Goal: Information Seeking & Learning: Learn about a topic

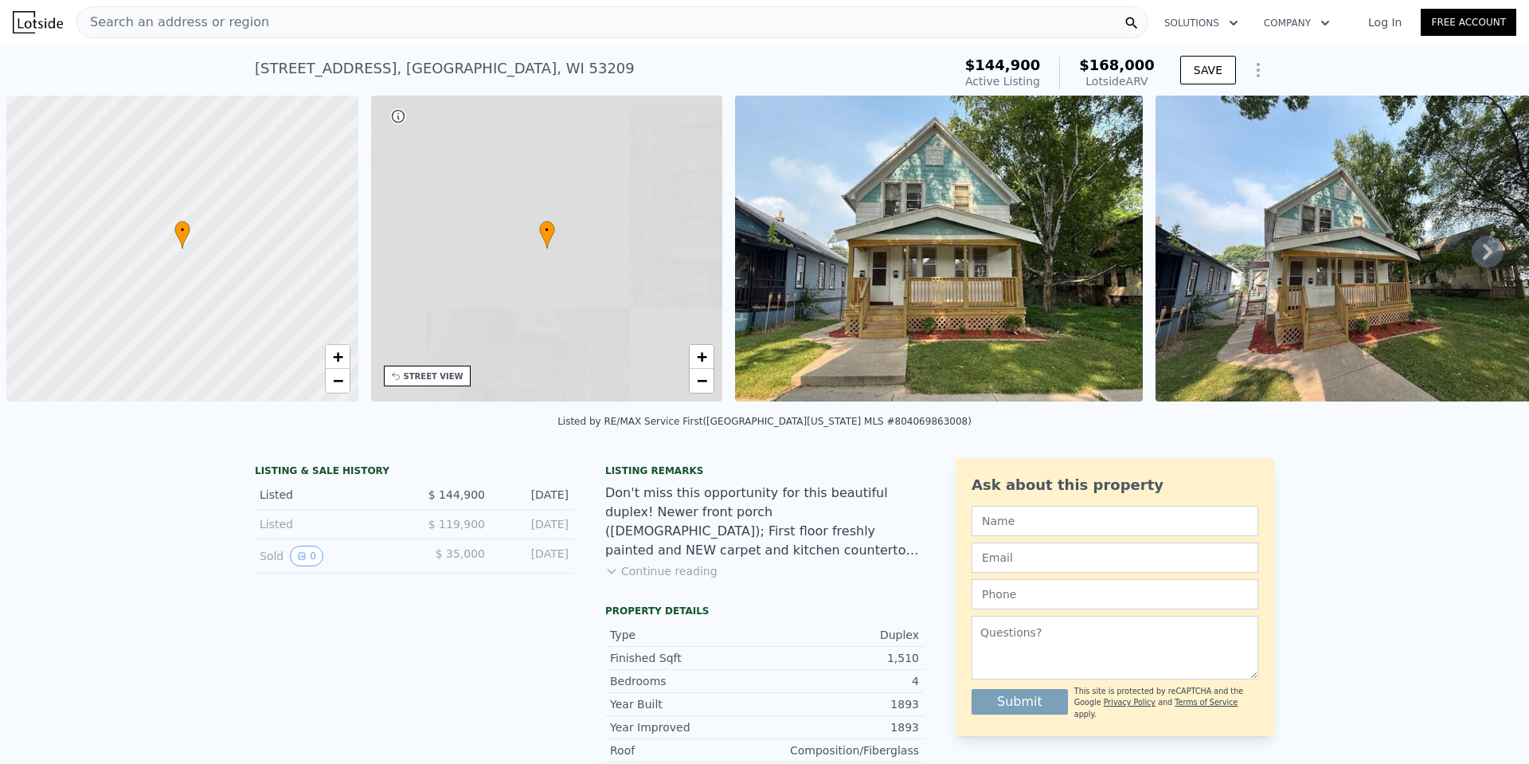
scroll to position [0, 6]
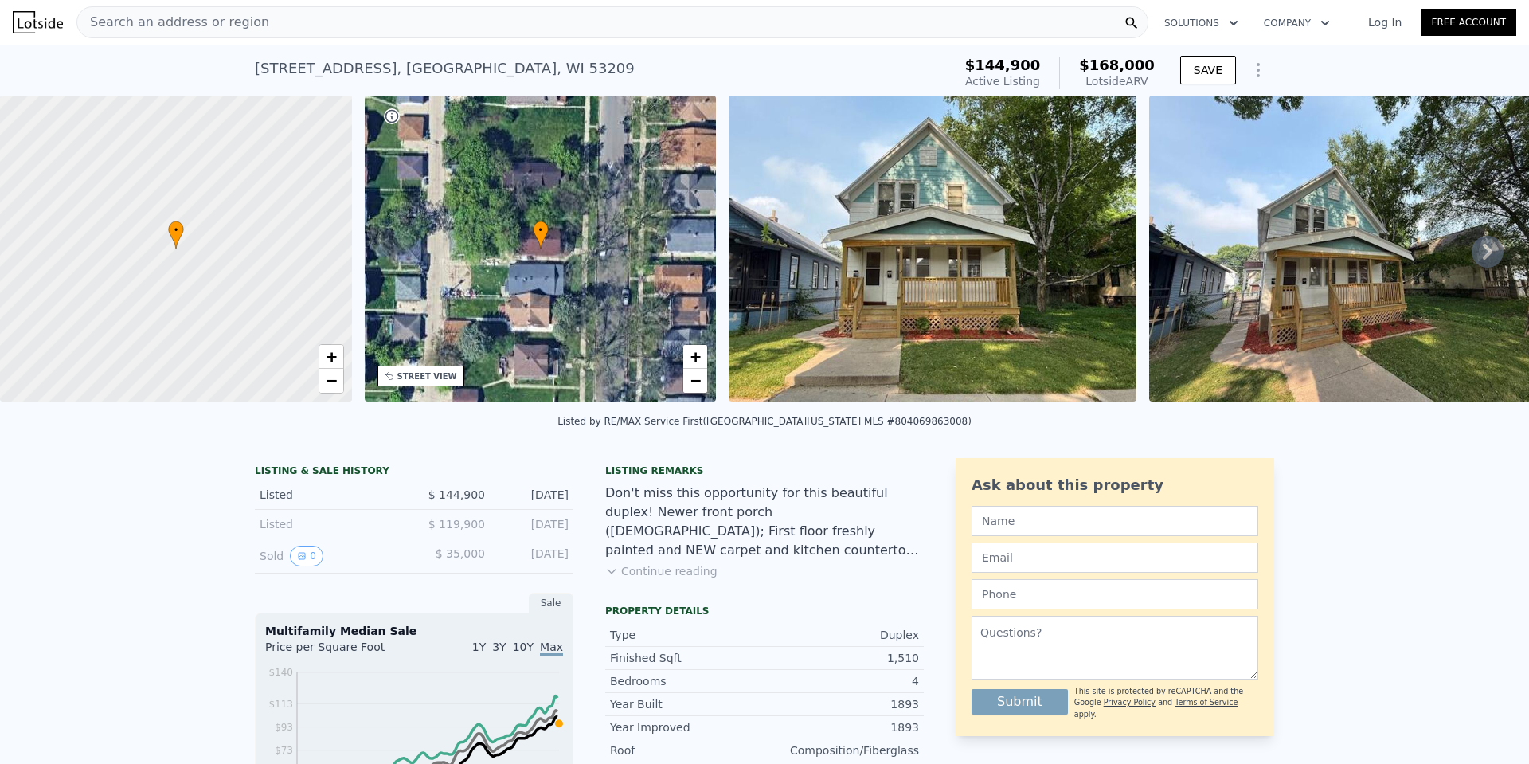
click at [1472, 263] on icon at bounding box center [1488, 252] width 32 height 32
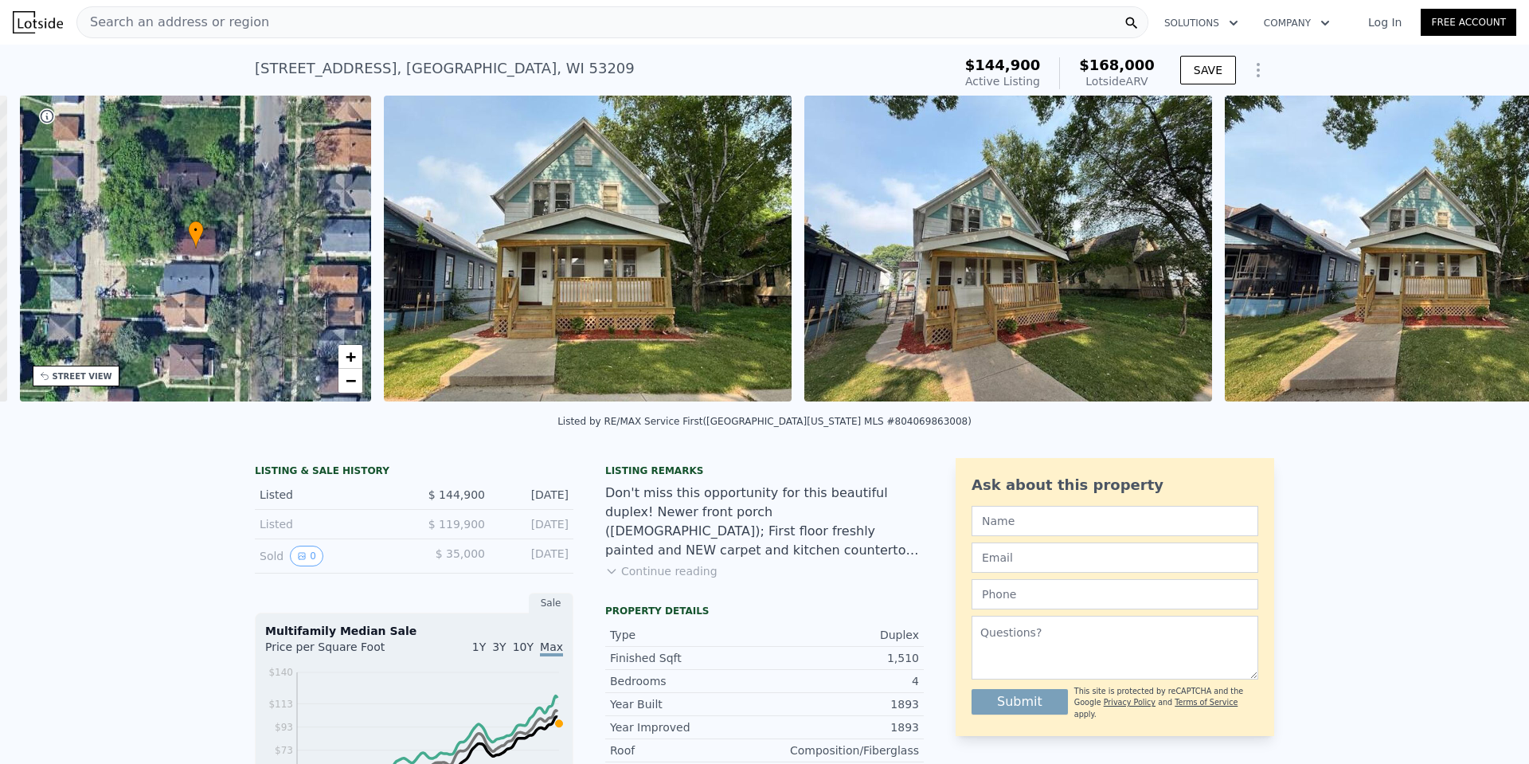
scroll to position [0, 371]
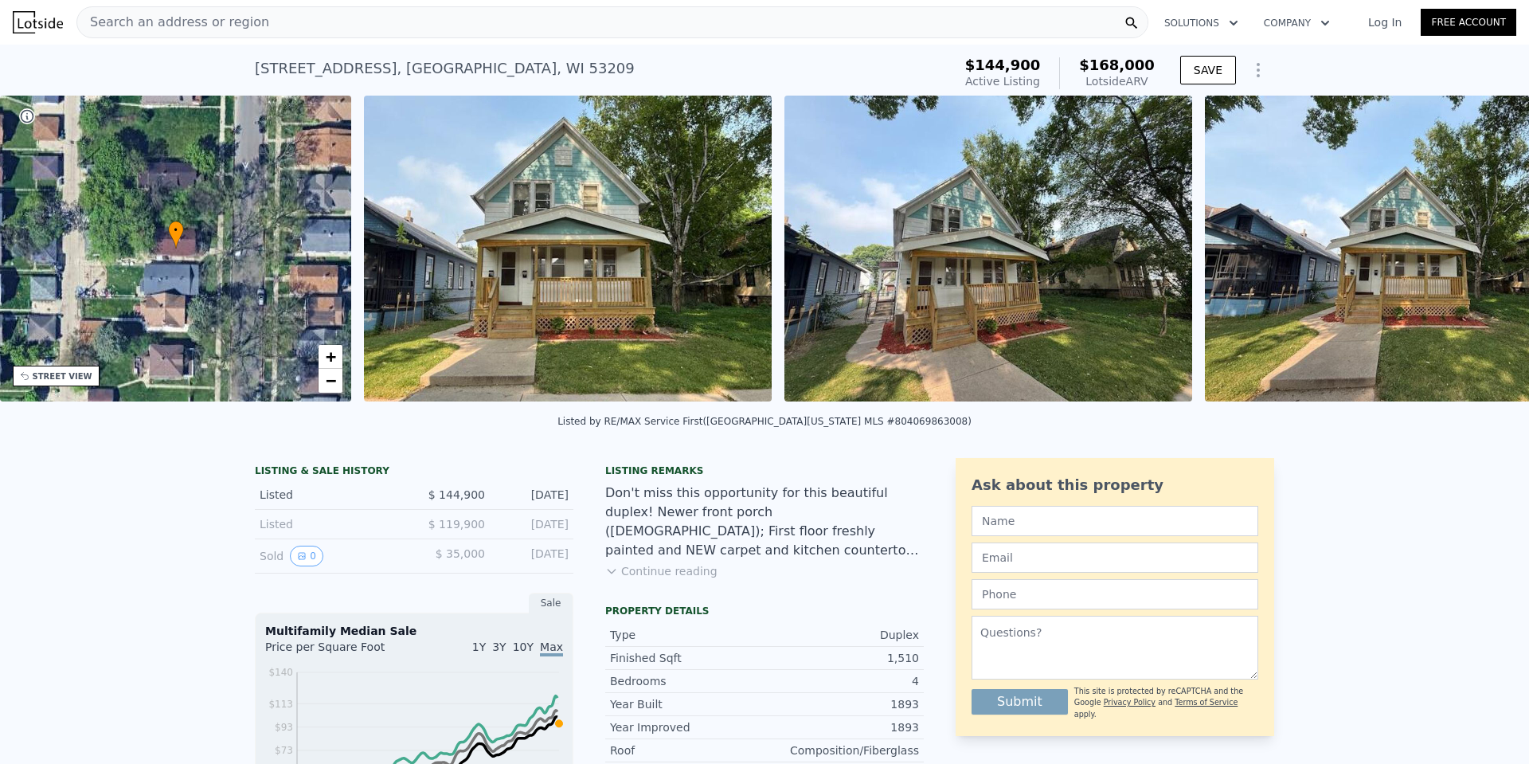
click at [1468, 263] on img at bounding box center [1409, 249] width 408 height 306
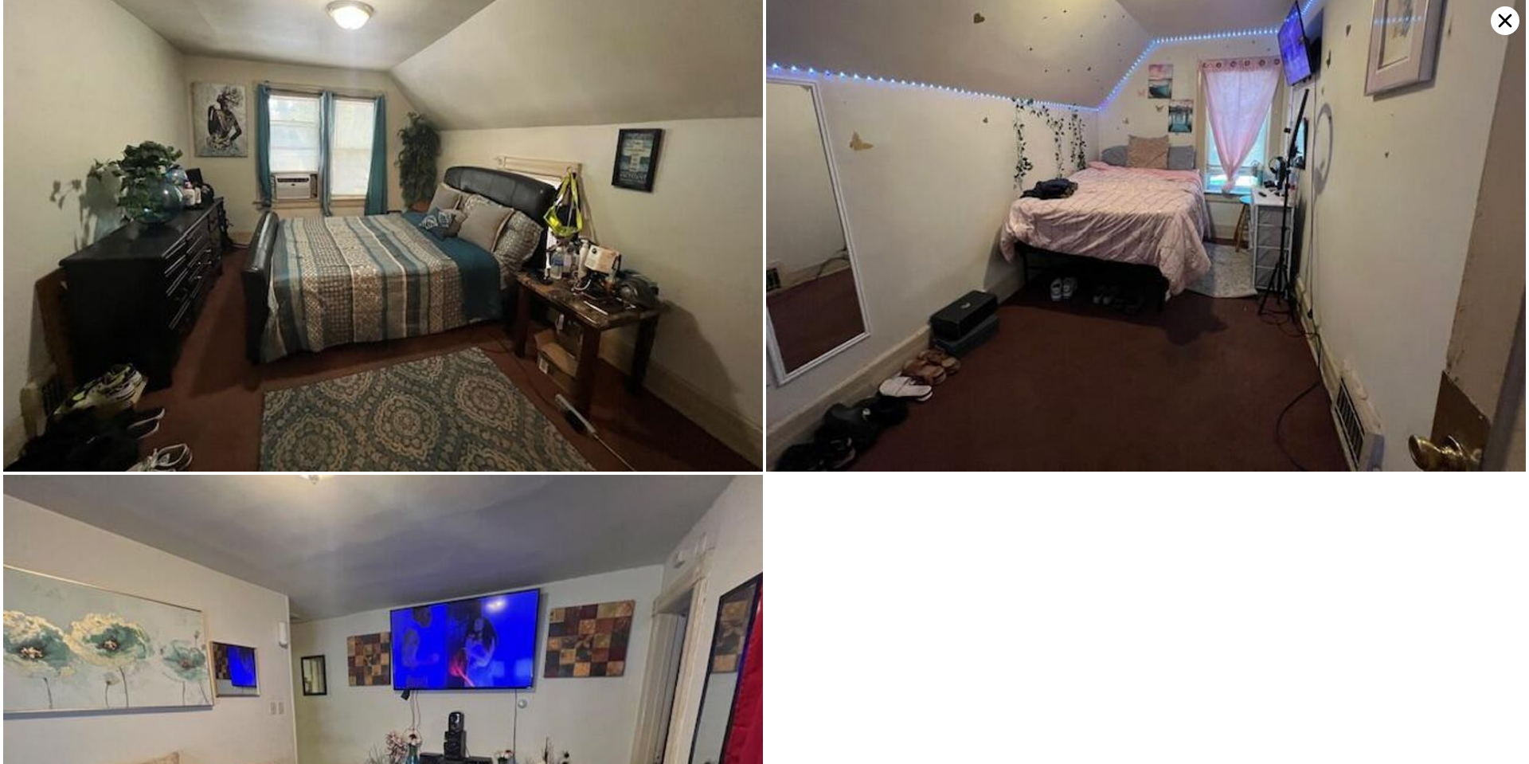
scroll to position [7287, 0]
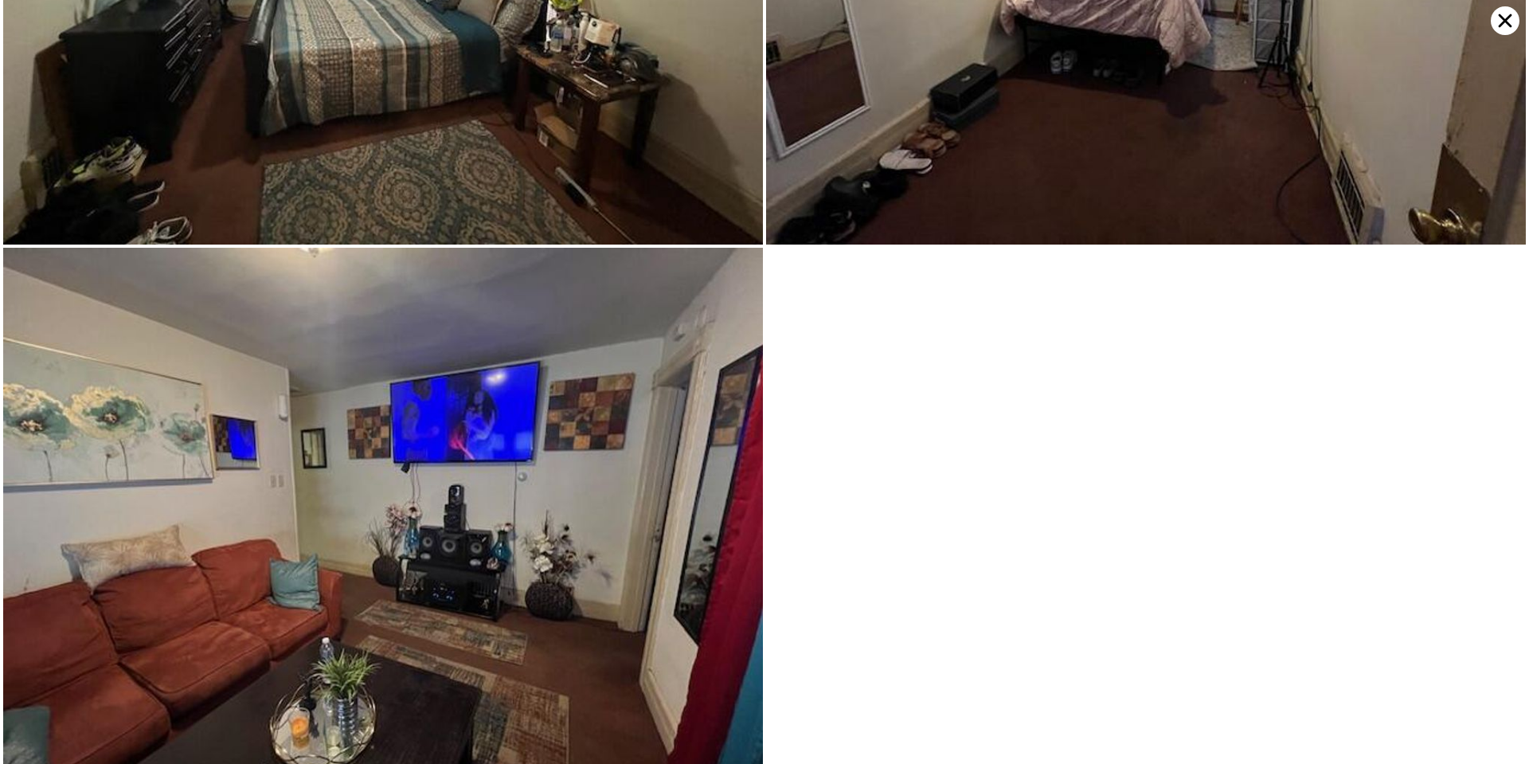
click at [1494, 29] on icon at bounding box center [1505, 20] width 29 height 29
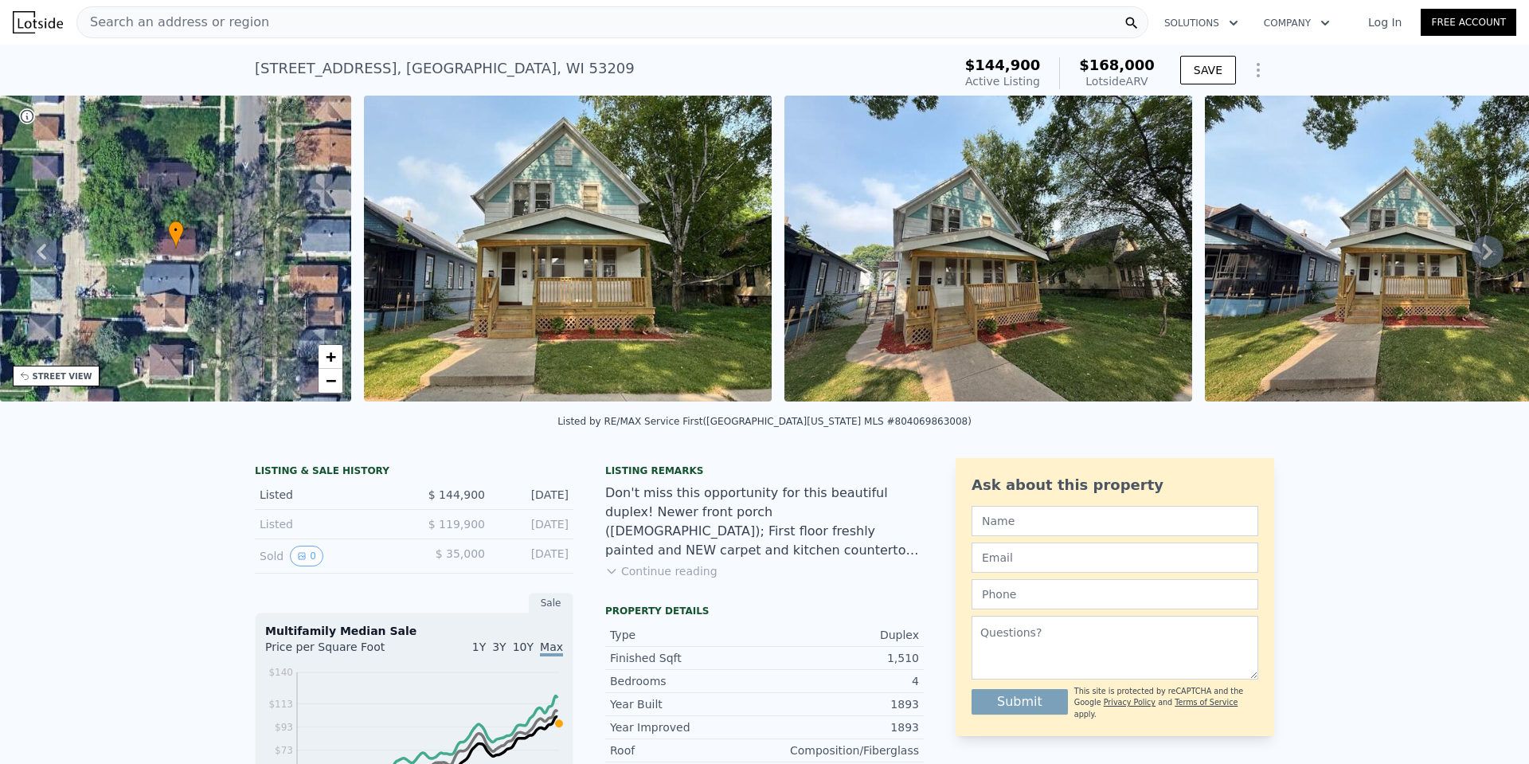
click at [256, 27] on div "Search an address or region" at bounding box center [612, 22] width 1072 height 32
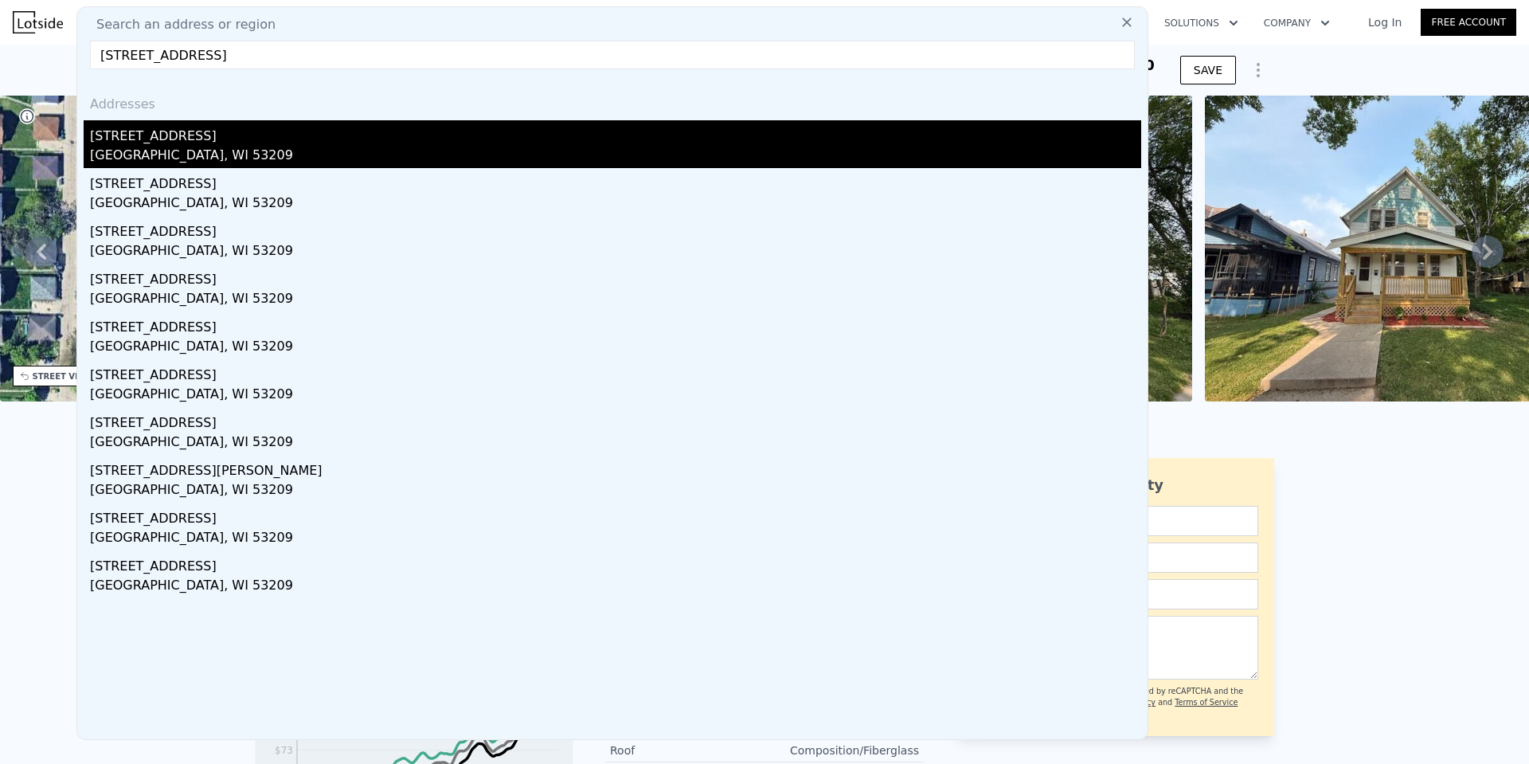
type input "5550 N 39th St, Milwaukee, WI 53209"
click at [251, 141] on div "5550a N 39th St" at bounding box center [615, 132] width 1051 height 25
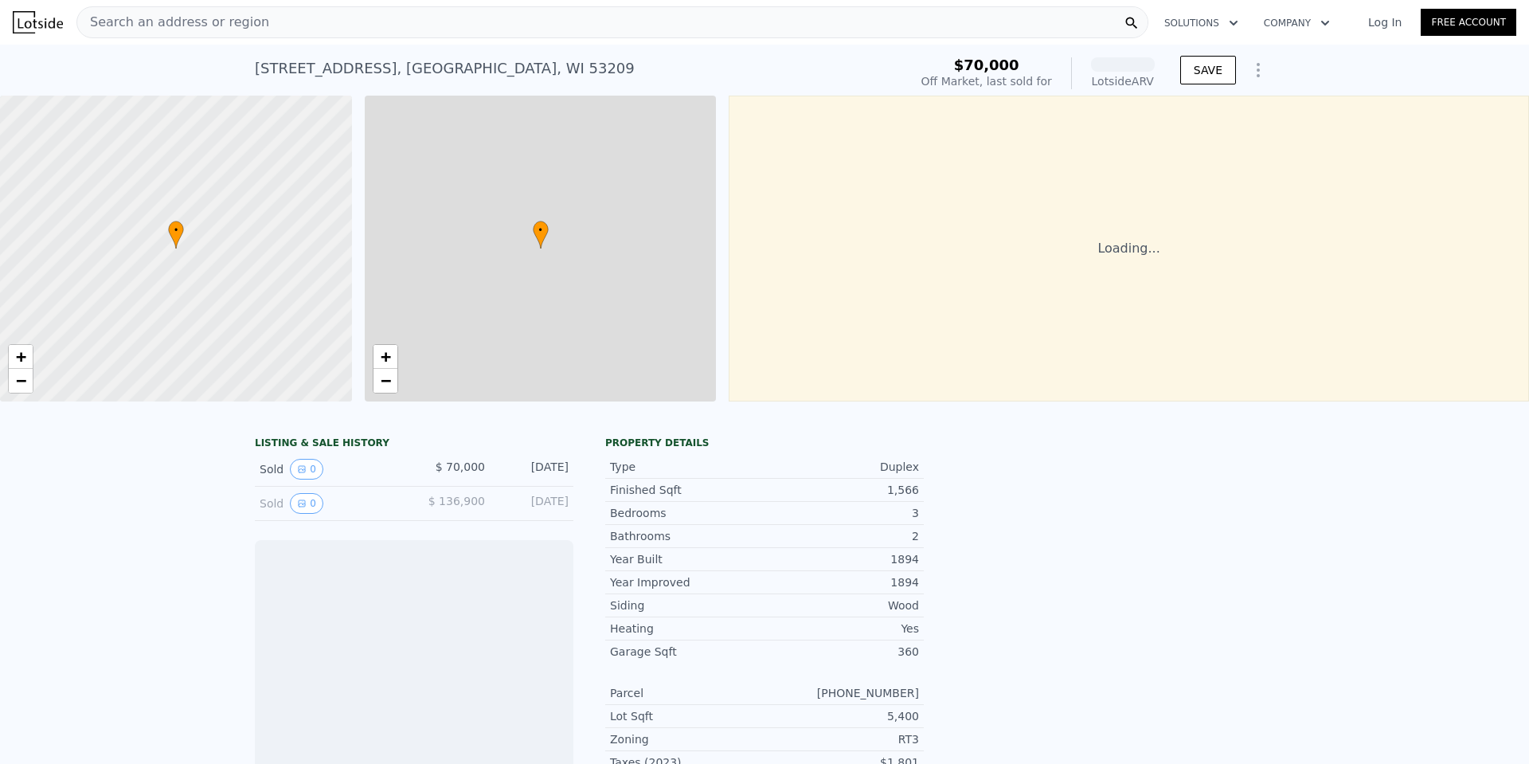
scroll to position [0, 6]
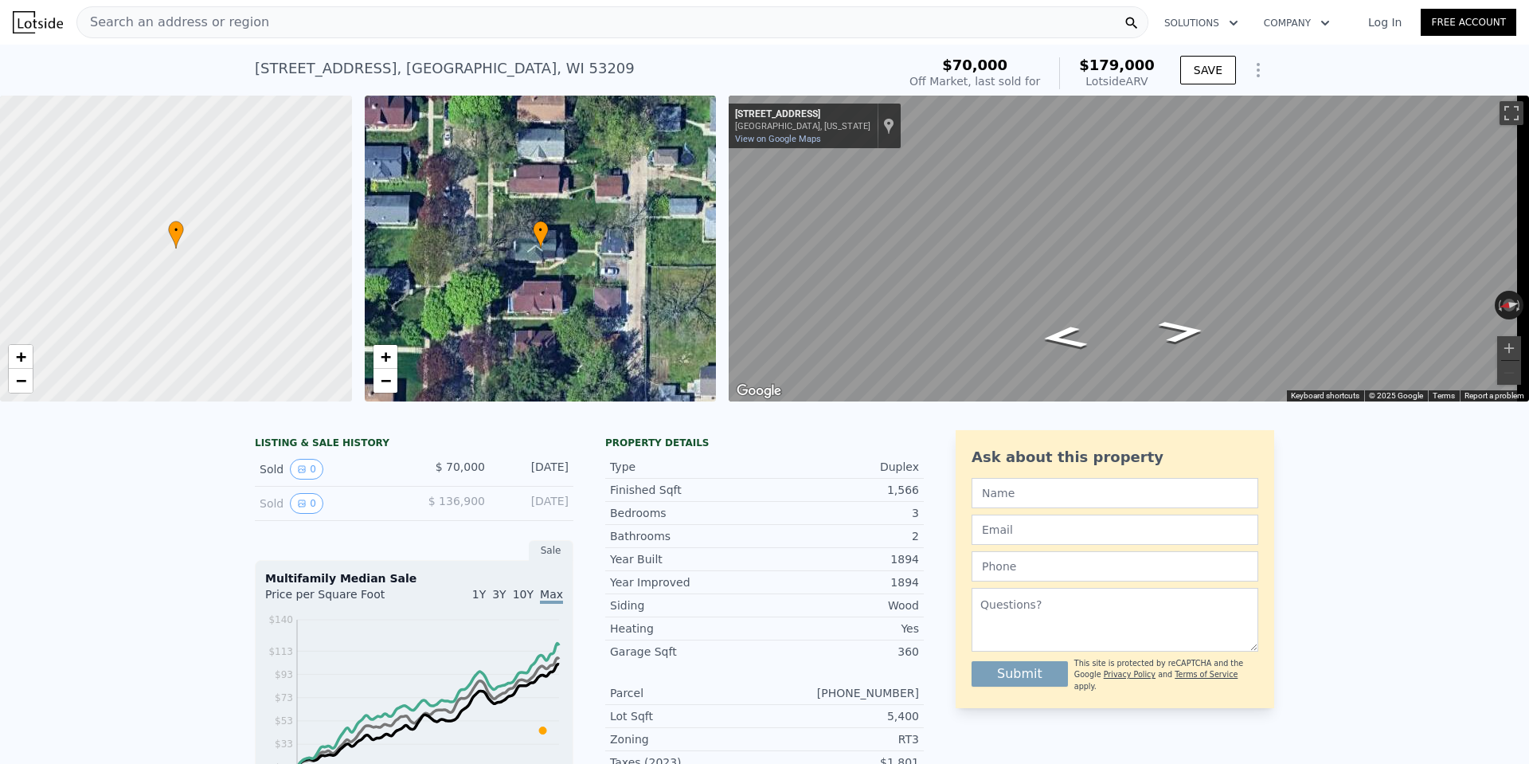
click at [306, 25] on div "Search an address or region" at bounding box center [612, 22] width 1072 height 32
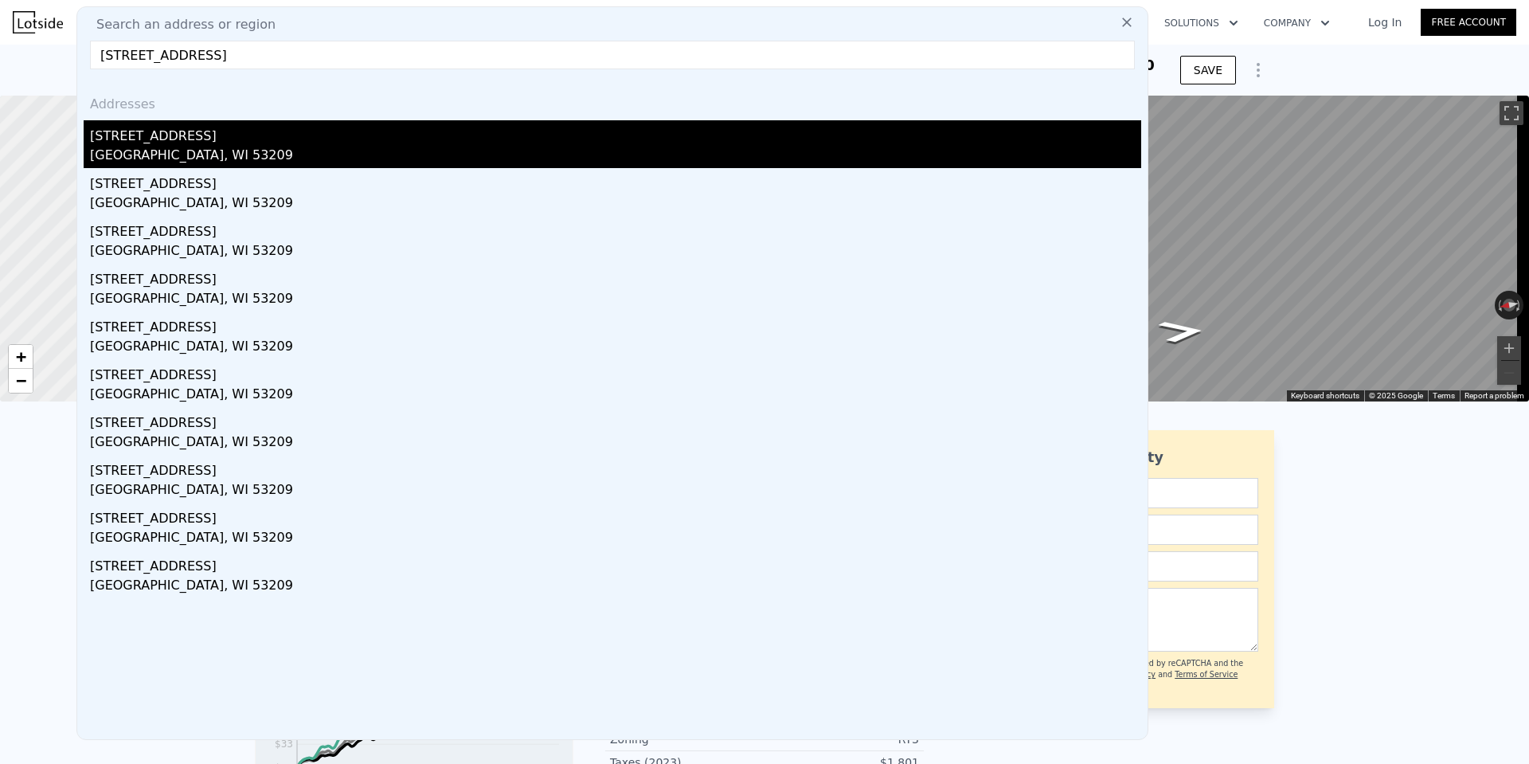
type input "5363 North 38th STREET, Milwaukee, WI 53209"
click at [187, 137] on div "5363a N 38th St" at bounding box center [615, 132] width 1051 height 25
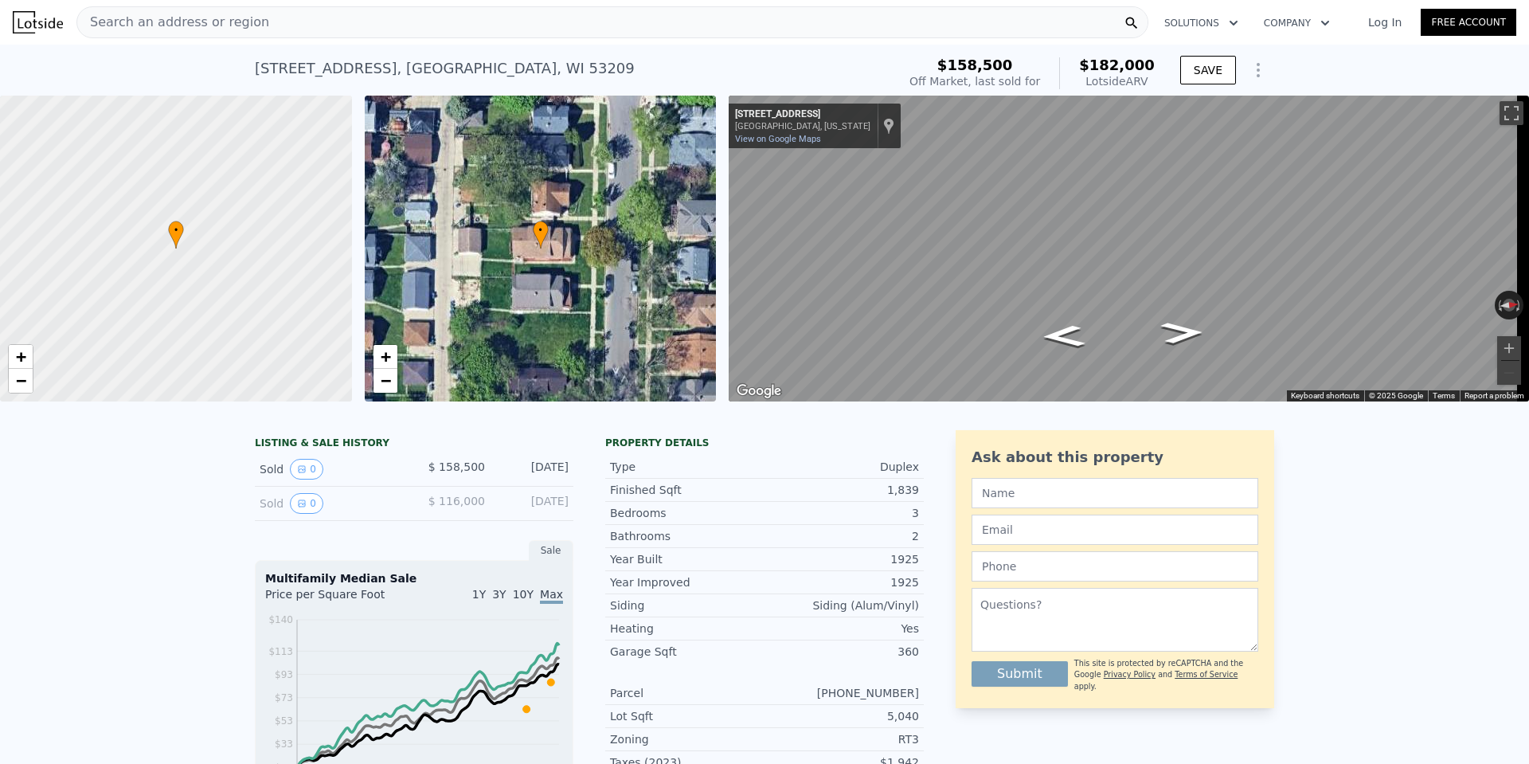
click at [799, 25] on div "Search an address or region" at bounding box center [612, 22] width 1072 height 32
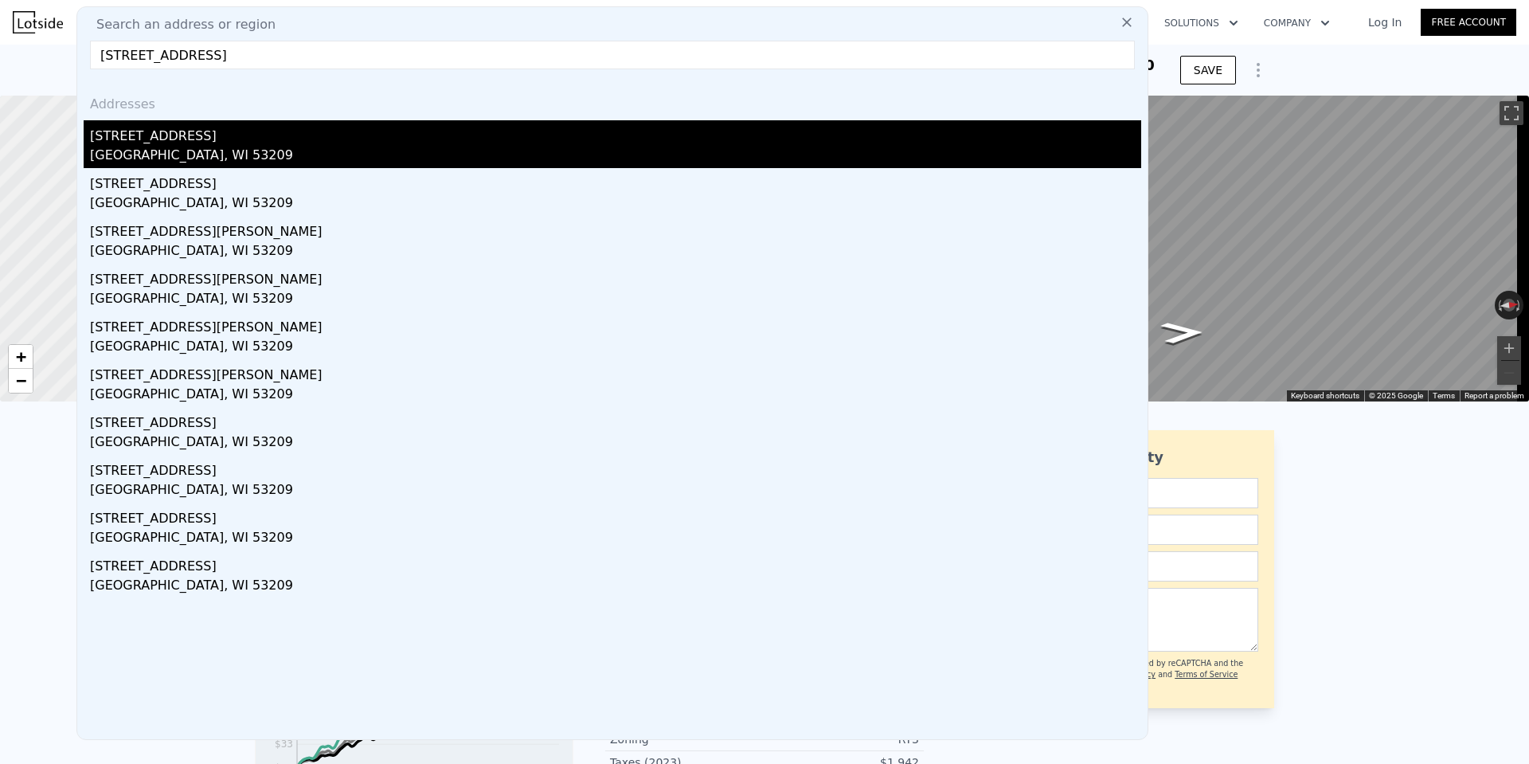
type input "3814 West Sheridan AVENUE UNIT 14A, Milwaukee, WI 53209"
click at [171, 137] on div "3814a W Sheridan Ave" at bounding box center [615, 132] width 1051 height 25
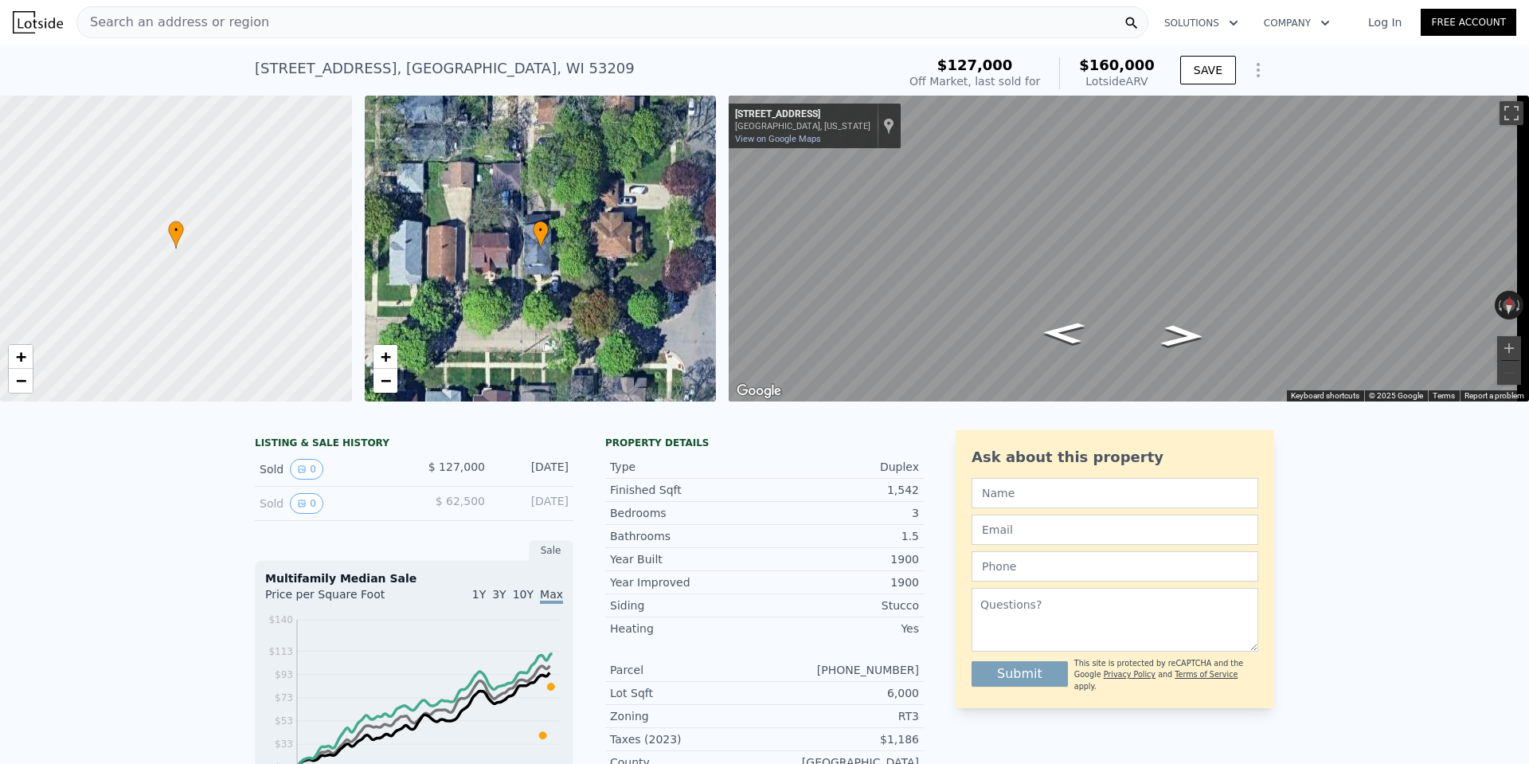
click at [307, 12] on div "Search an address or region" at bounding box center [612, 22] width 1072 height 32
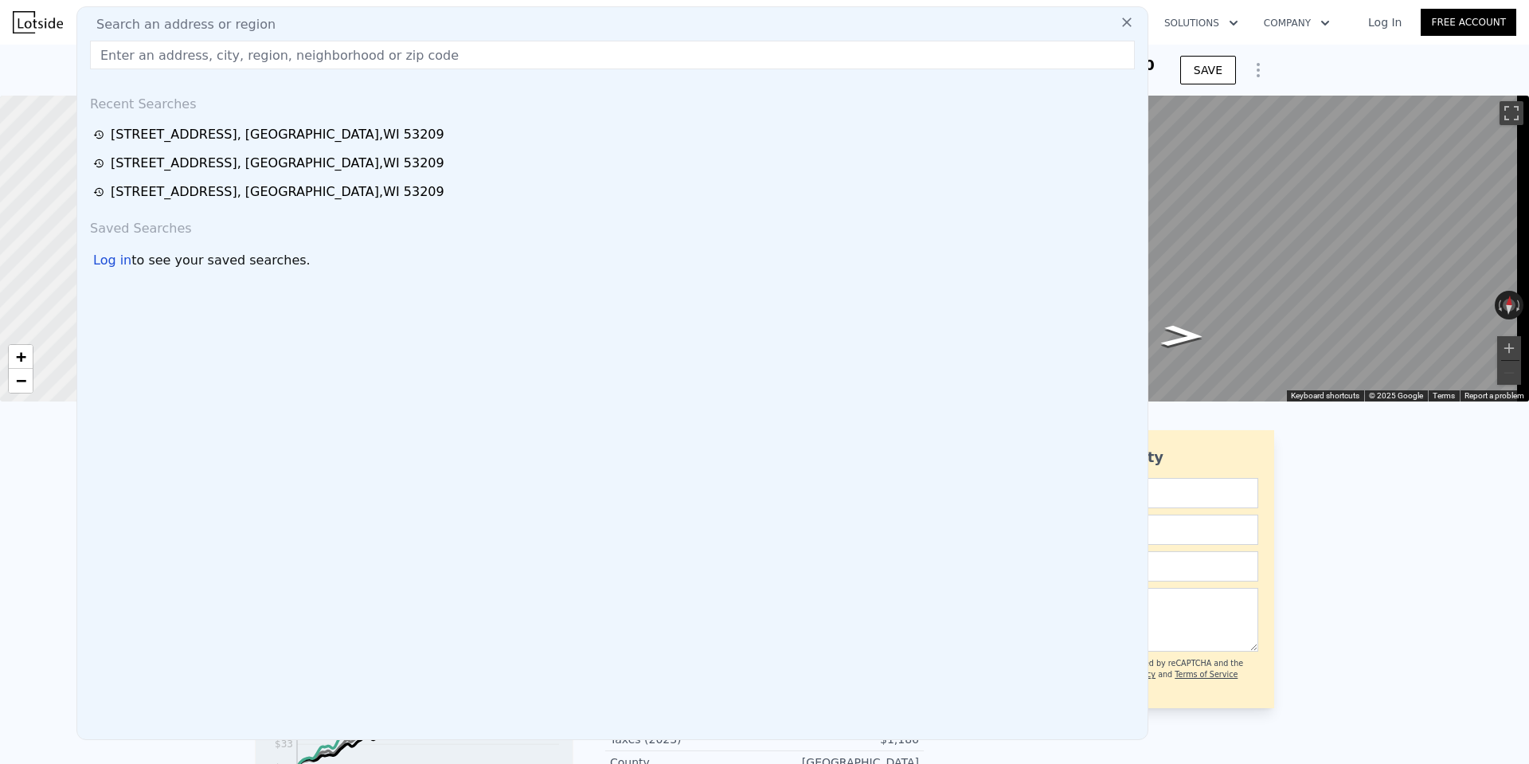
click at [297, 25] on div "Search an address or region" at bounding box center [613, 24] width 1058 height 19
click at [235, 58] on input "text" at bounding box center [612, 55] width 1045 height 29
paste input "5530 North 41st STREET UNIT 5530A, Milwaukee, WI 53209"
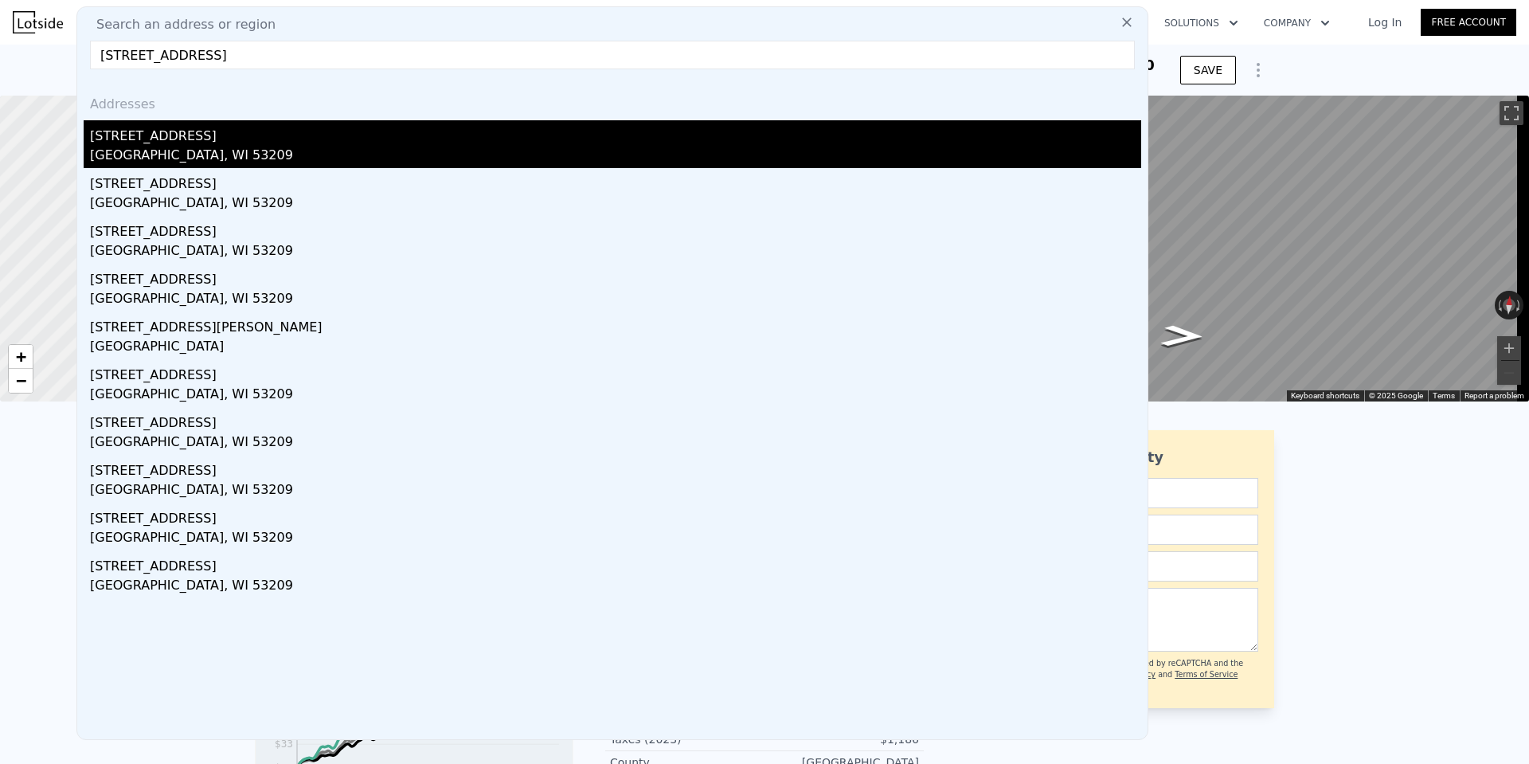
type input "5530 North 41st STREET UNIT 5530A, Milwaukee, WI 53209"
click at [152, 143] on div "5530a N 41st St" at bounding box center [615, 132] width 1051 height 25
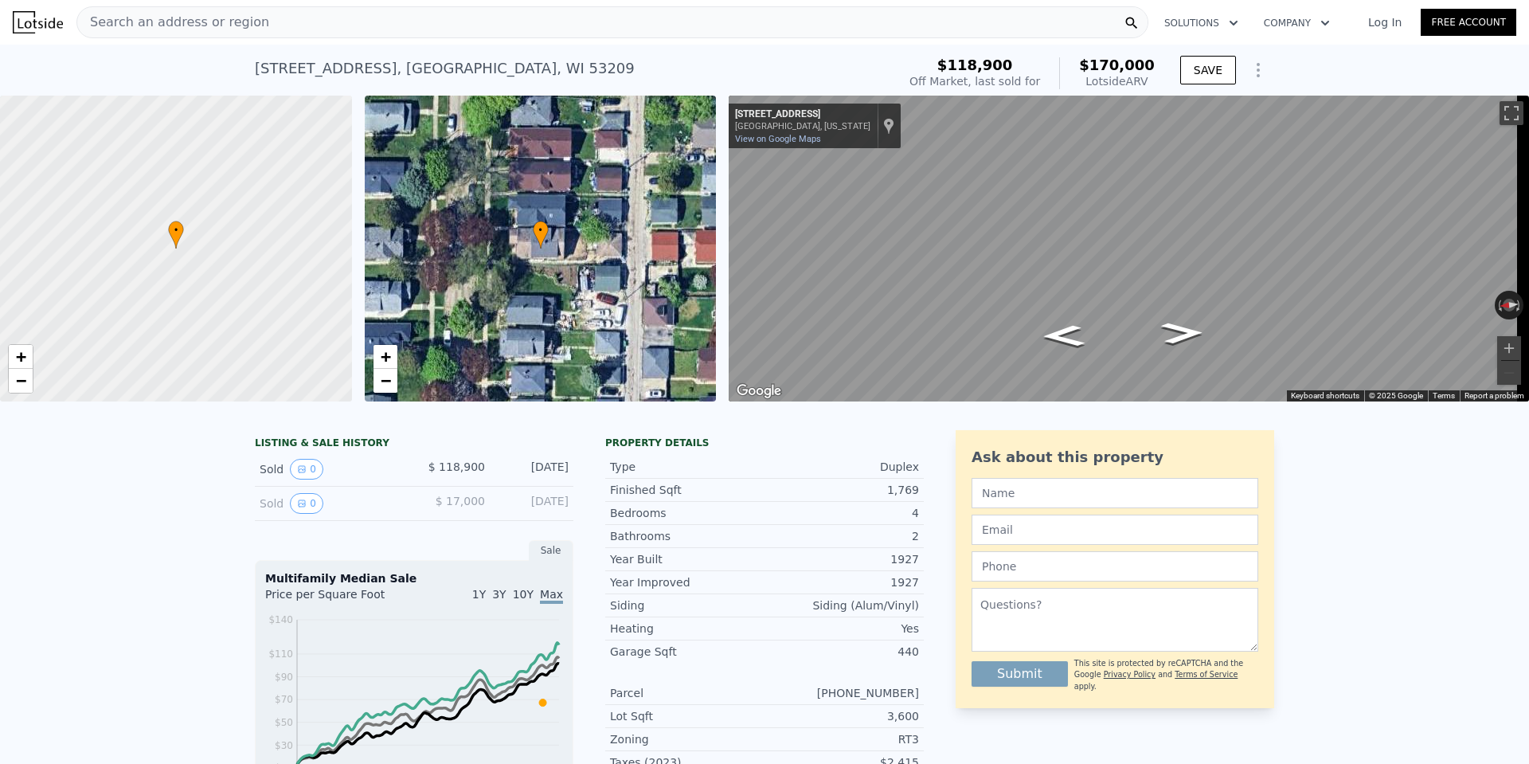
click at [379, 25] on div "Search an address or region" at bounding box center [612, 22] width 1072 height 32
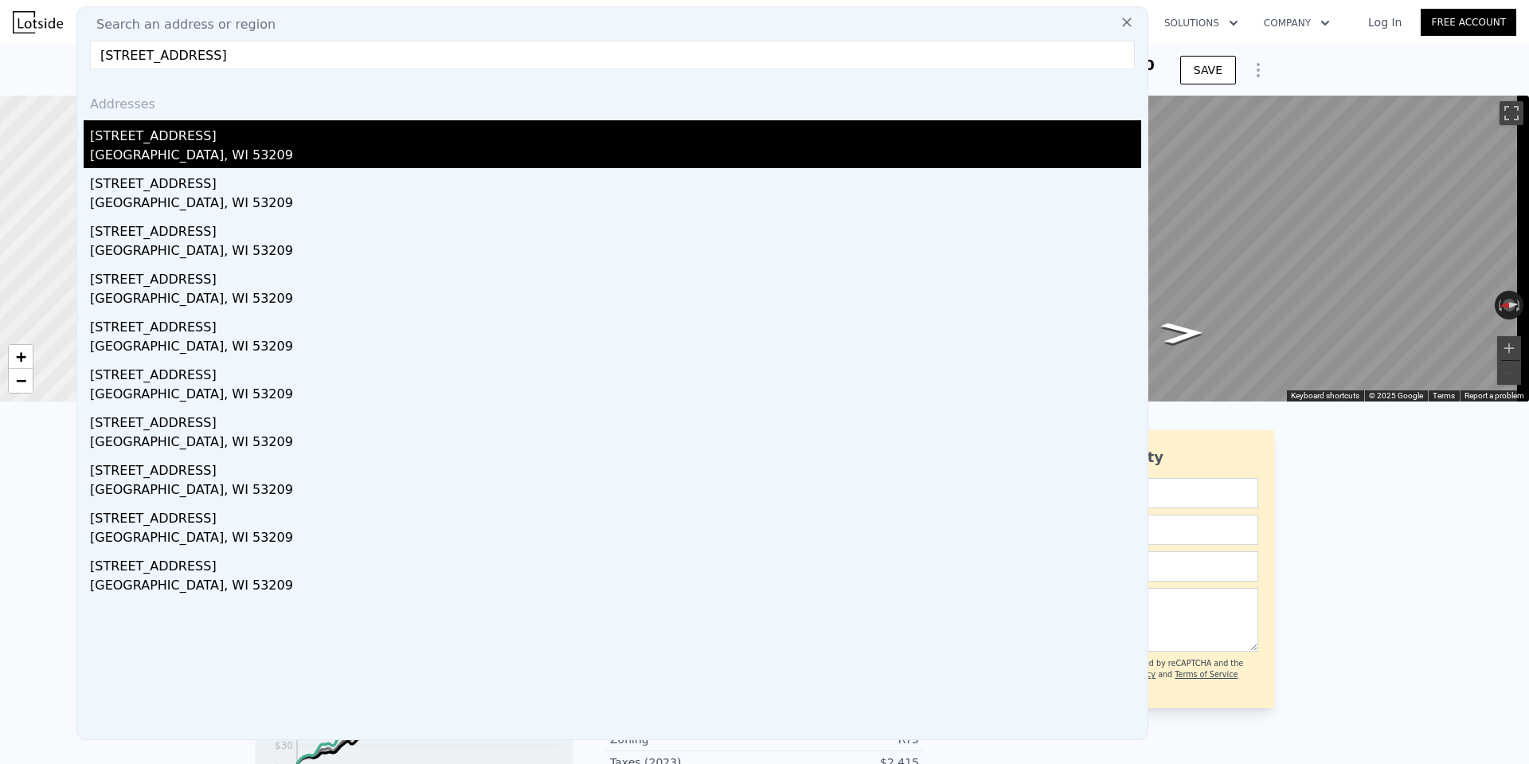
type input "5531 North 41st STREET, Milwaukee, WI 53209"
click at [217, 131] on div "5531 N 41st St" at bounding box center [615, 132] width 1051 height 25
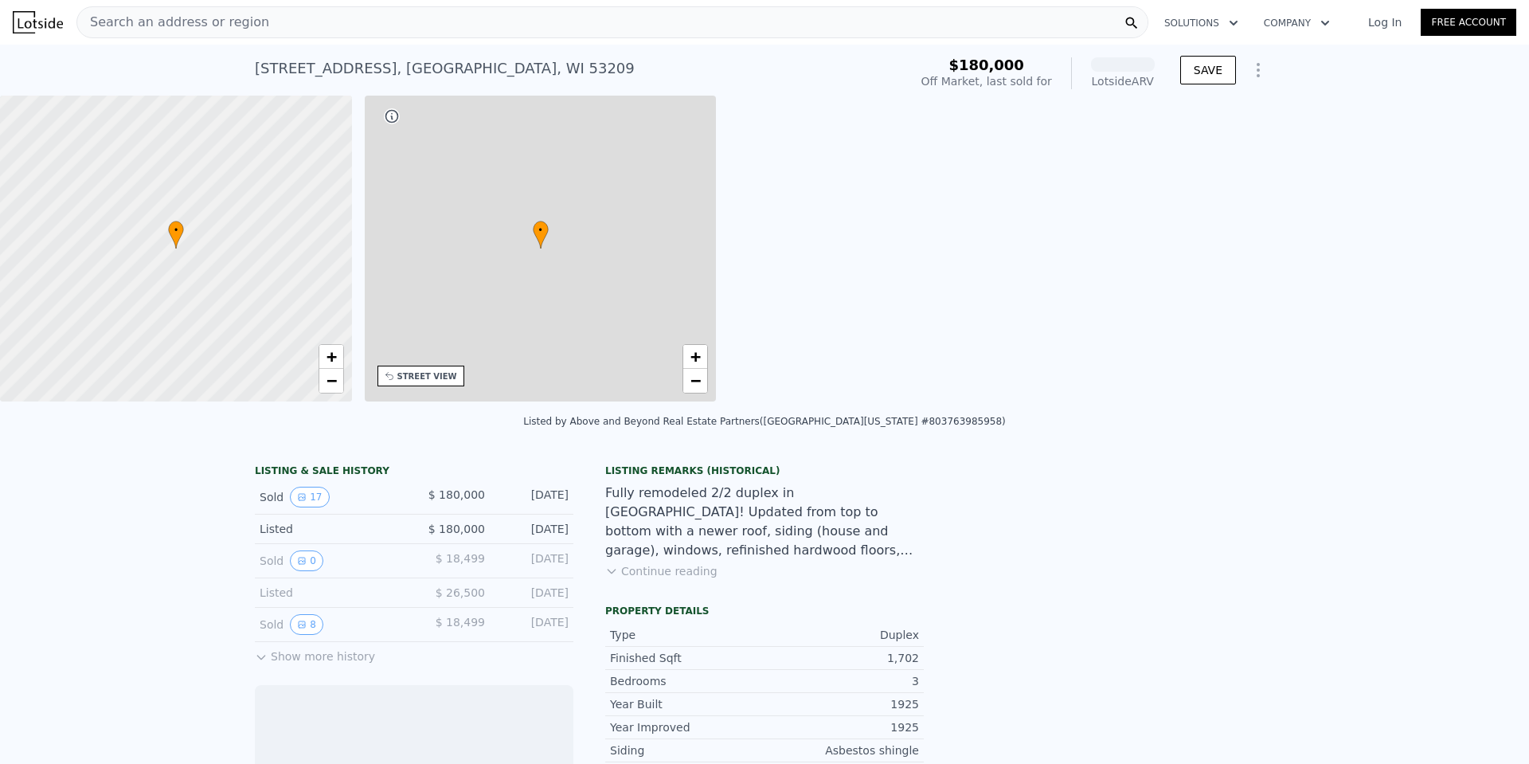
scroll to position [0, 371]
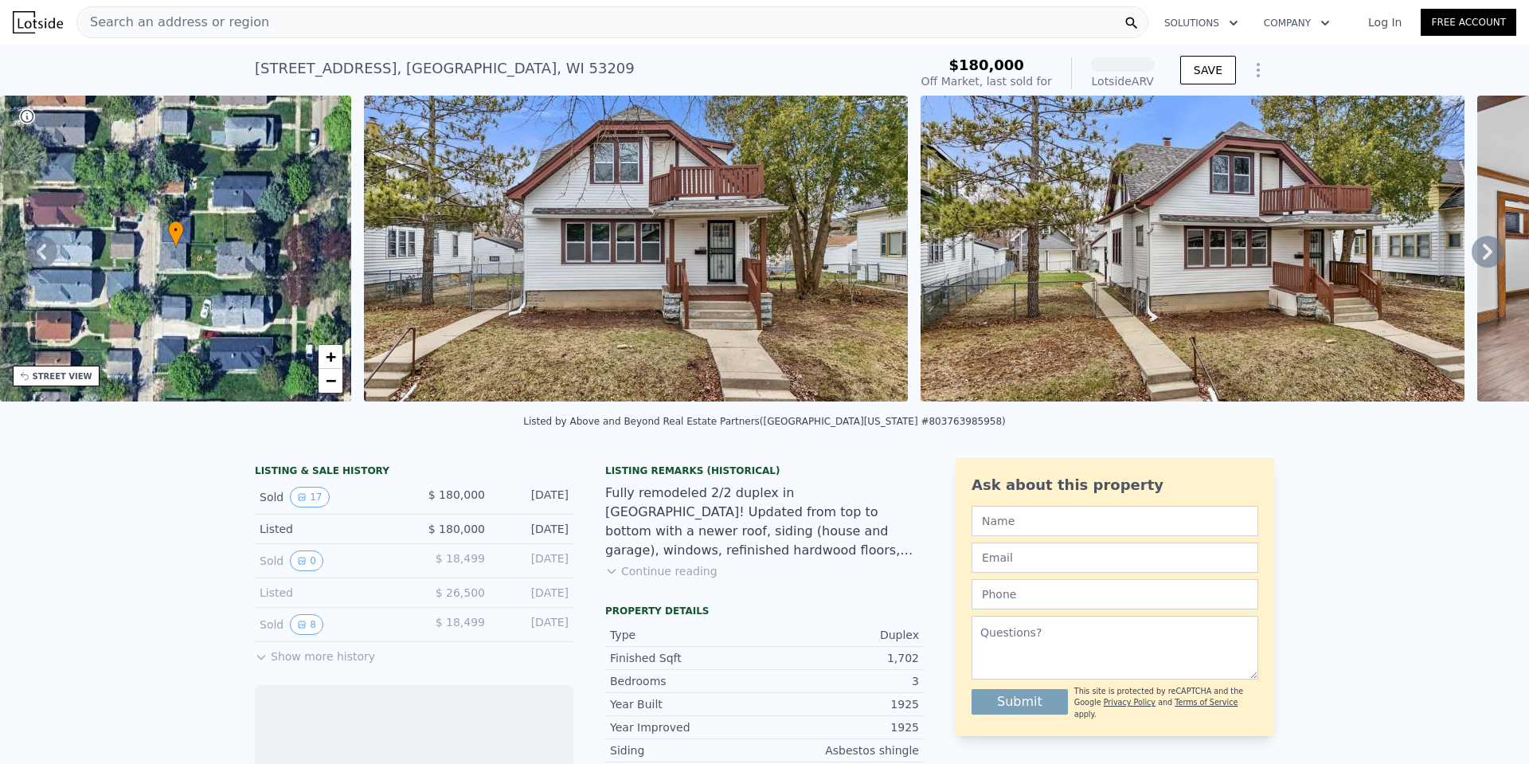
click at [718, 194] on img at bounding box center [636, 249] width 544 height 306
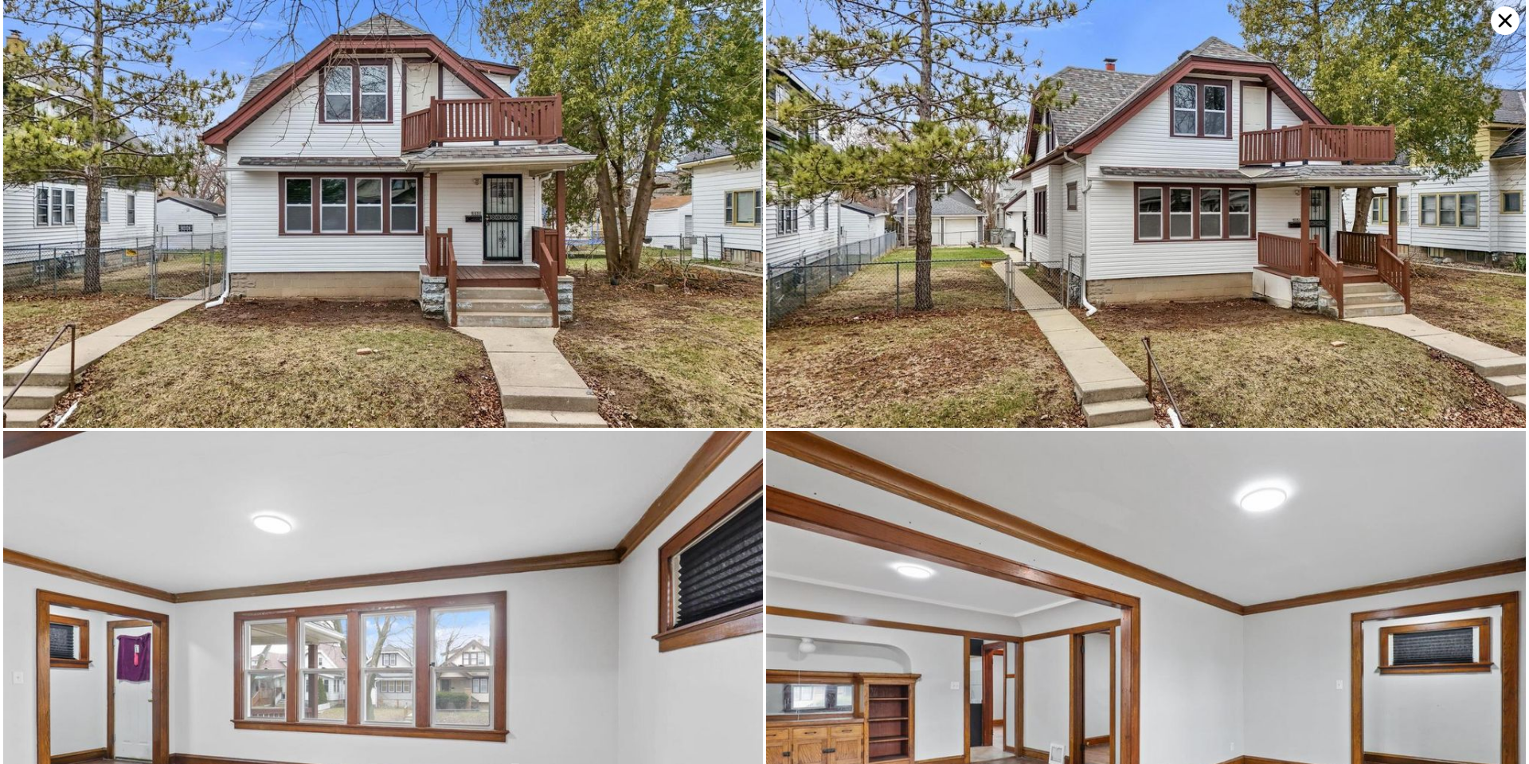
click at [1501, 16] on icon at bounding box center [1506, 21] width 14 height 14
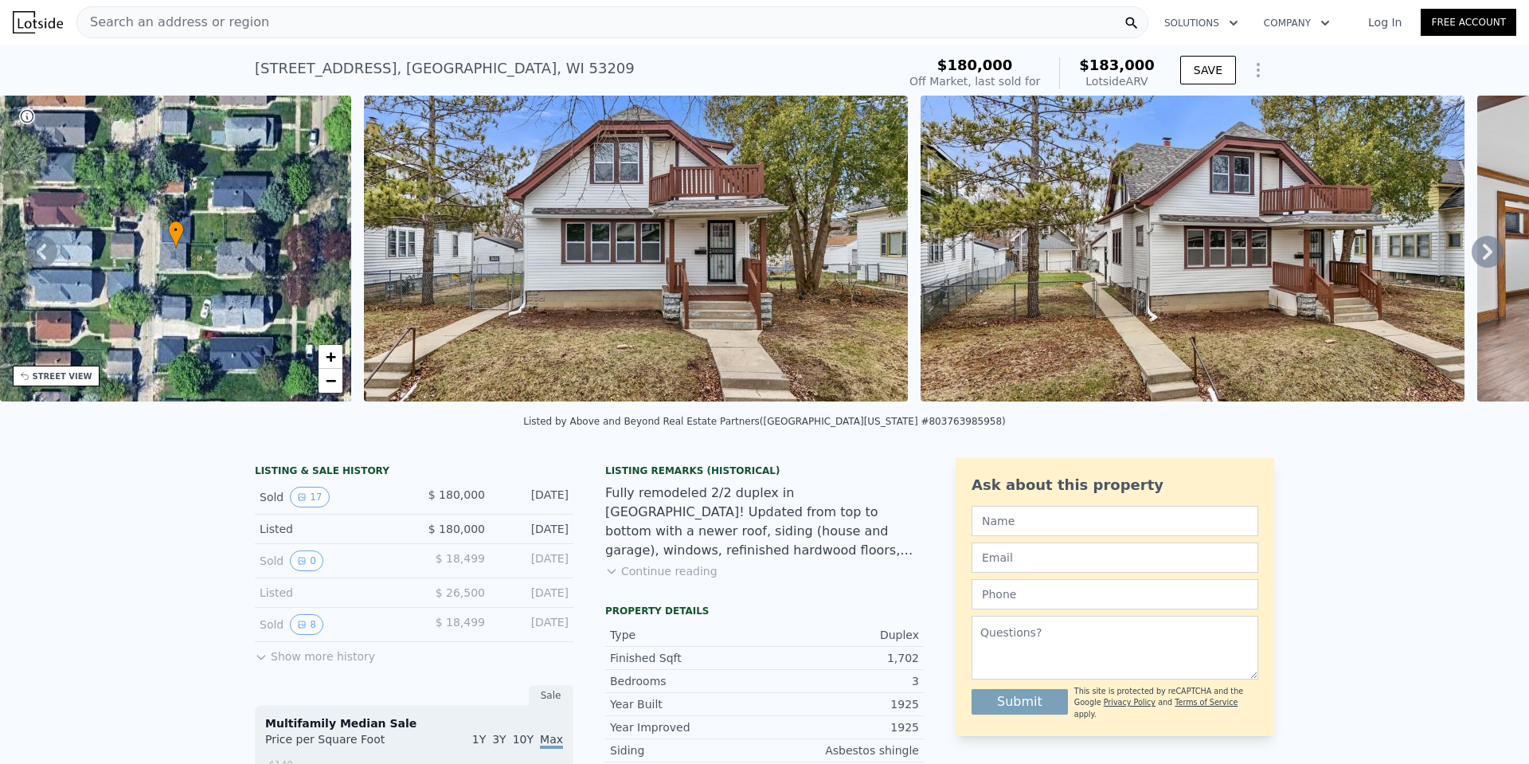
click at [557, 241] on img at bounding box center [636, 249] width 544 height 306
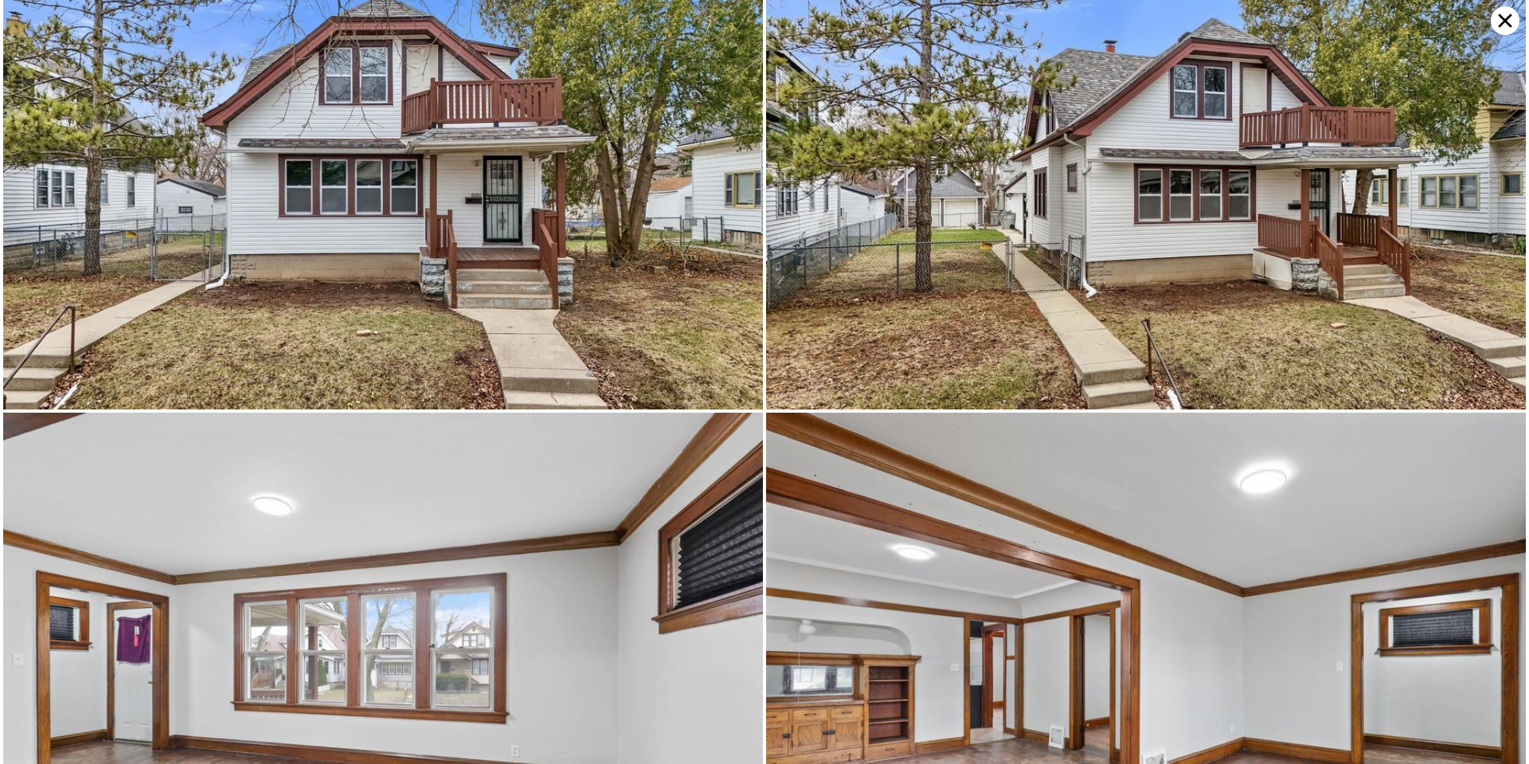
scroll to position [0, 0]
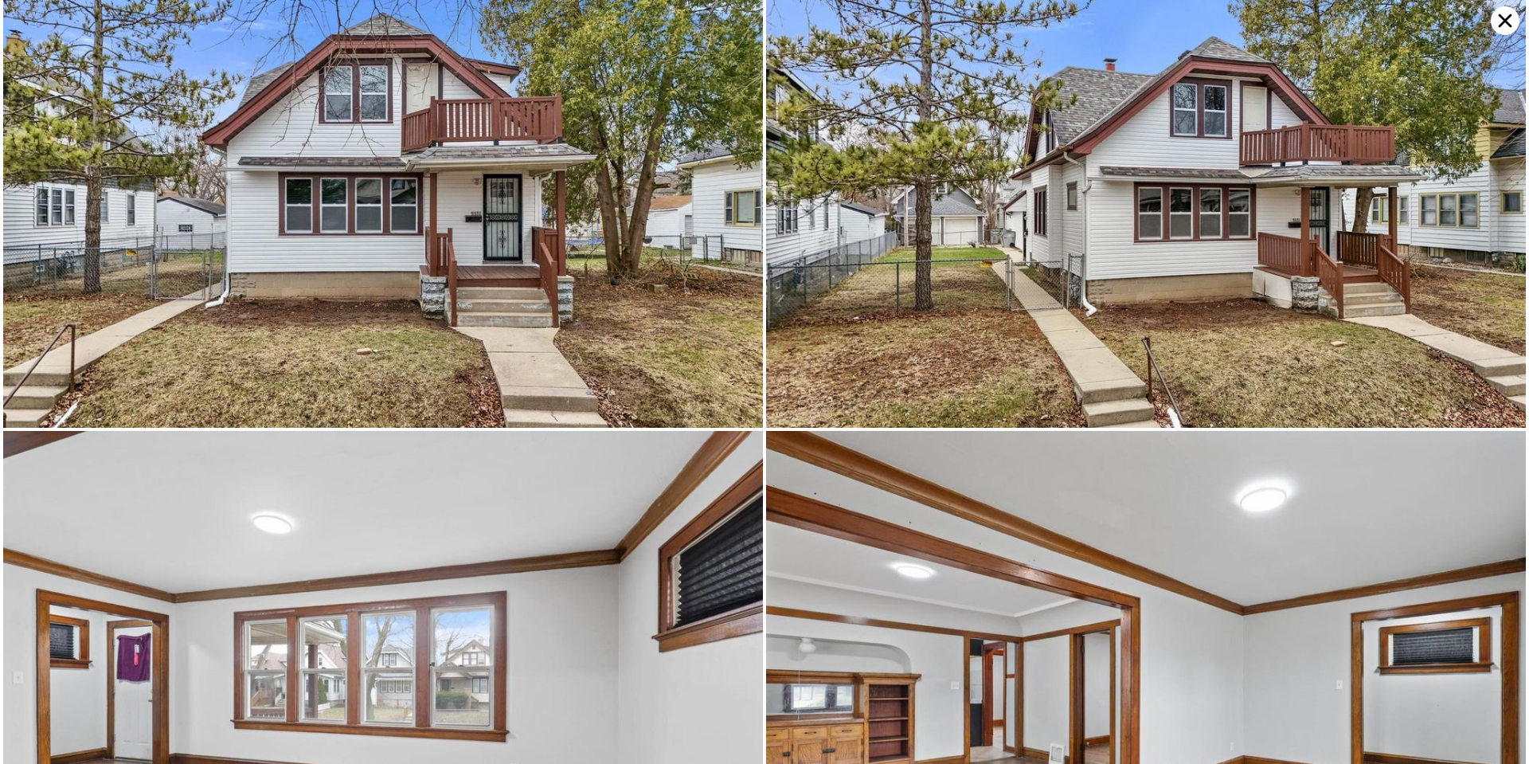
click at [1501, 28] on icon at bounding box center [1505, 20] width 29 height 29
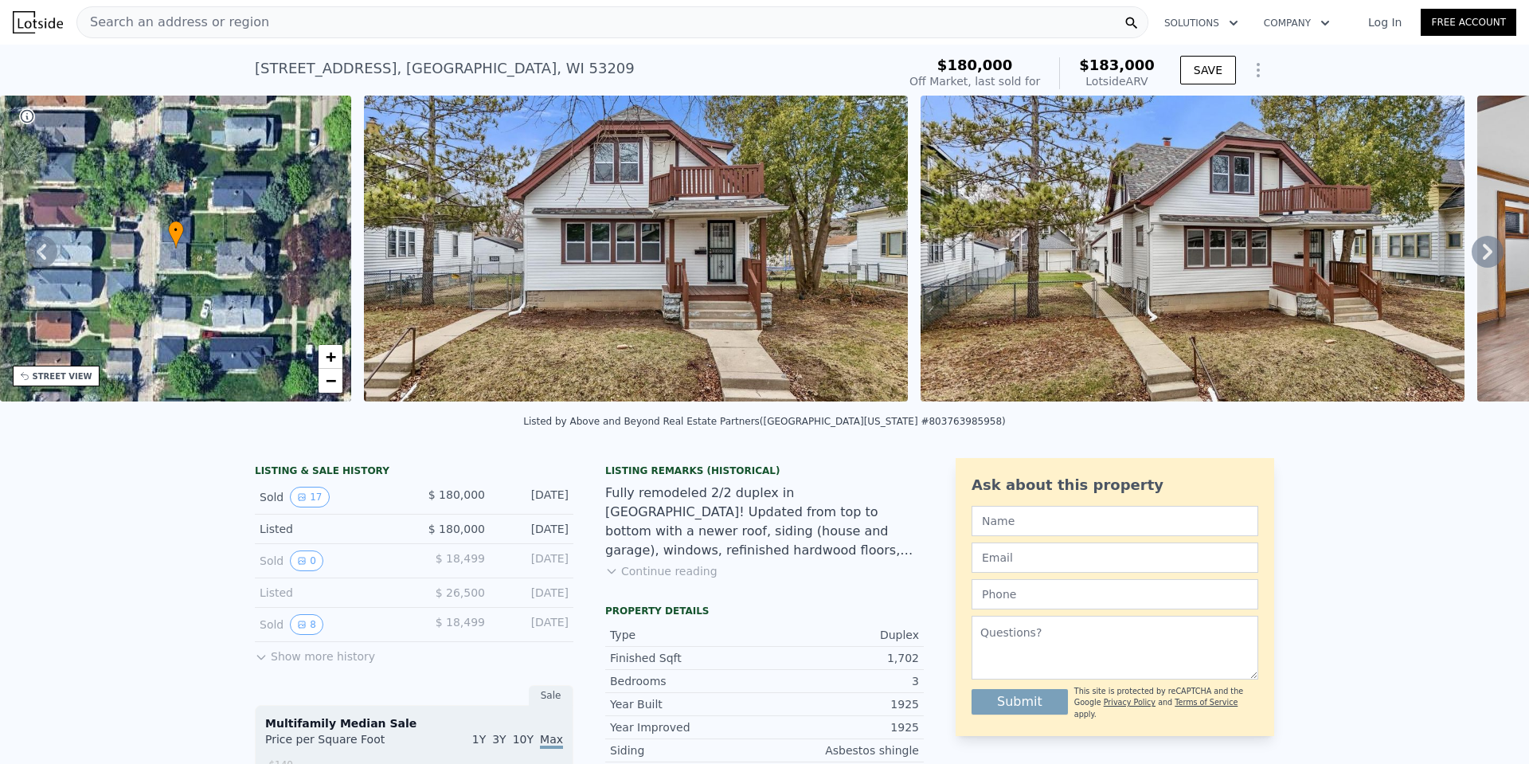
click at [276, 24] on div "Search an address or region" at bounding box center [612, 22] width 1072 height 32
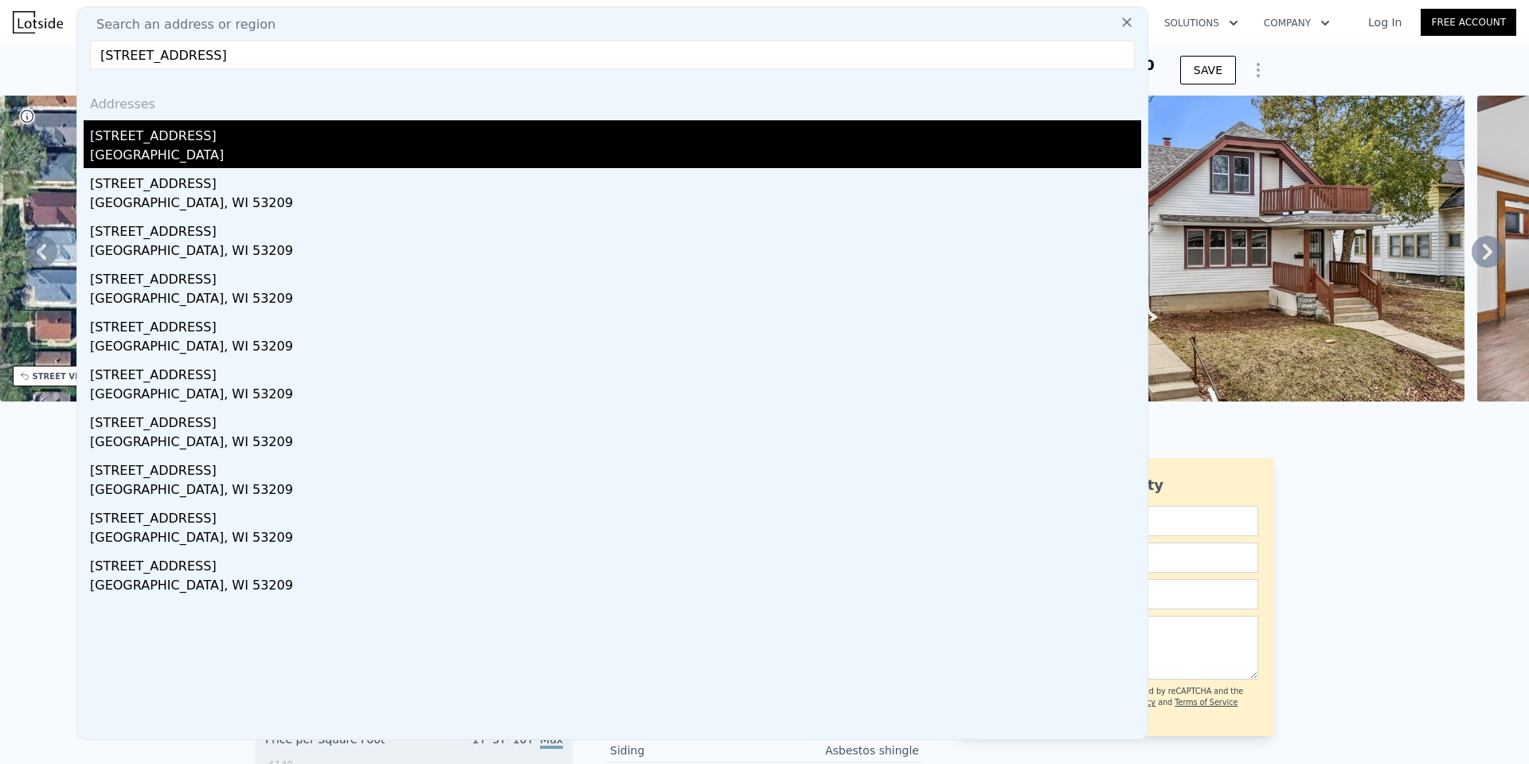
type input "5454 North 36th STREET, Milwaukee, WI 53209"
click at [164, 161] on div "[GEOGRAPHIC_DATA]" at bounding box center [615, 157] width 1051 height 22
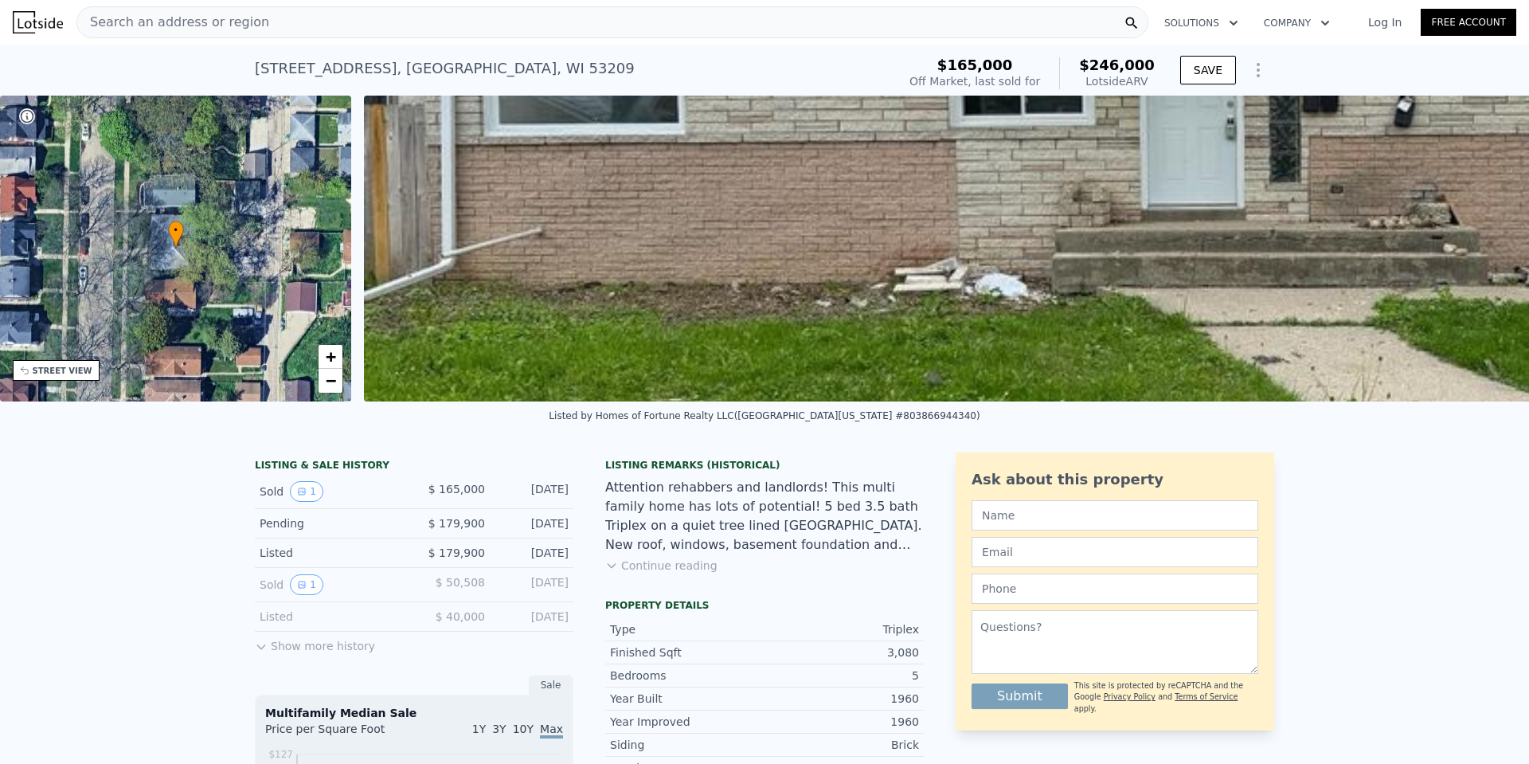
click at [1020, 218] on img at bounding box center [1122, 249] width 1517 height 306
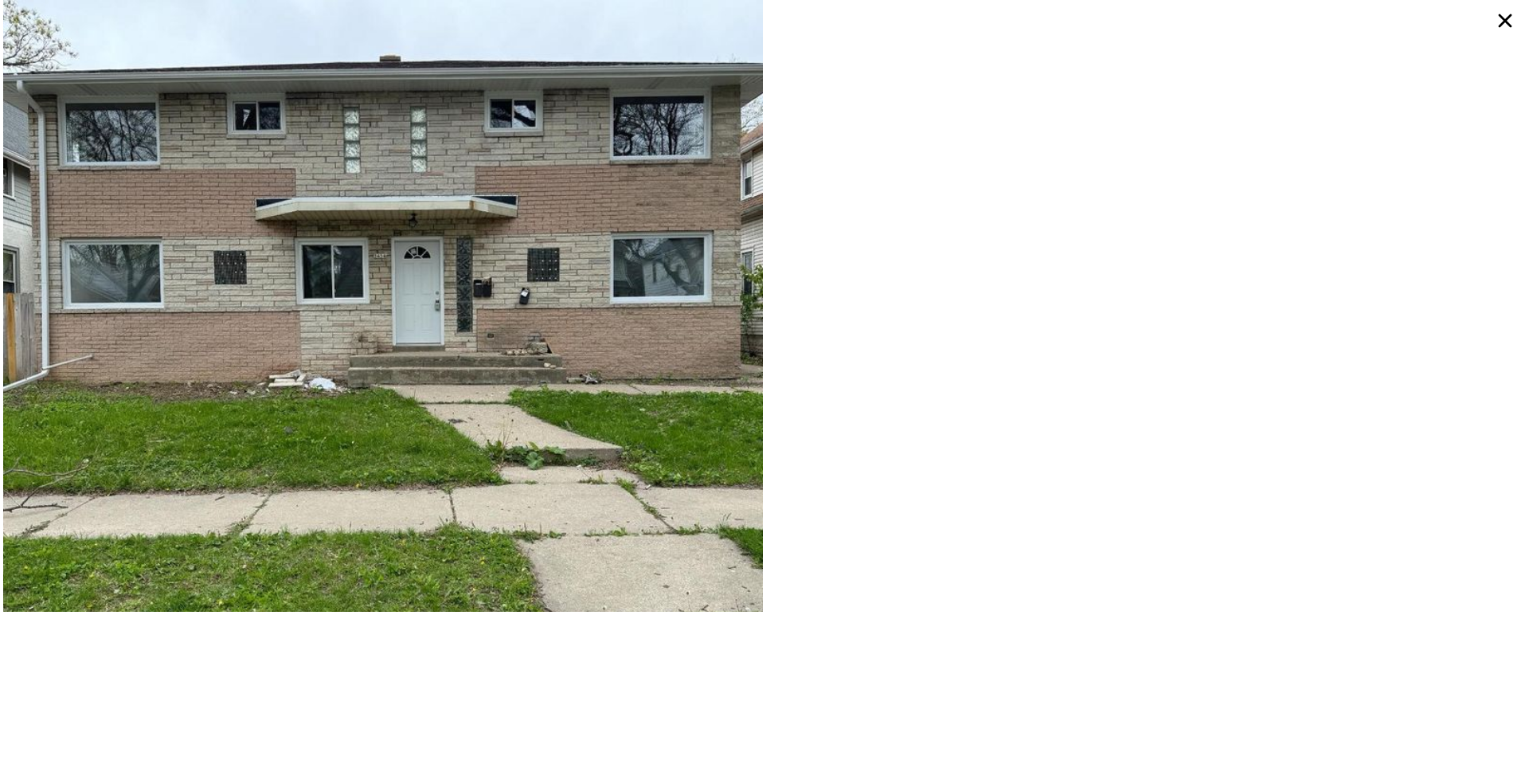
click at [1001, 173] on div at bounding box center [1145, 306] width 761 height 612
click at [1505, 21] on icon at bounding box center [1506, 21] width 14 height 14
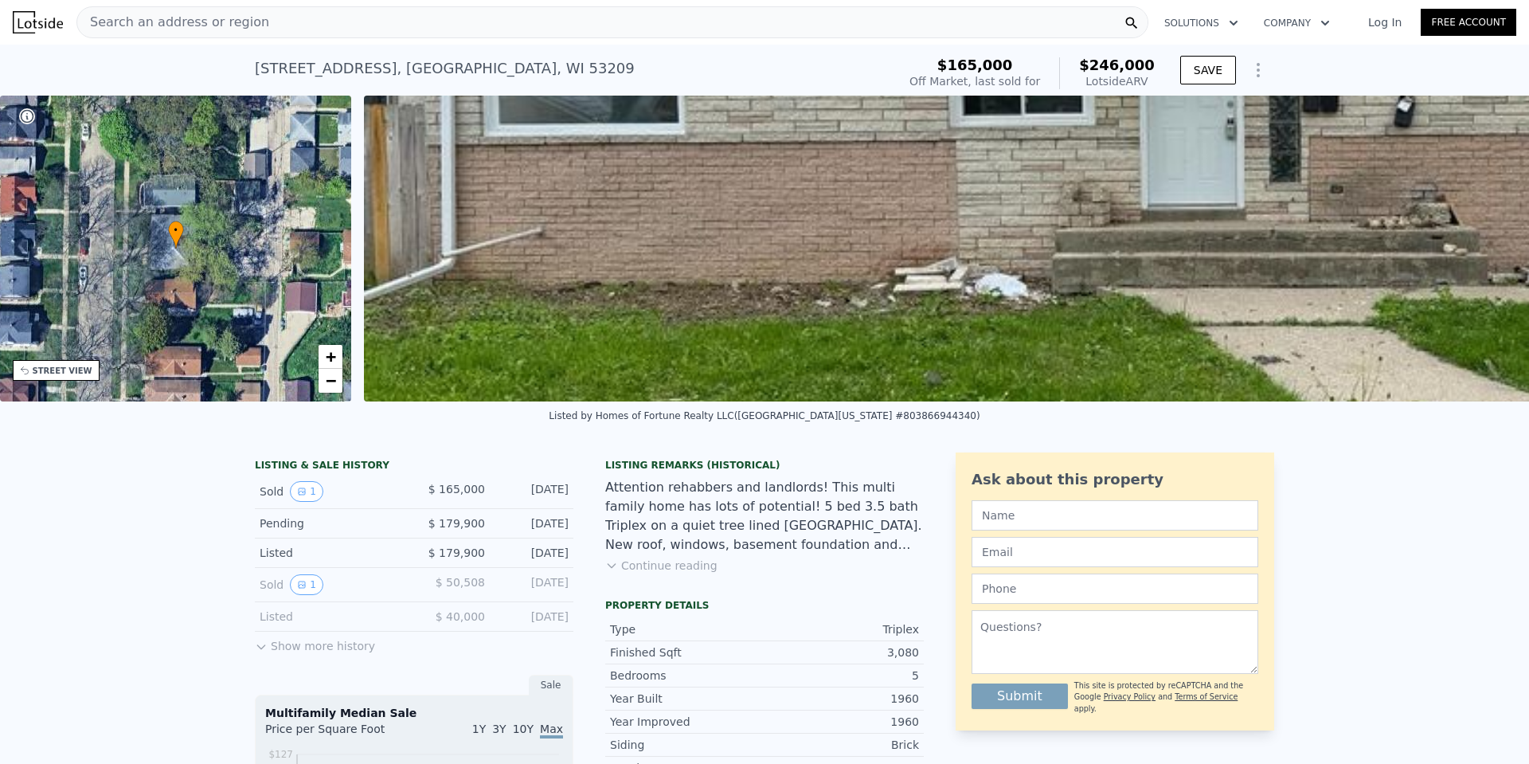
click at [358, 27] on div "Search an address or region" at bounding box center [612, 22] width 1072 height 32
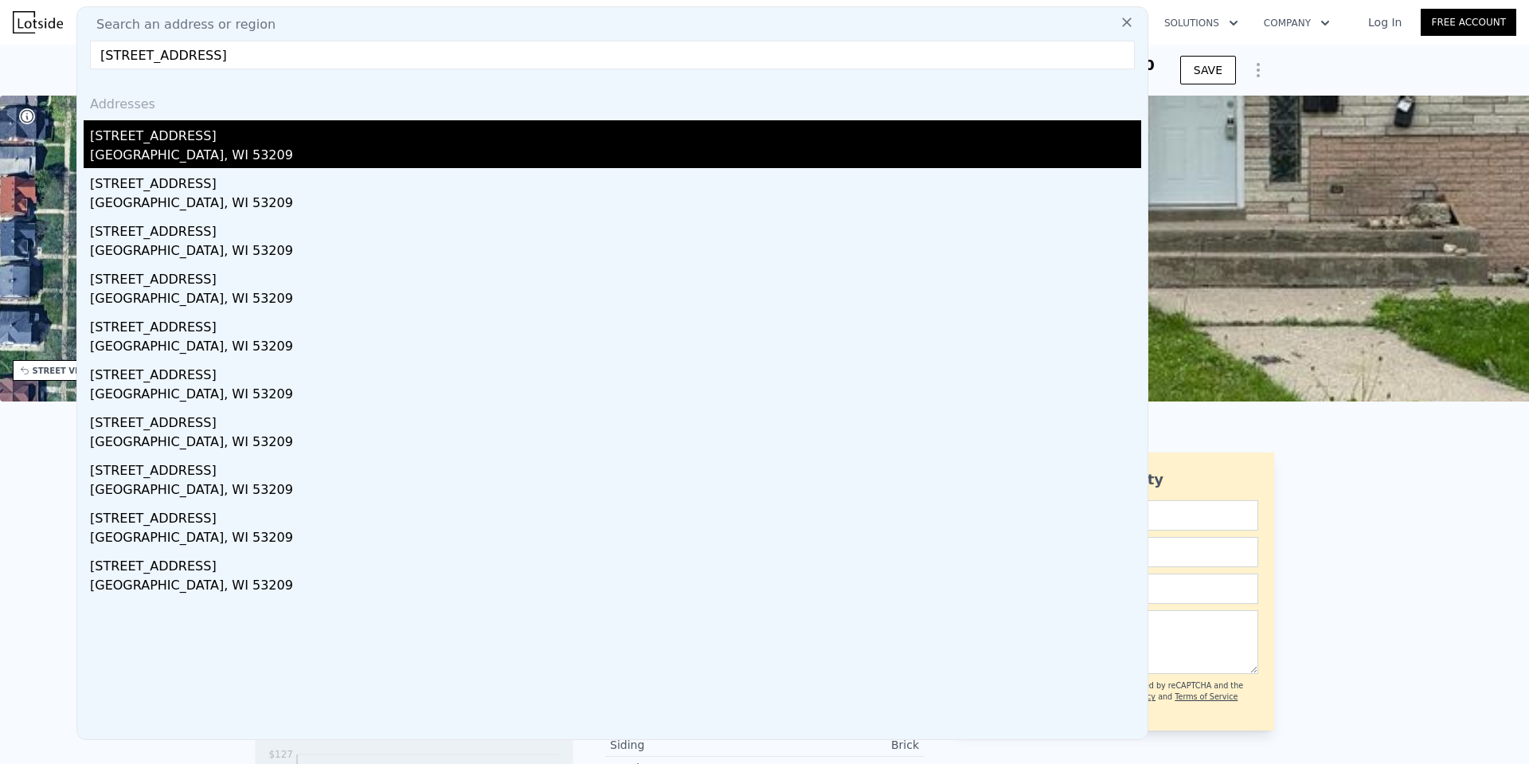
type input "5363 North 38th STREET, Milwaukee, WI 53209"
click at [243, 123] on div "5363a N 38th St" at bounding box center [615, 132] width 1051 height 25
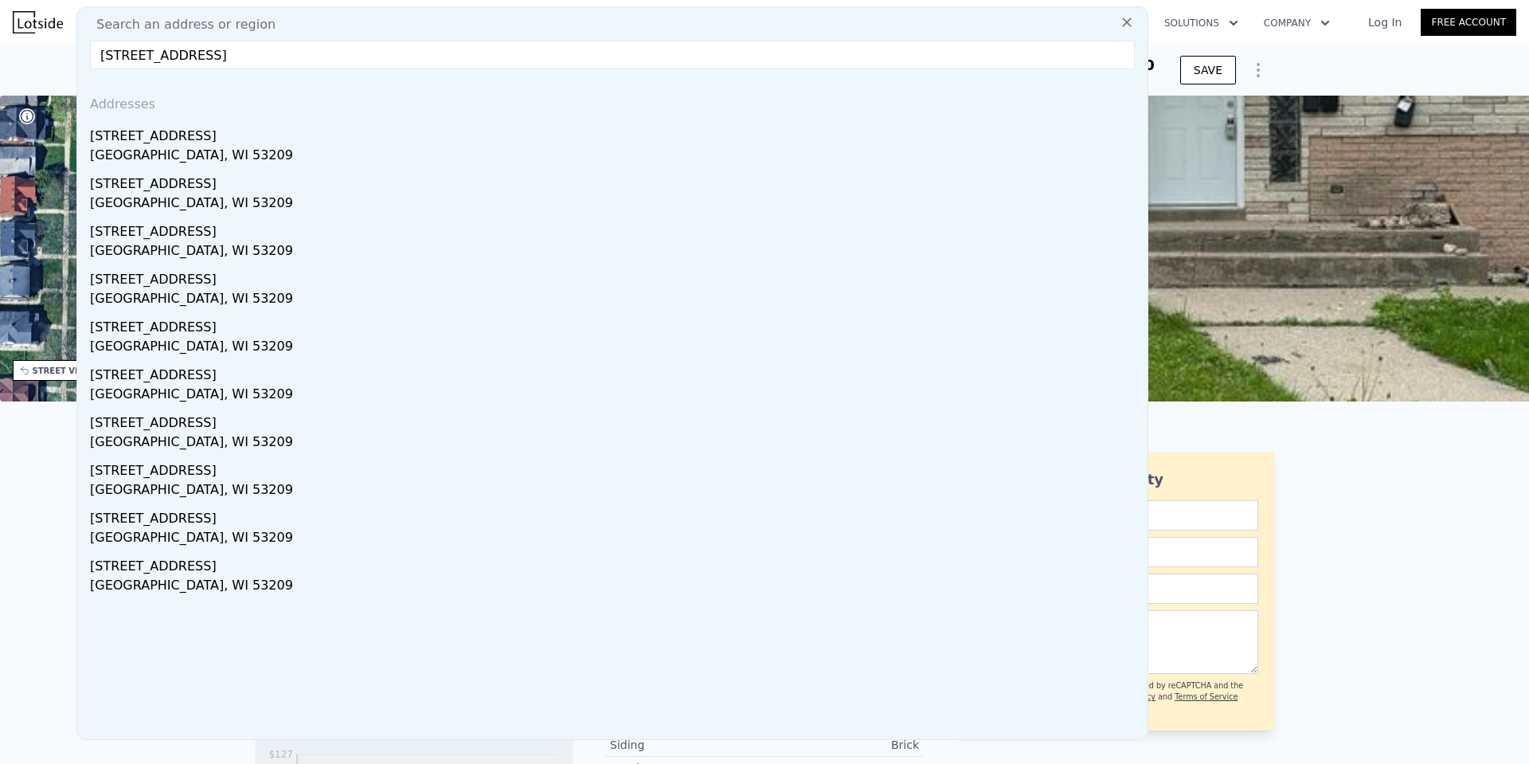
type input "4"
type input "2.25"
type input "1416"
type input "2268"
type input "3484.8"
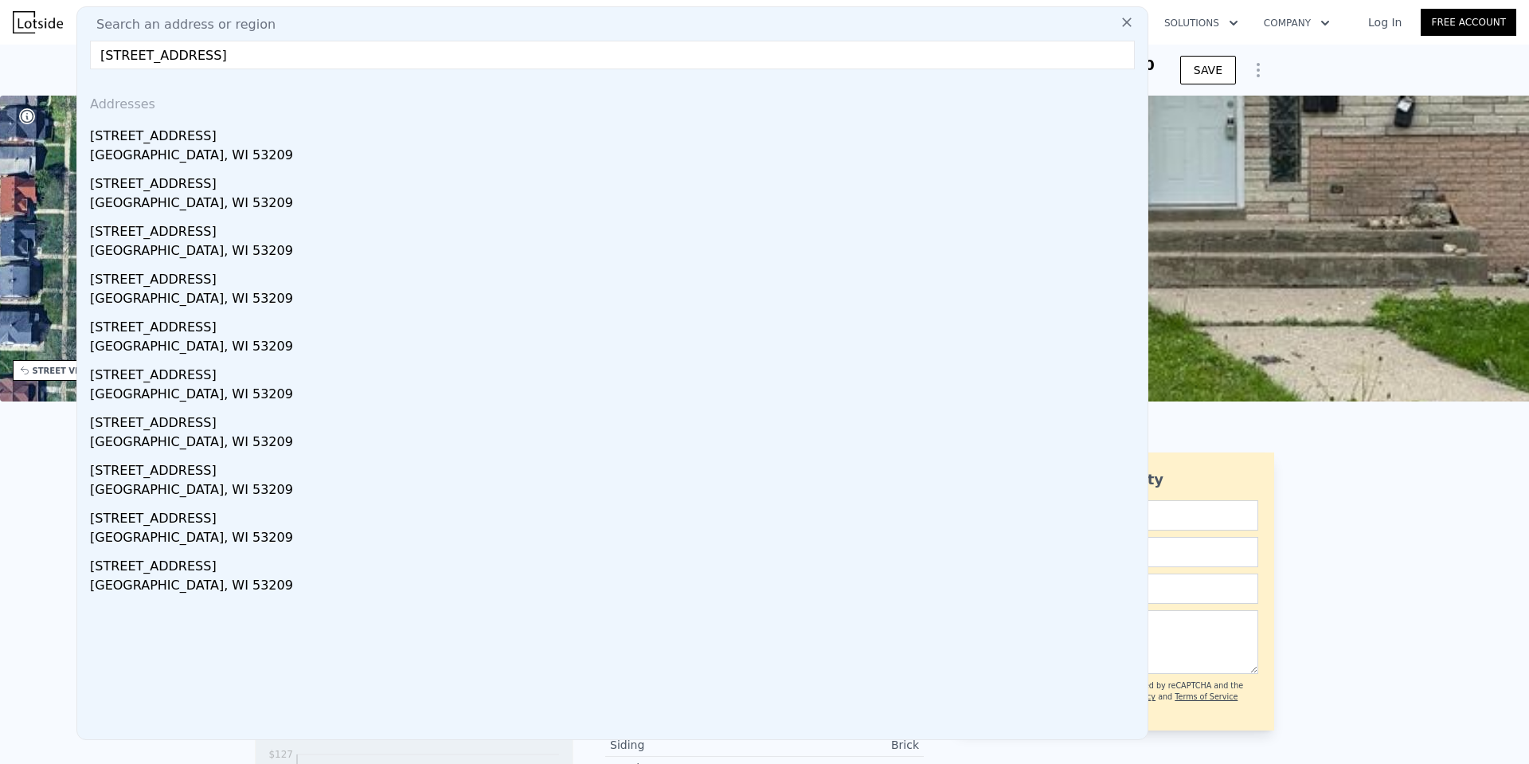
type input "10890"
type input "$ 182,000"
type input "5"
type input "$ 1,502"
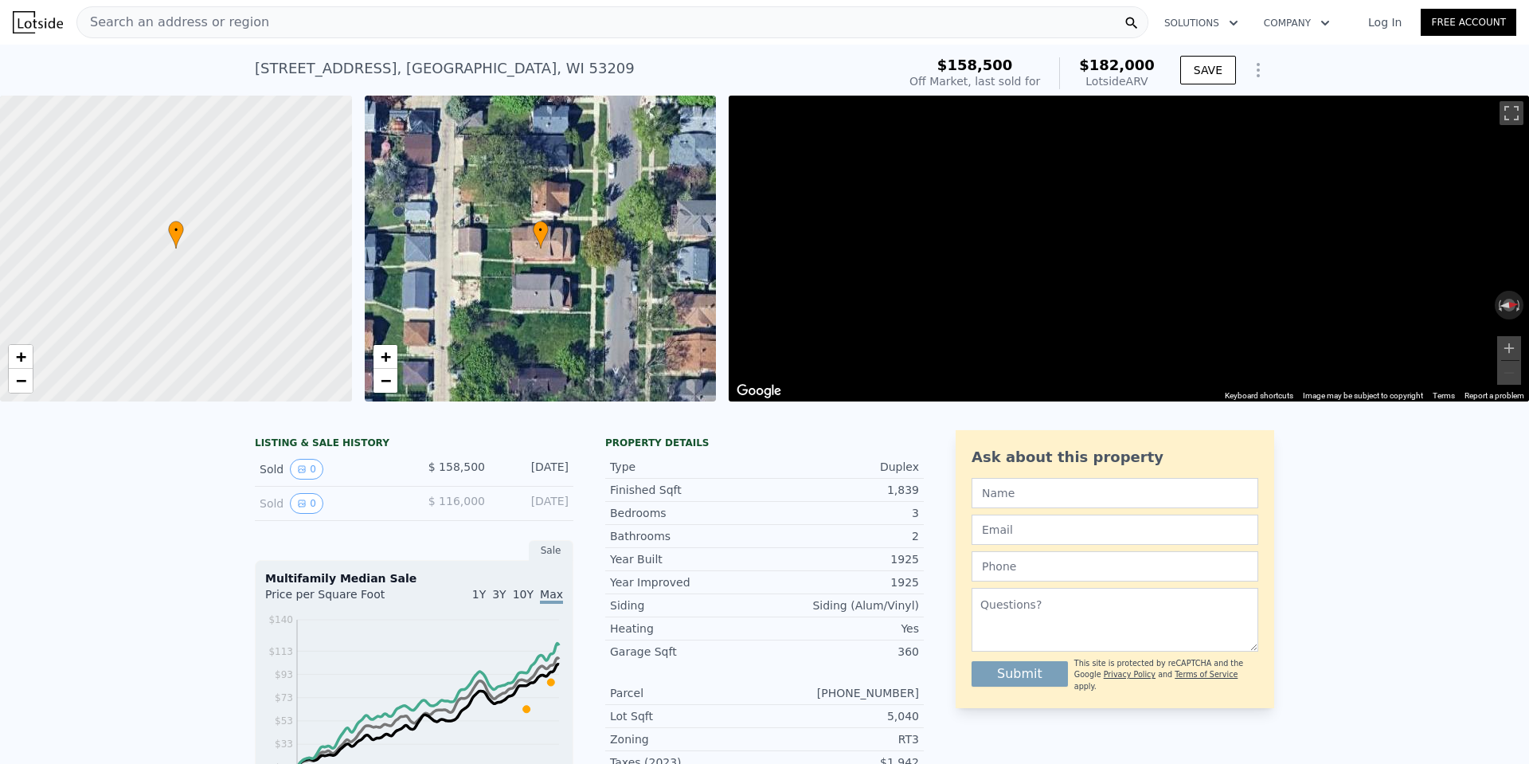
scroll to position [0, 6]
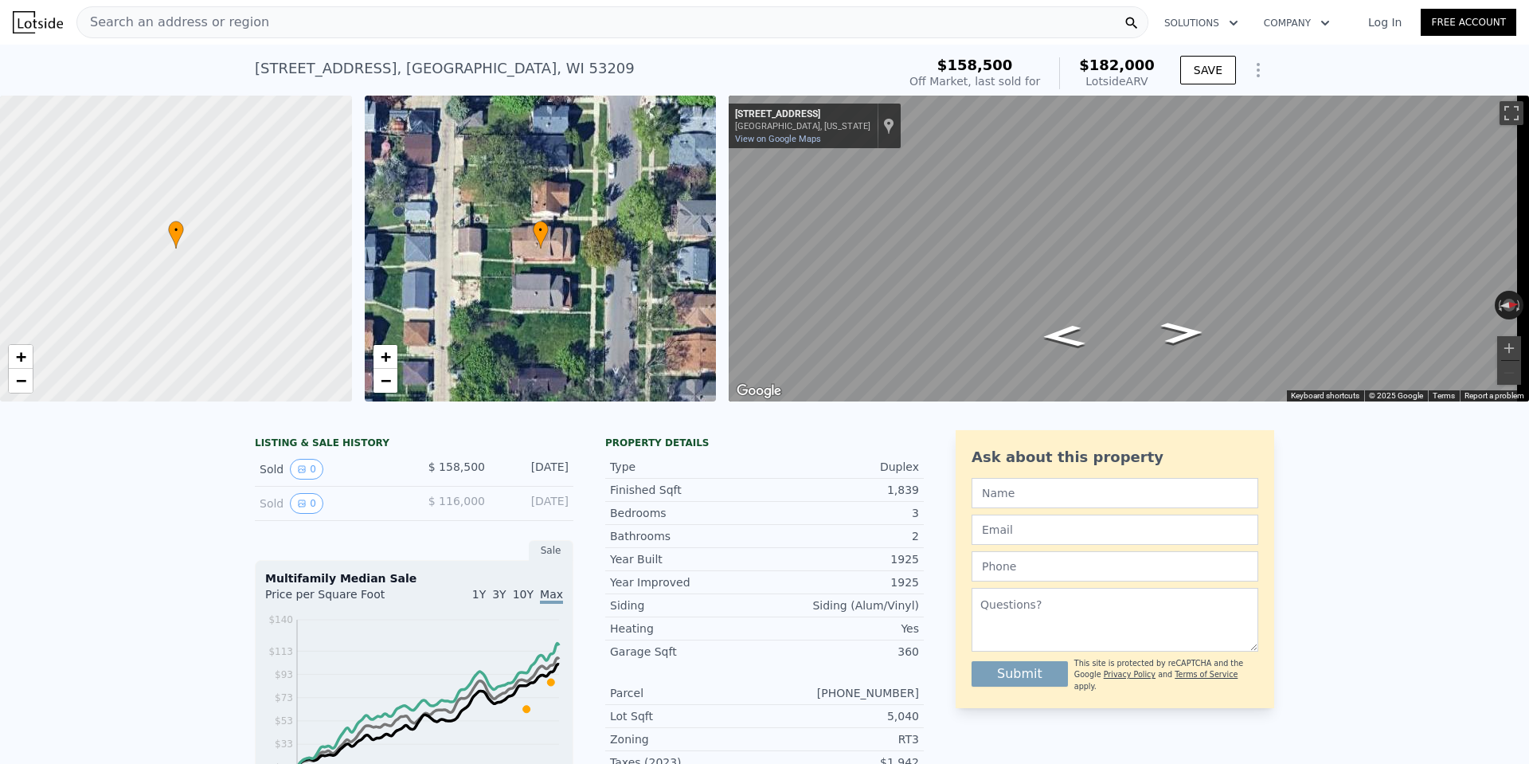
click at [264, 29] on div "Search an address or region" at bounding box center [612, 22] width 1072 height 32
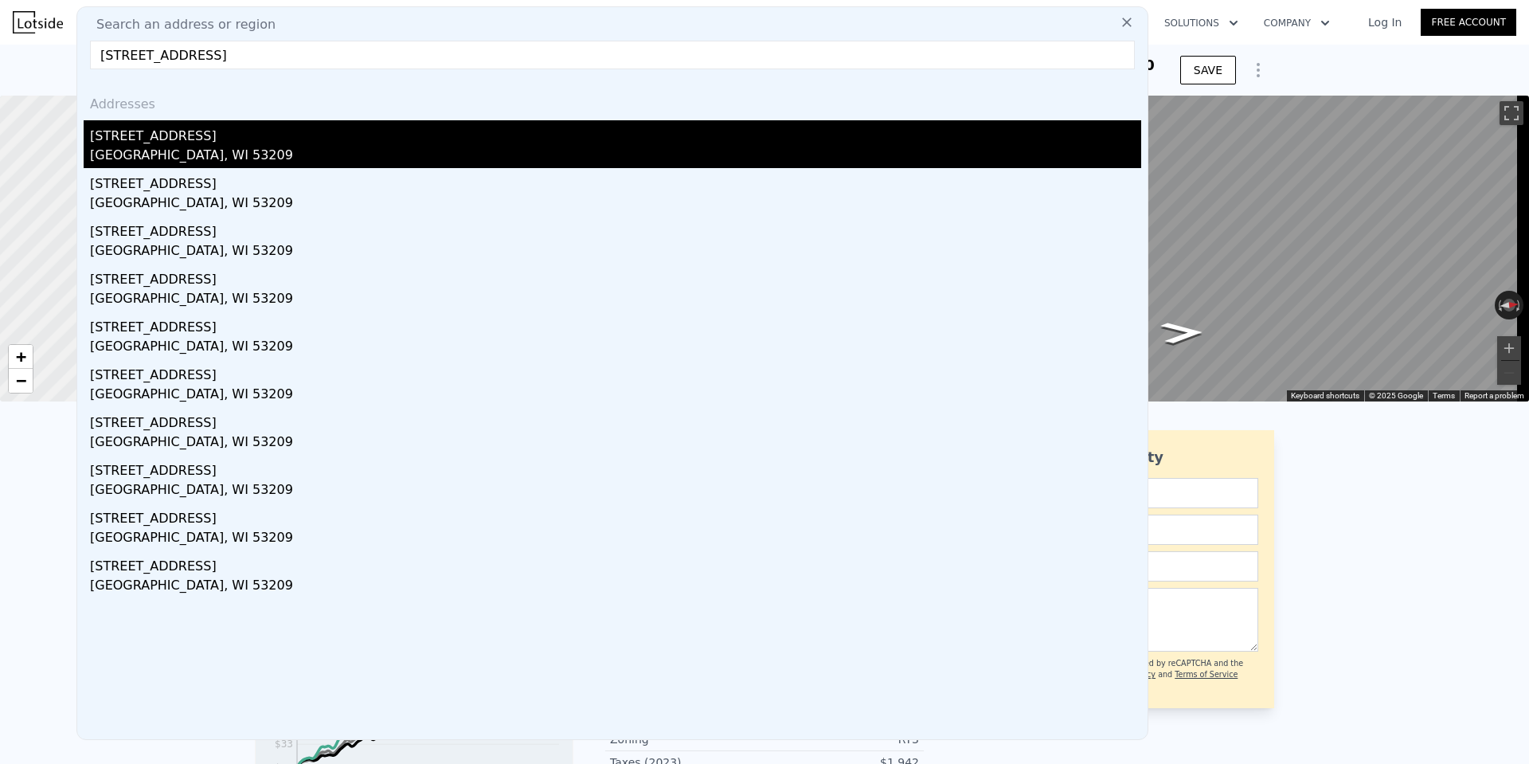
type input "5320 North 39th STREET, Milwaukee, WI 53209"
click at [235, 137] on div "5320 N 39th St" at bounding box center [615, 132] width 1051 height 25
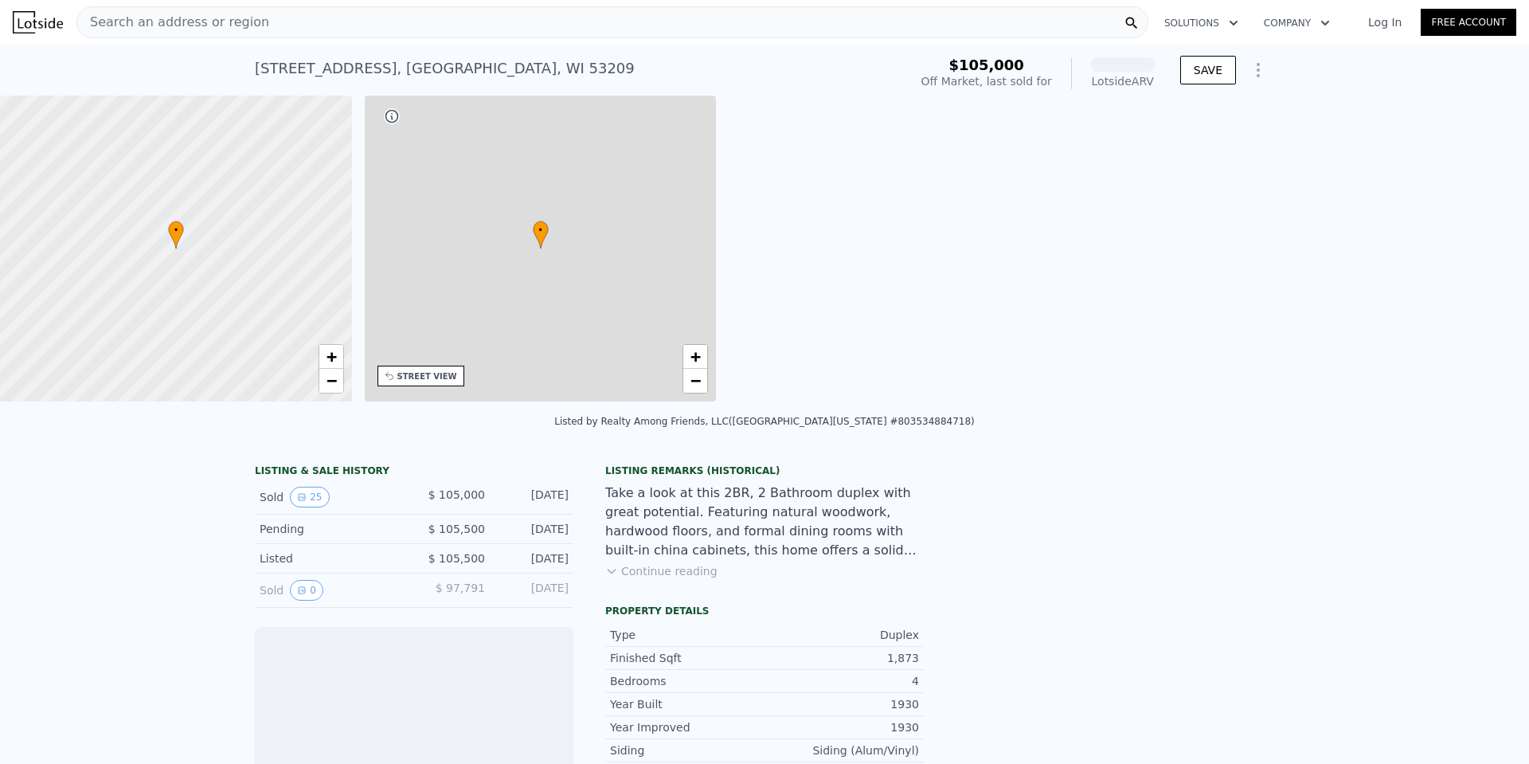
scroll to position [0, 371]
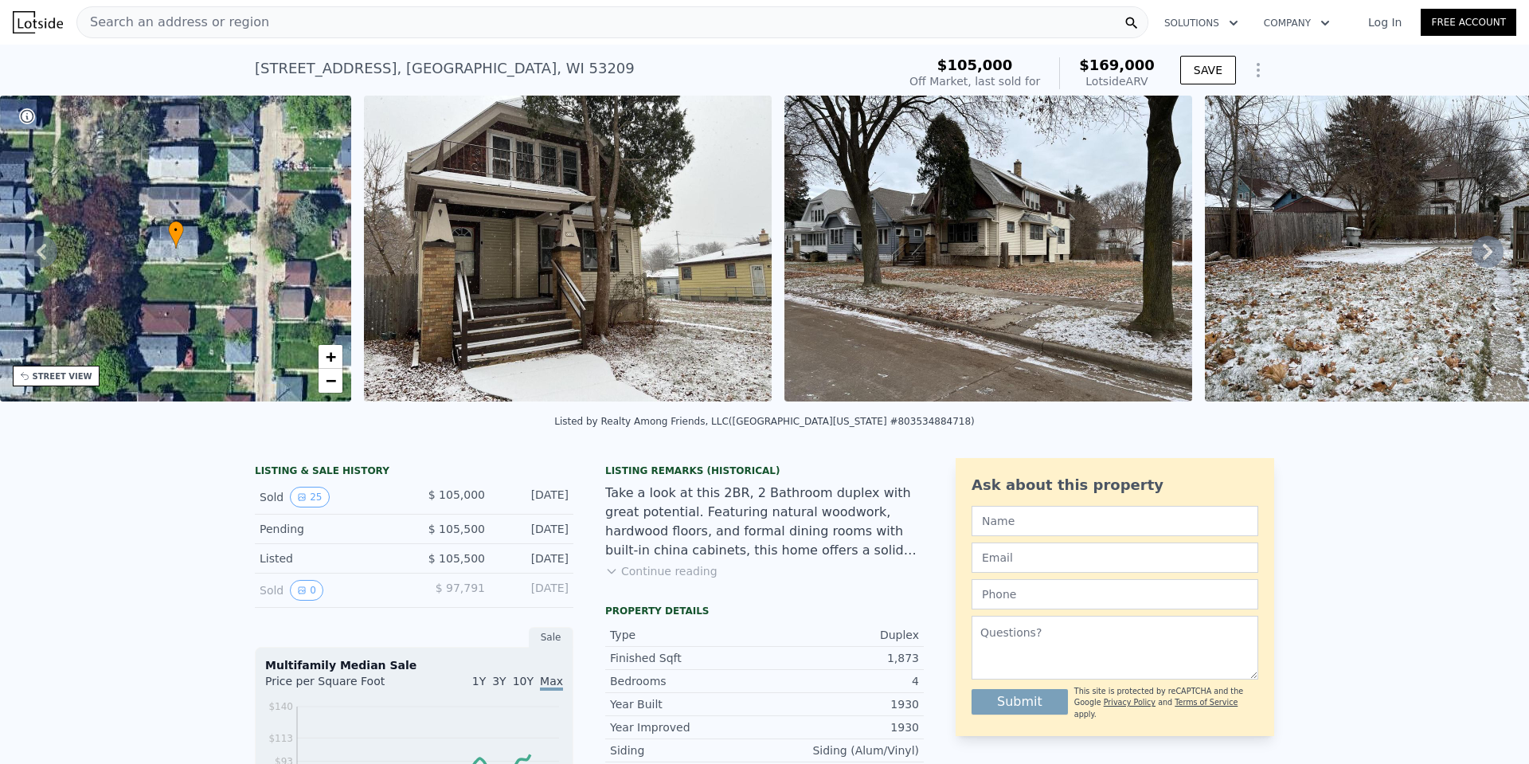
click at [677, 257] on img at bounding box center [568, 249] width 408 height 306
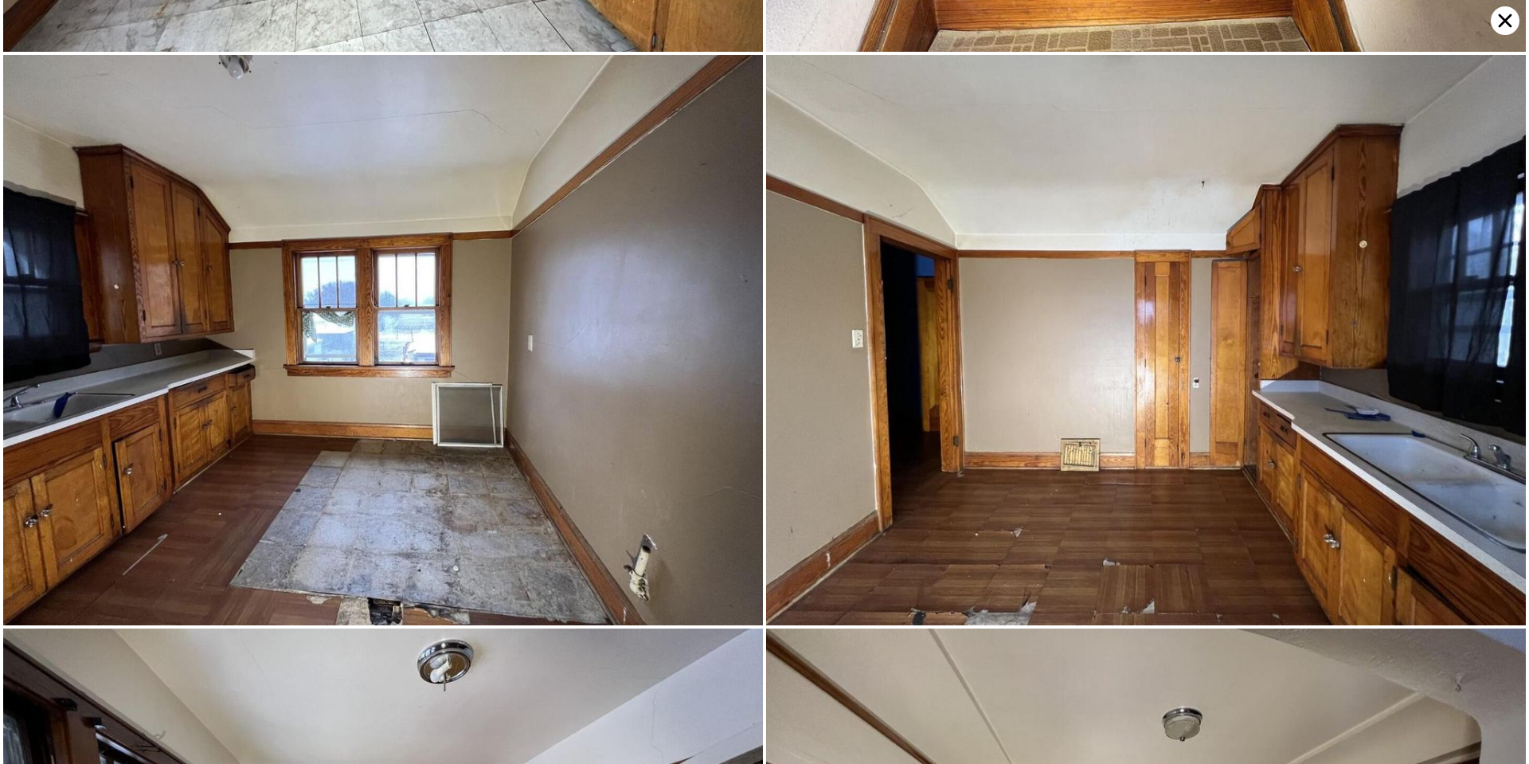
scroll to position [4549, 0]
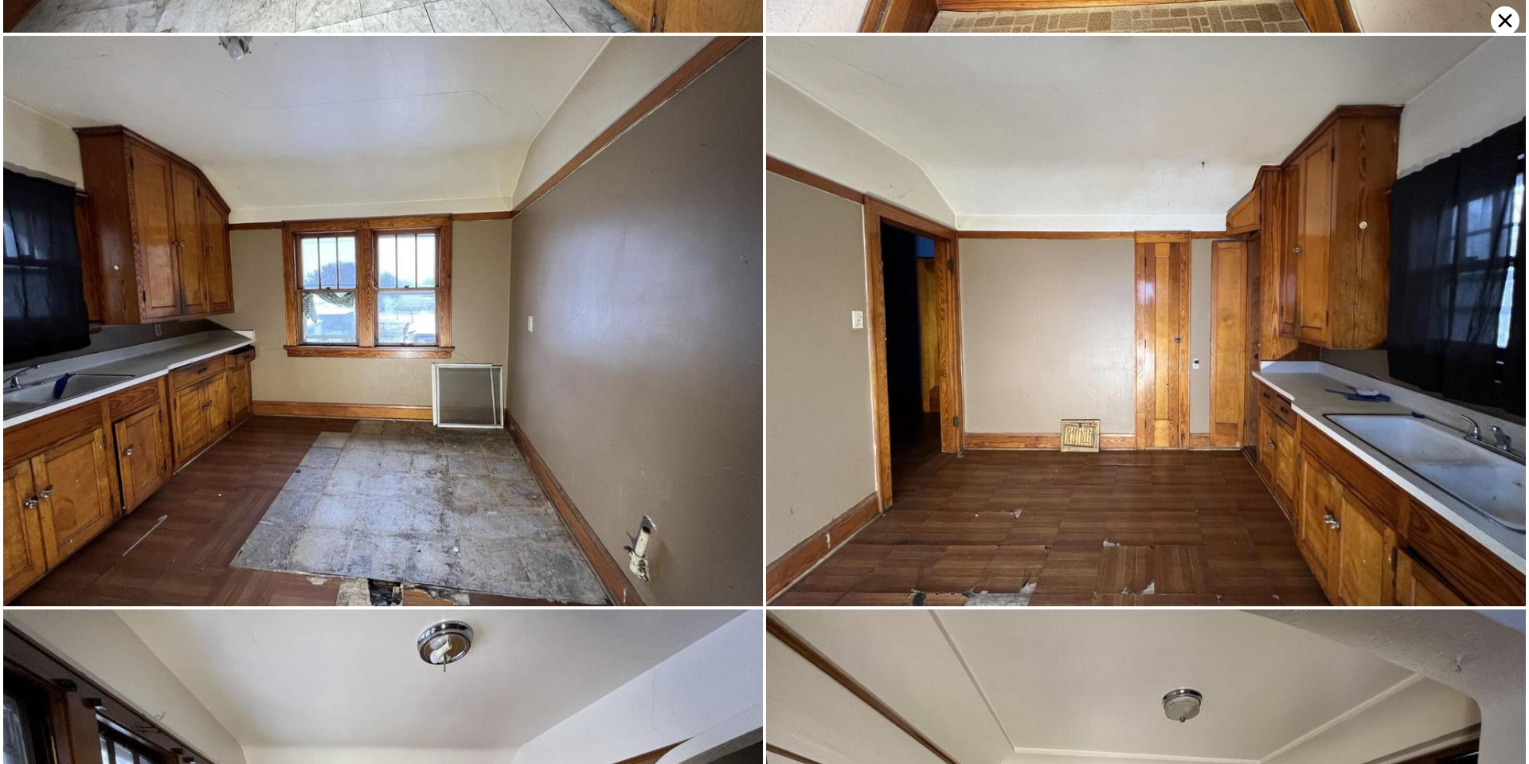
click at [922, 438] on img at bounding box center [1146, 321] width 760 height 570
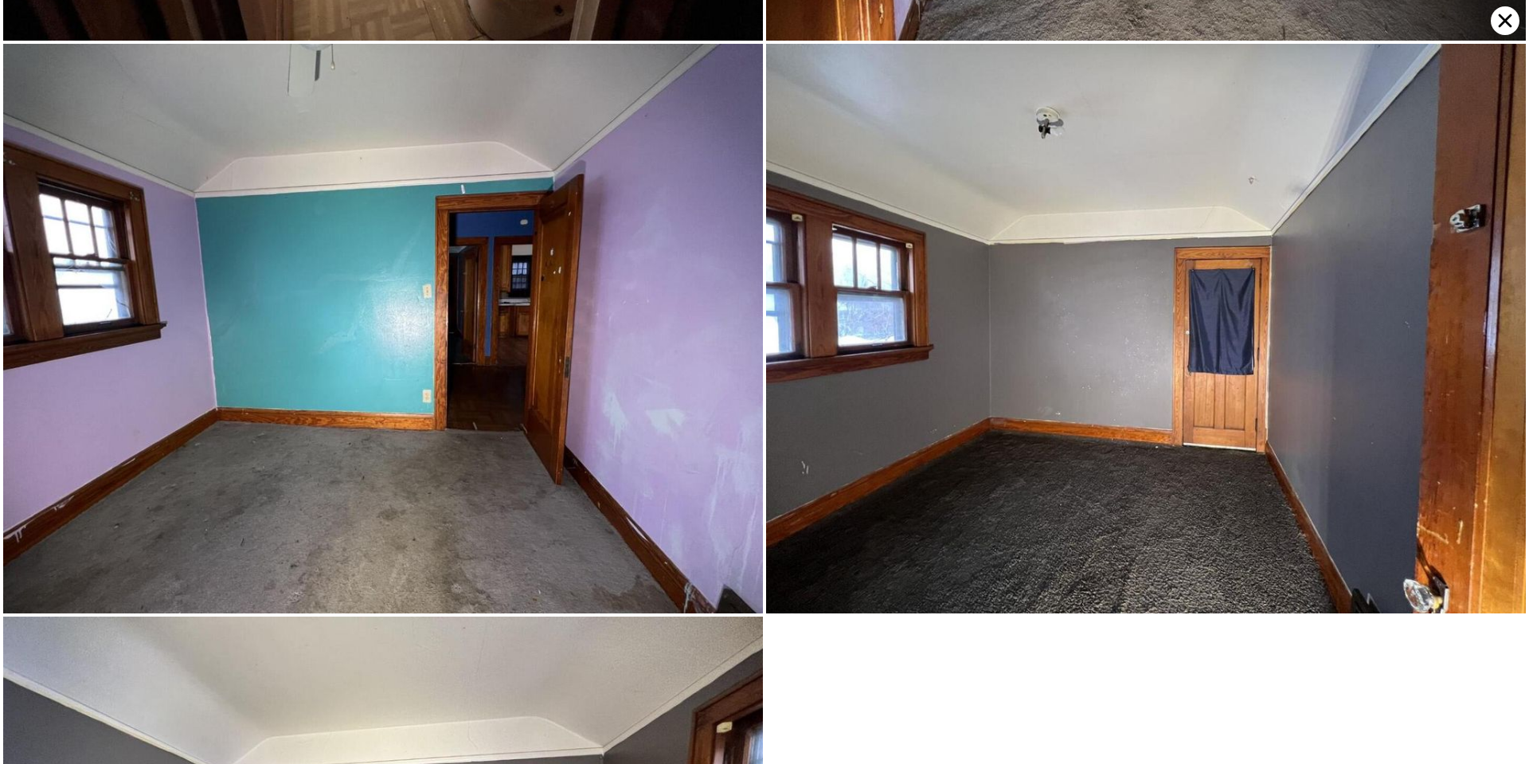
scroll to position [6255, 0]
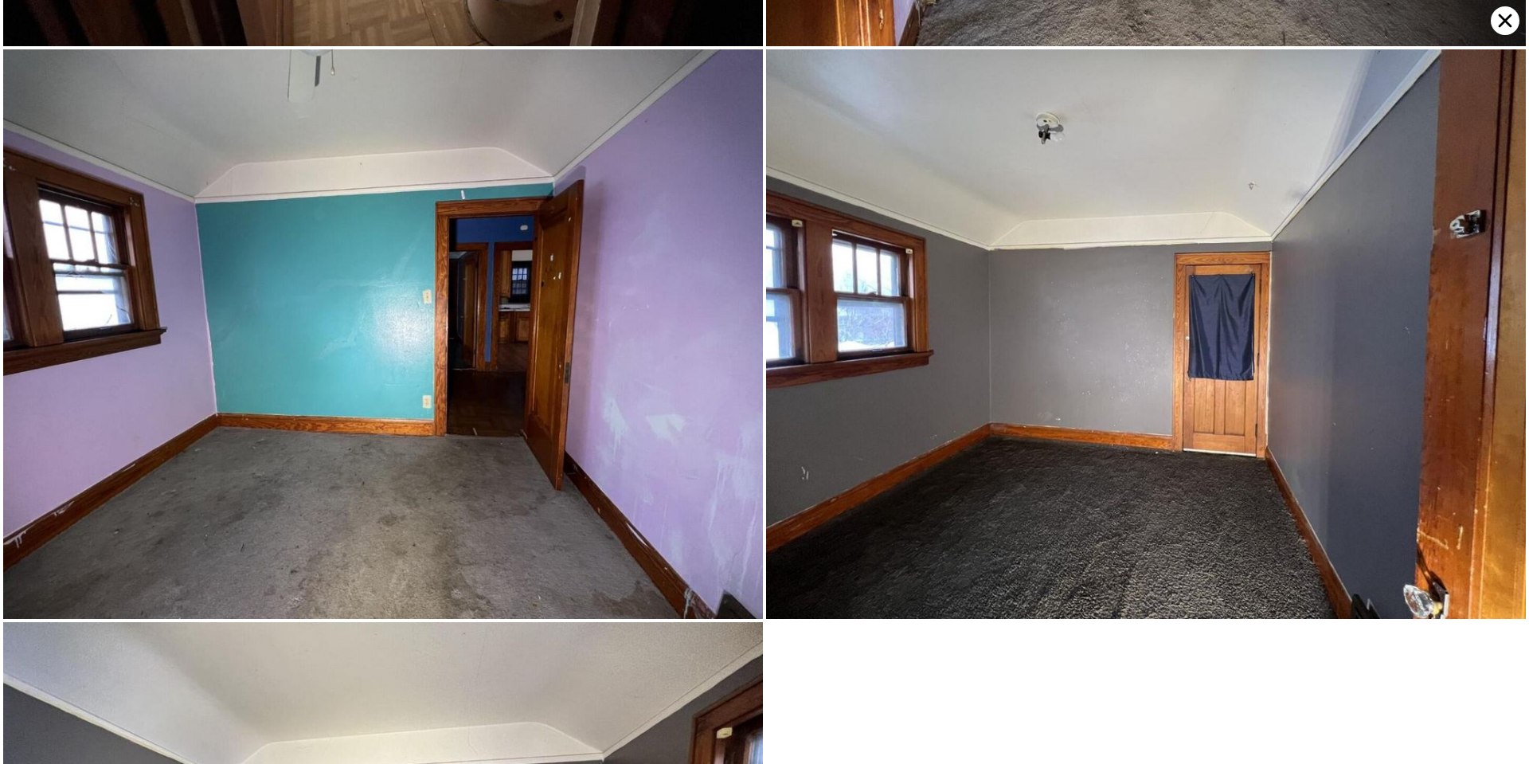
click at [1502, 29] on icon at bounding box center [1505, 20] width 29 height 29
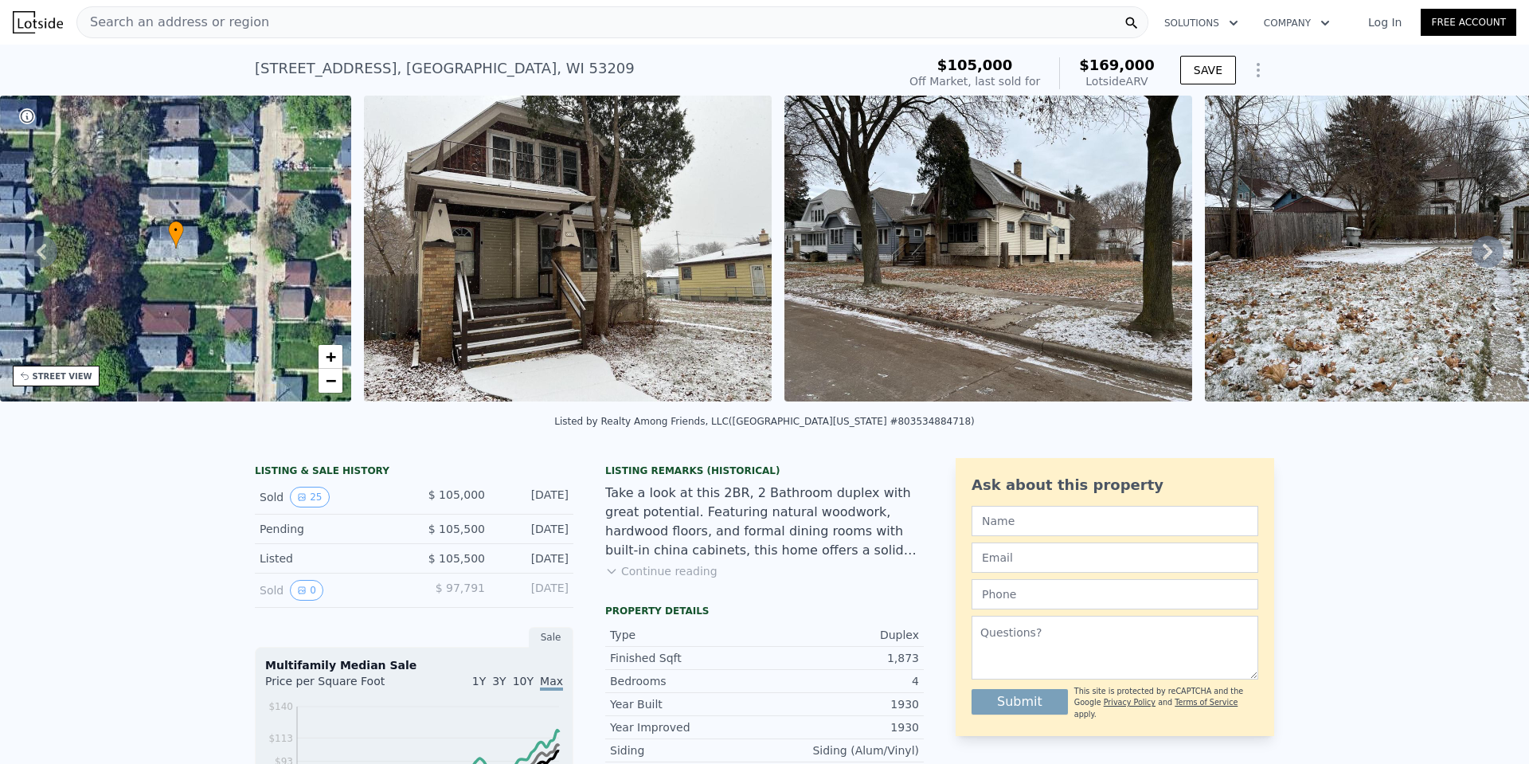
click at [378, 24] on div "Search an address or region" at bounding box center [612, 22] width 1072 height 32
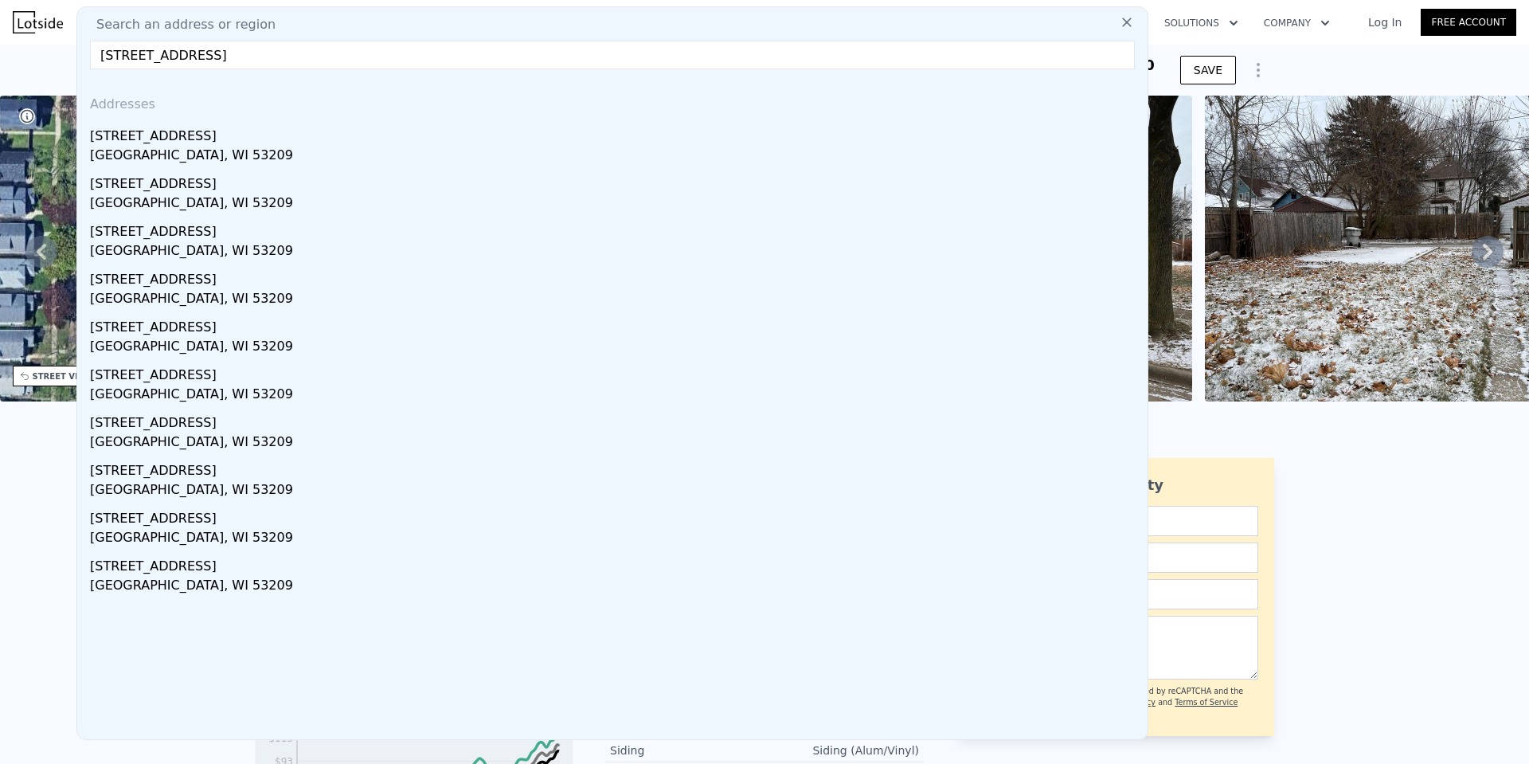
type input "5264 North 36th STREET, Milwaukee, WI 53209"
click at [131, 122] on div "5264a N 36th St" at bounding box center [615, 132] width 1051 height 25
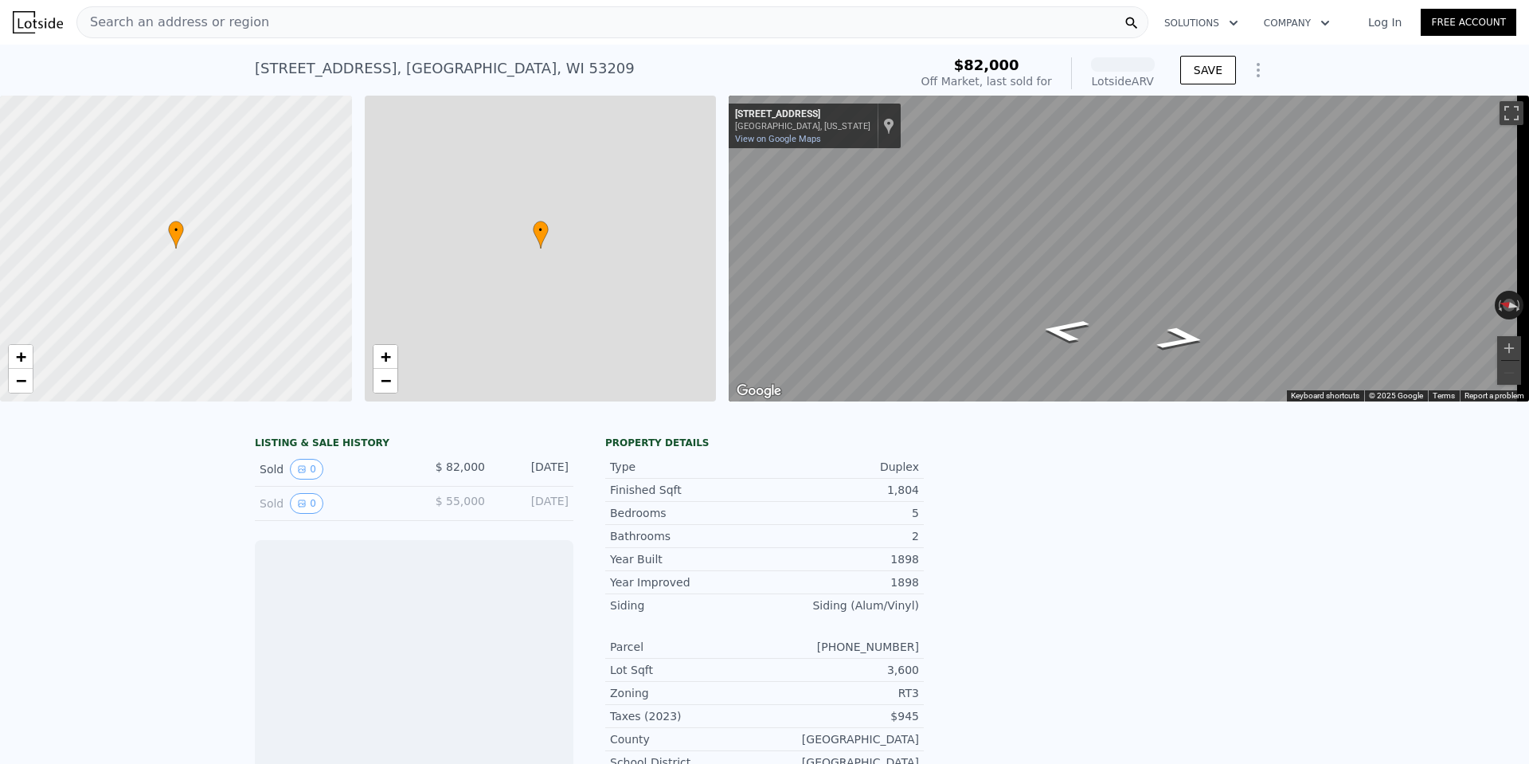
scroll to position [0, 6]
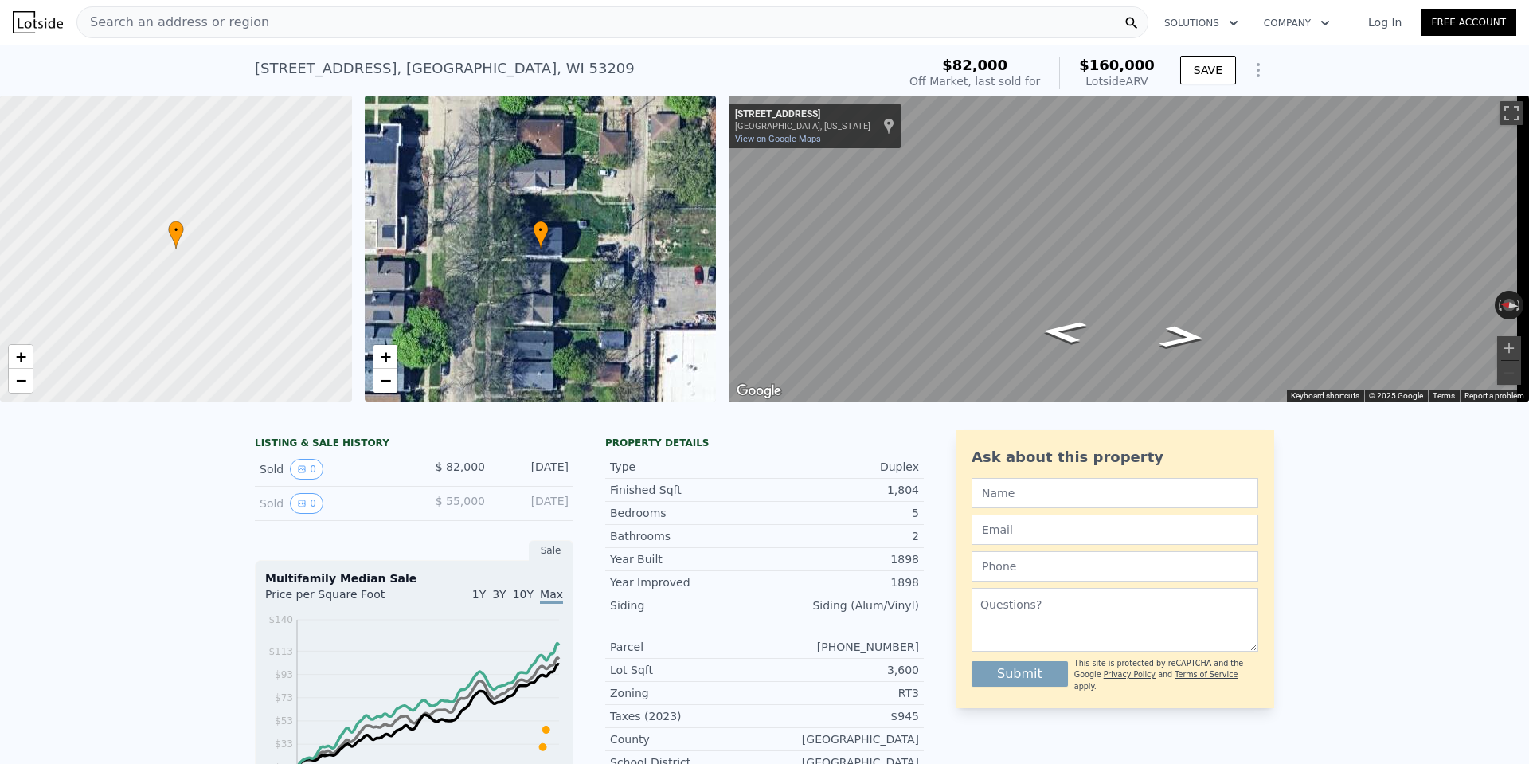
click at [411, 26] on div "Search an address or region" at bounding box center [612, 22] width 1072 height 32
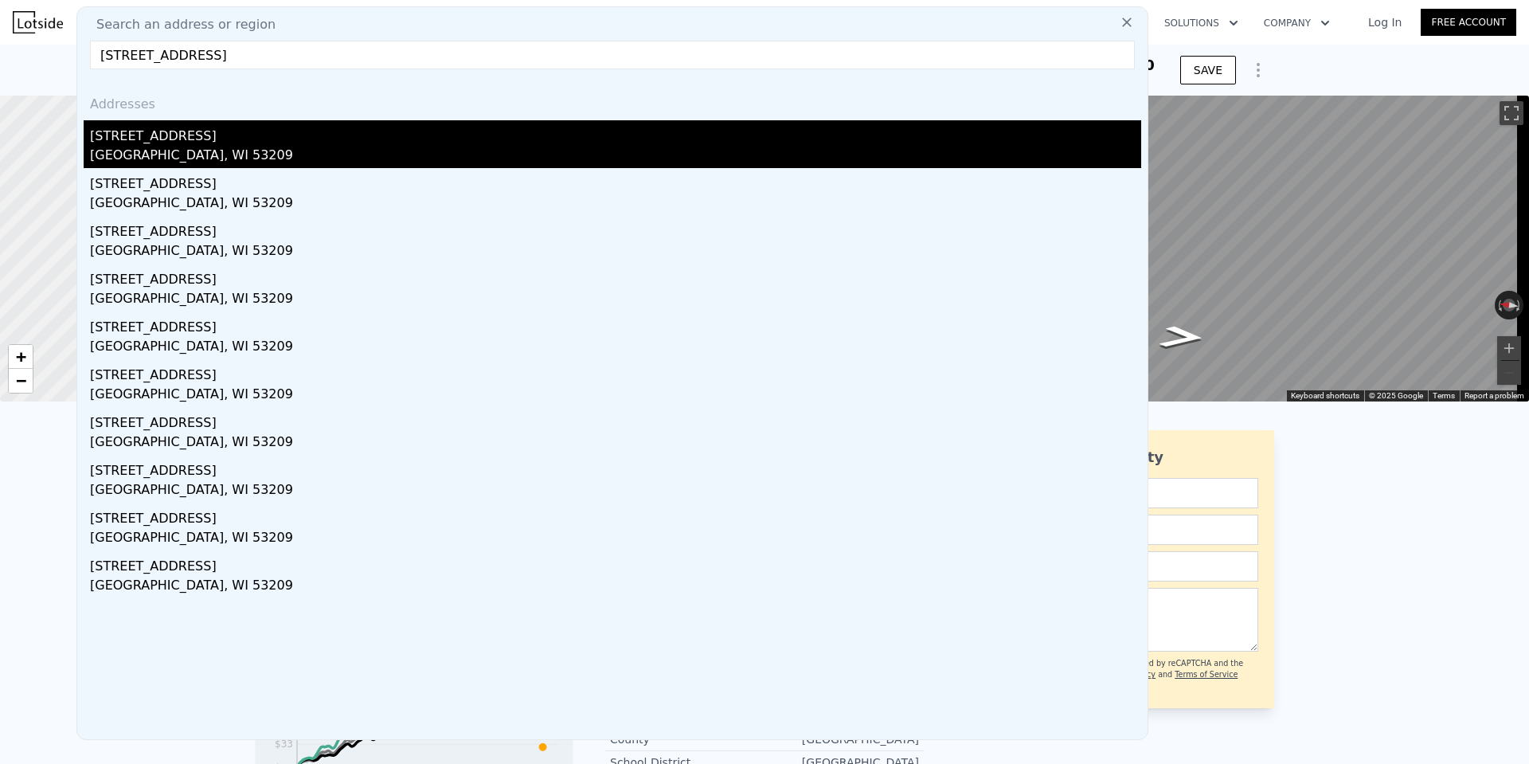
type input "5328 North Teutonia AVENUE, Milwaukee, WI 53209"
click at [290, 138] on div "5328 N Teutonia Ave" at bounding box center [615, 132] width 1051 height 25
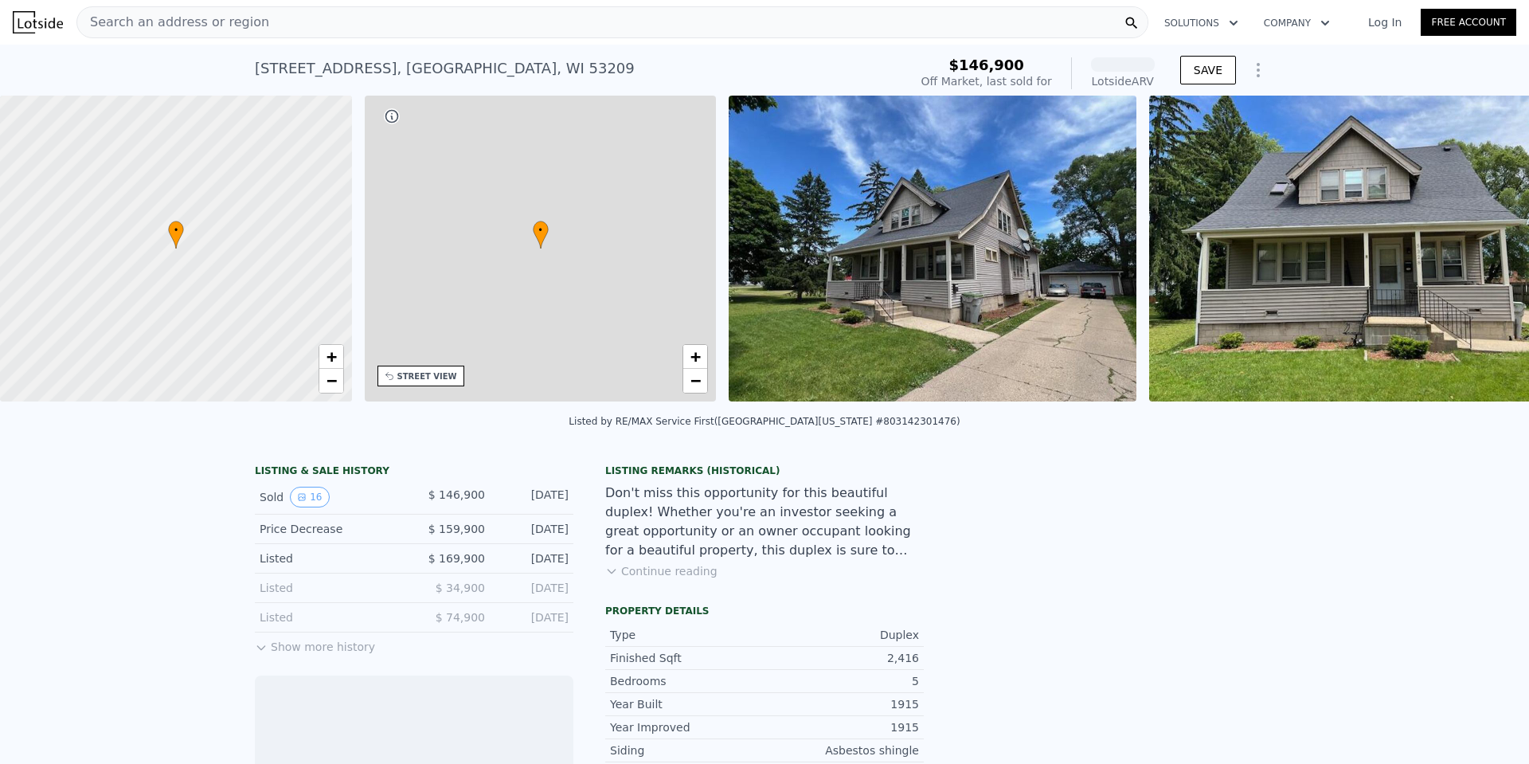
scroll to position [0, 371]
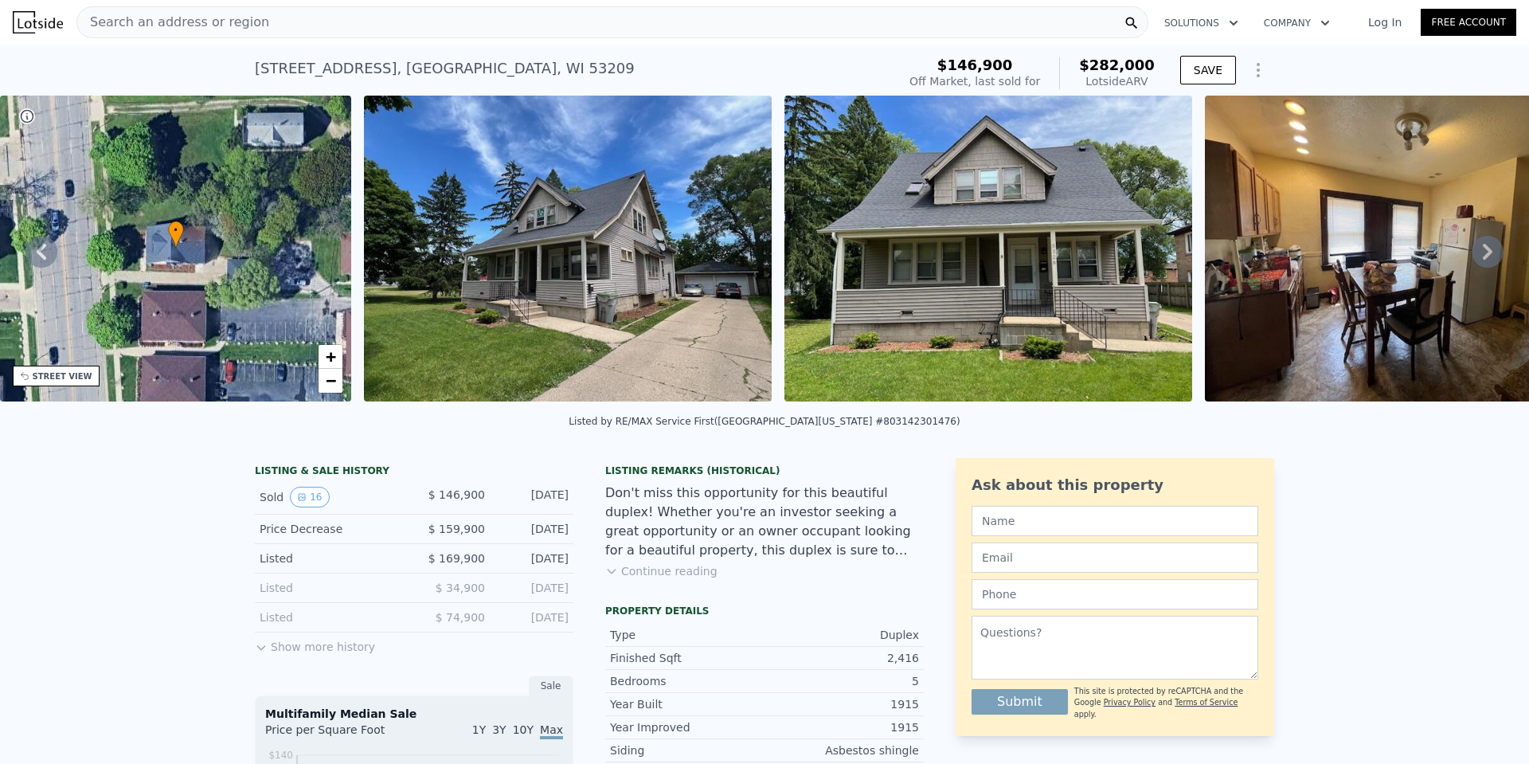
click at [271, 22] on div "Search an address or region" at bounding box center [612, 22] width 1072 height 32
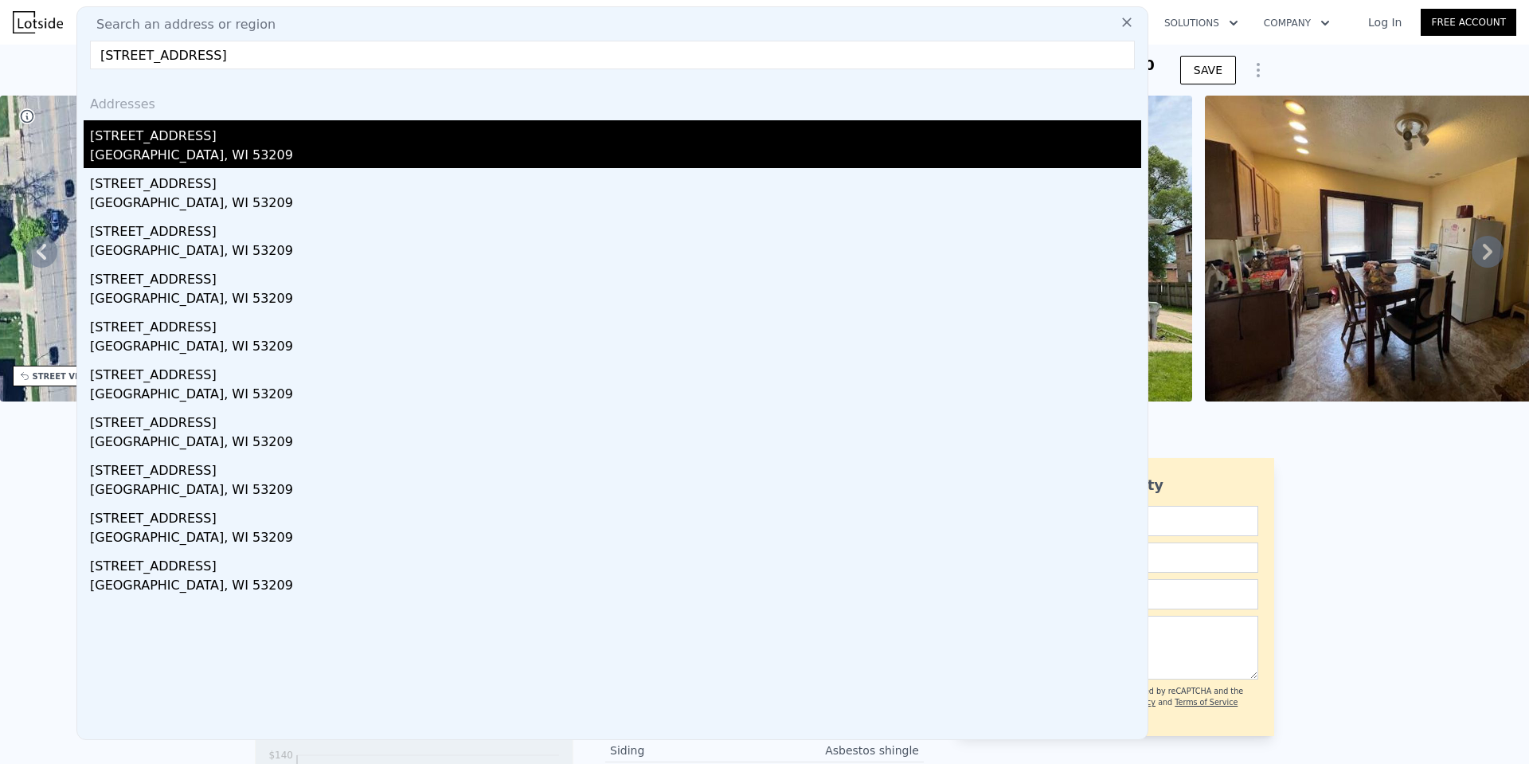
type input "3110 West Cameron AVENUE, Milwaukee, WI 53209"
click at [174, 142] on div "[STREET_ADDRESS]" at bounding box center [615, 132] width 1051 height 25
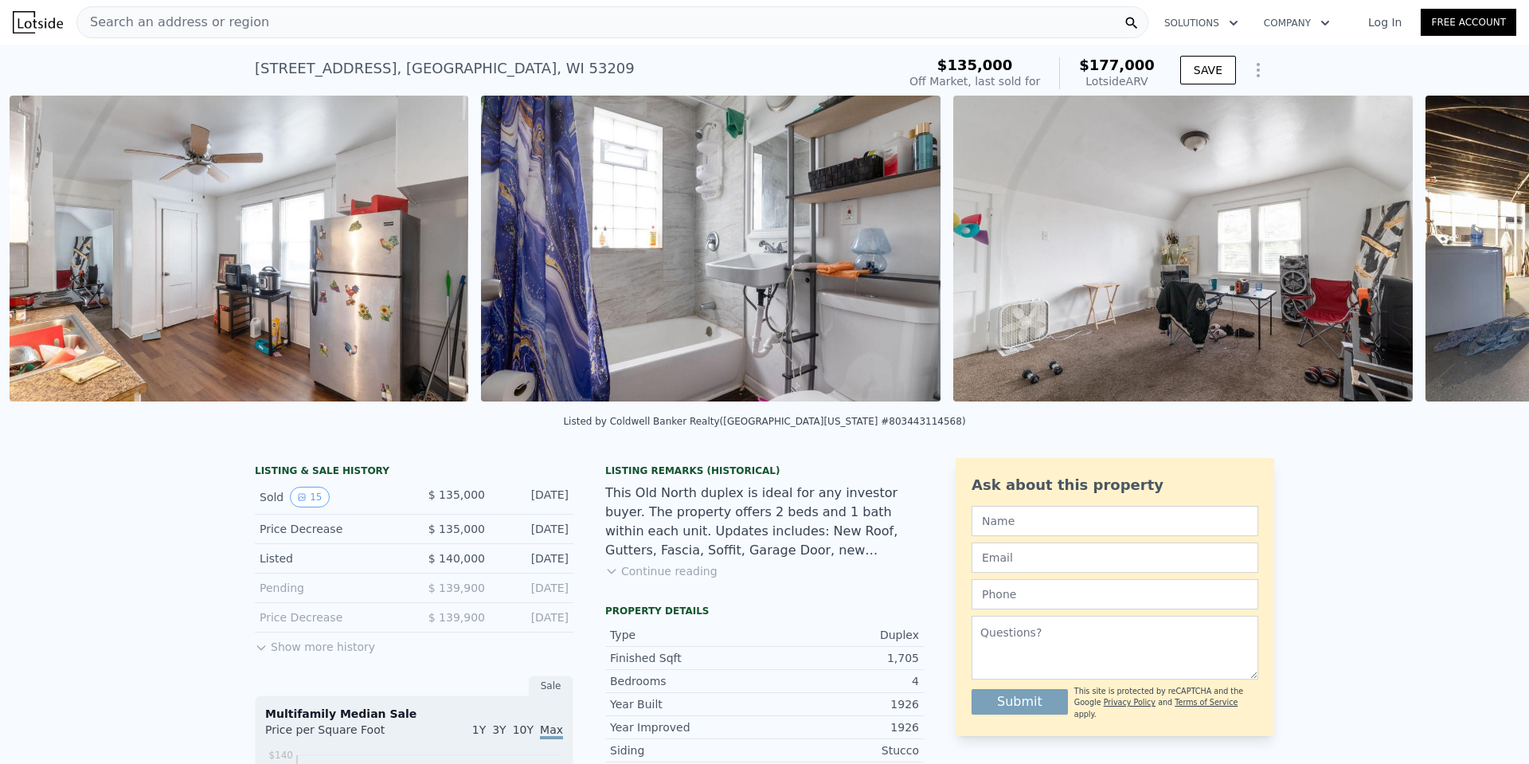
scroll to position [0, 5449]
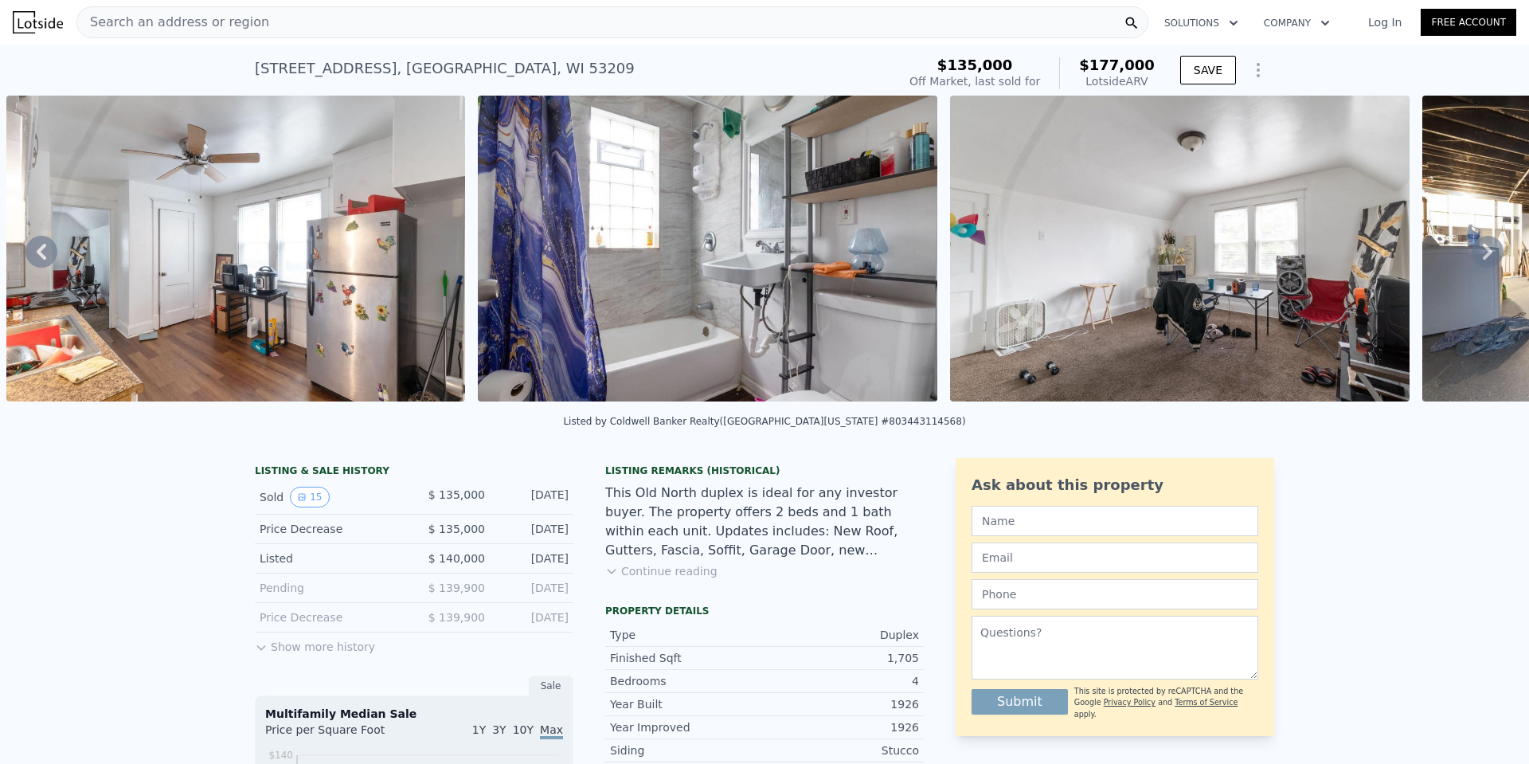
click at [1263, 345] on img at bounding box center [1180, 249] width 460 height 306
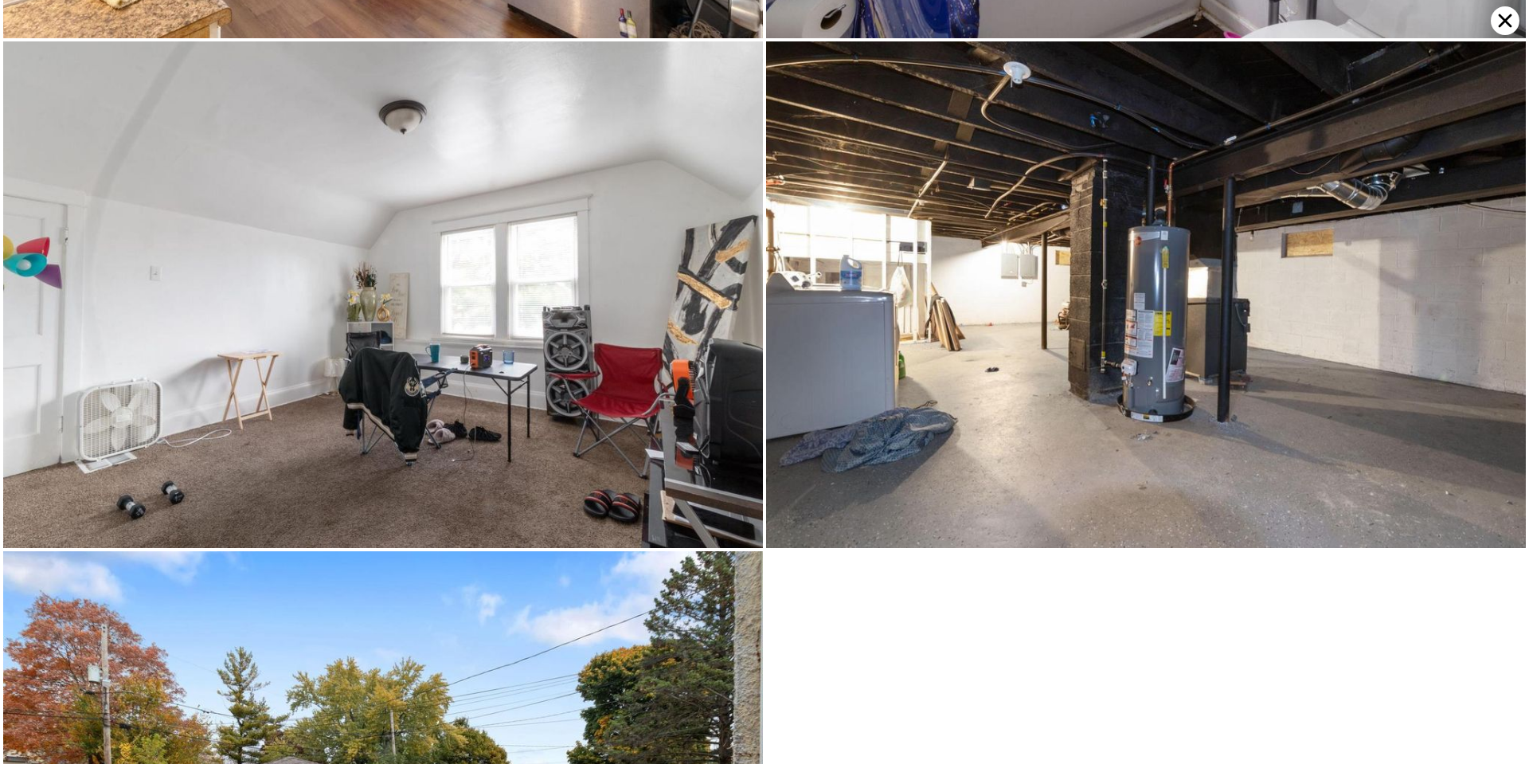
scroll to position [3032, 0]
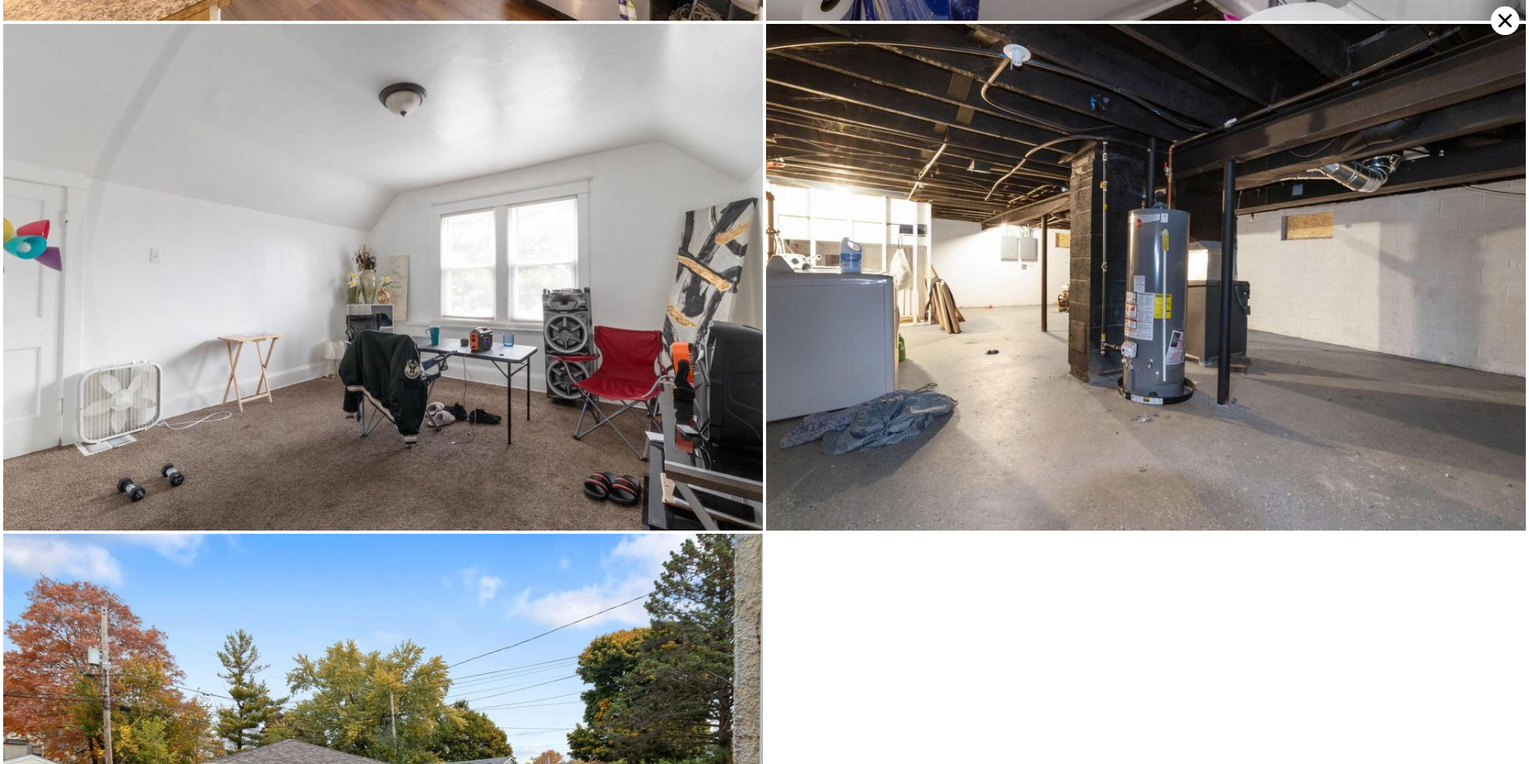
click at [166, 397] on img at bounding box center [383, 277] width 760 height 506
click at [1064, 479] on img at bounding box center [1146, 277] width 760 height 506
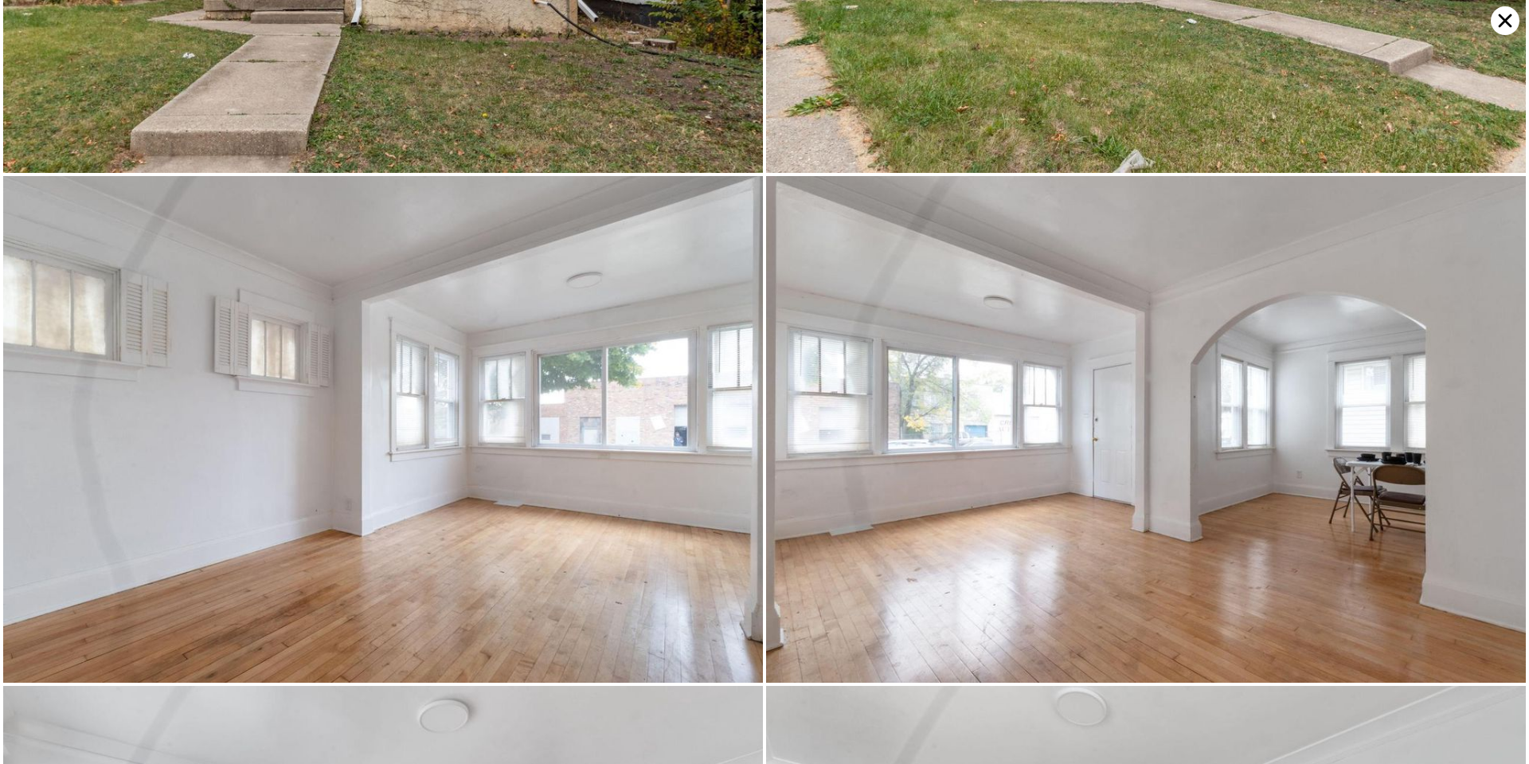
scroll to position [0, 0]
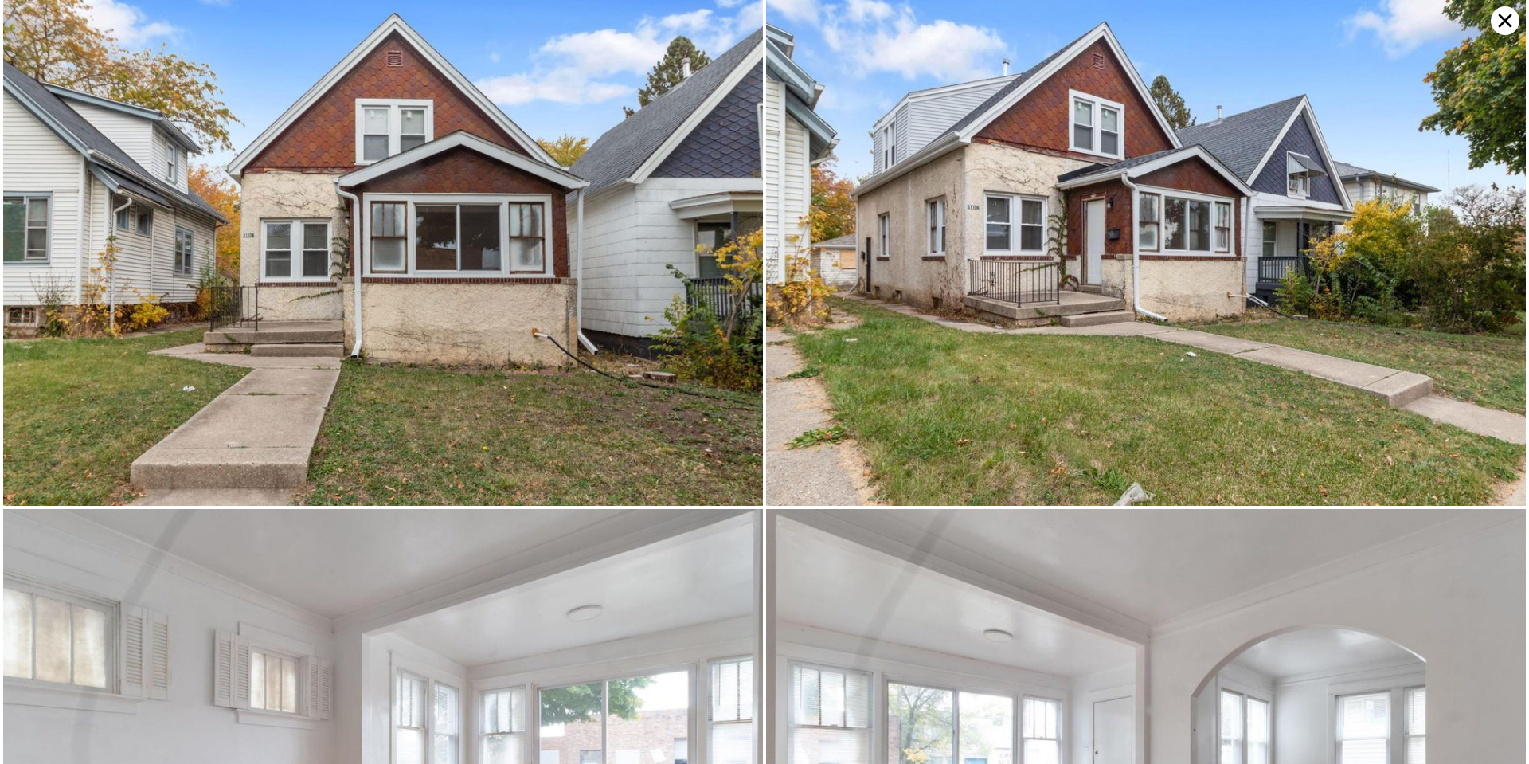
click at [1505, 26] on icon at bounding box center [1505, 20] width 29 height 29
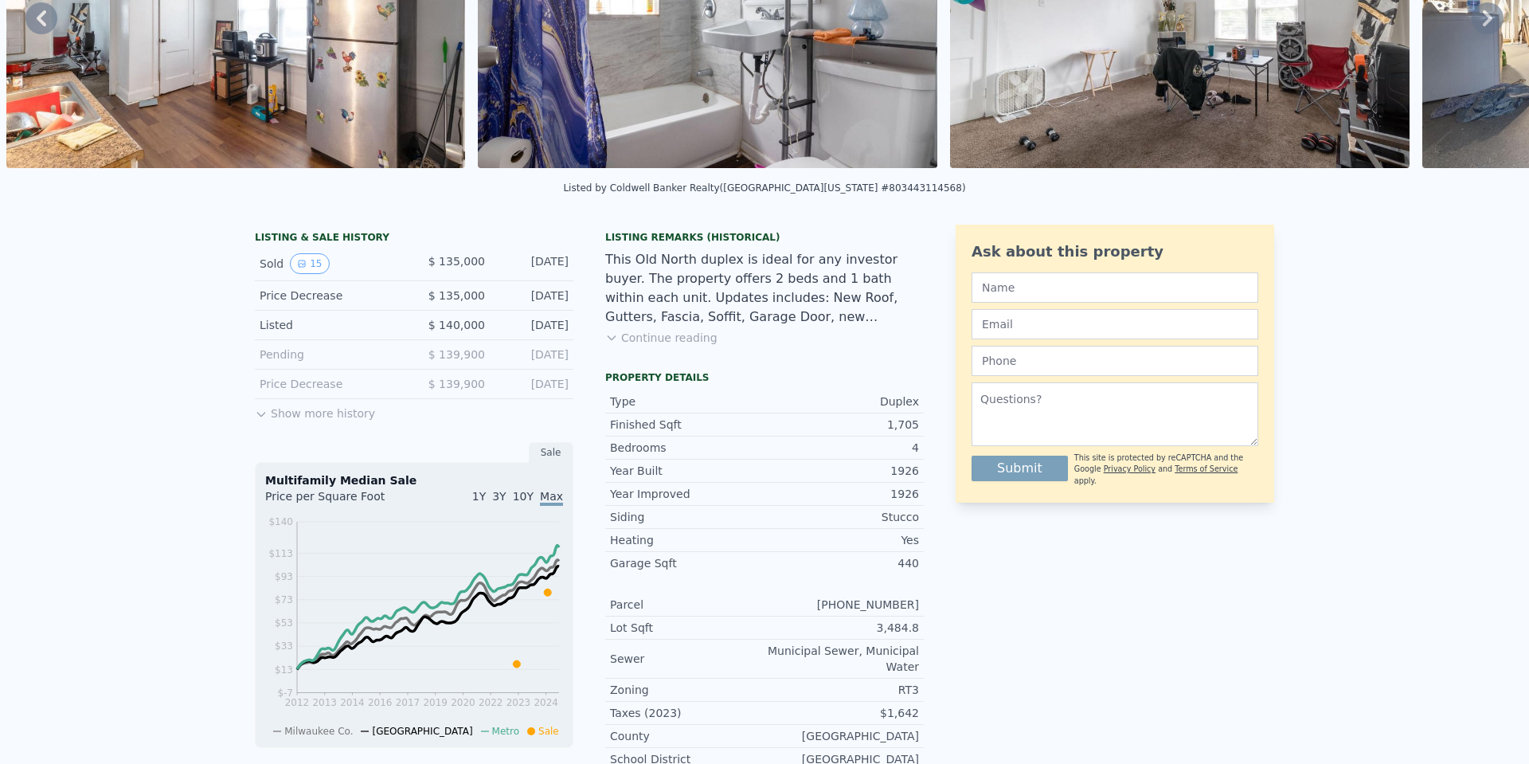
scroll to position [6, 0]
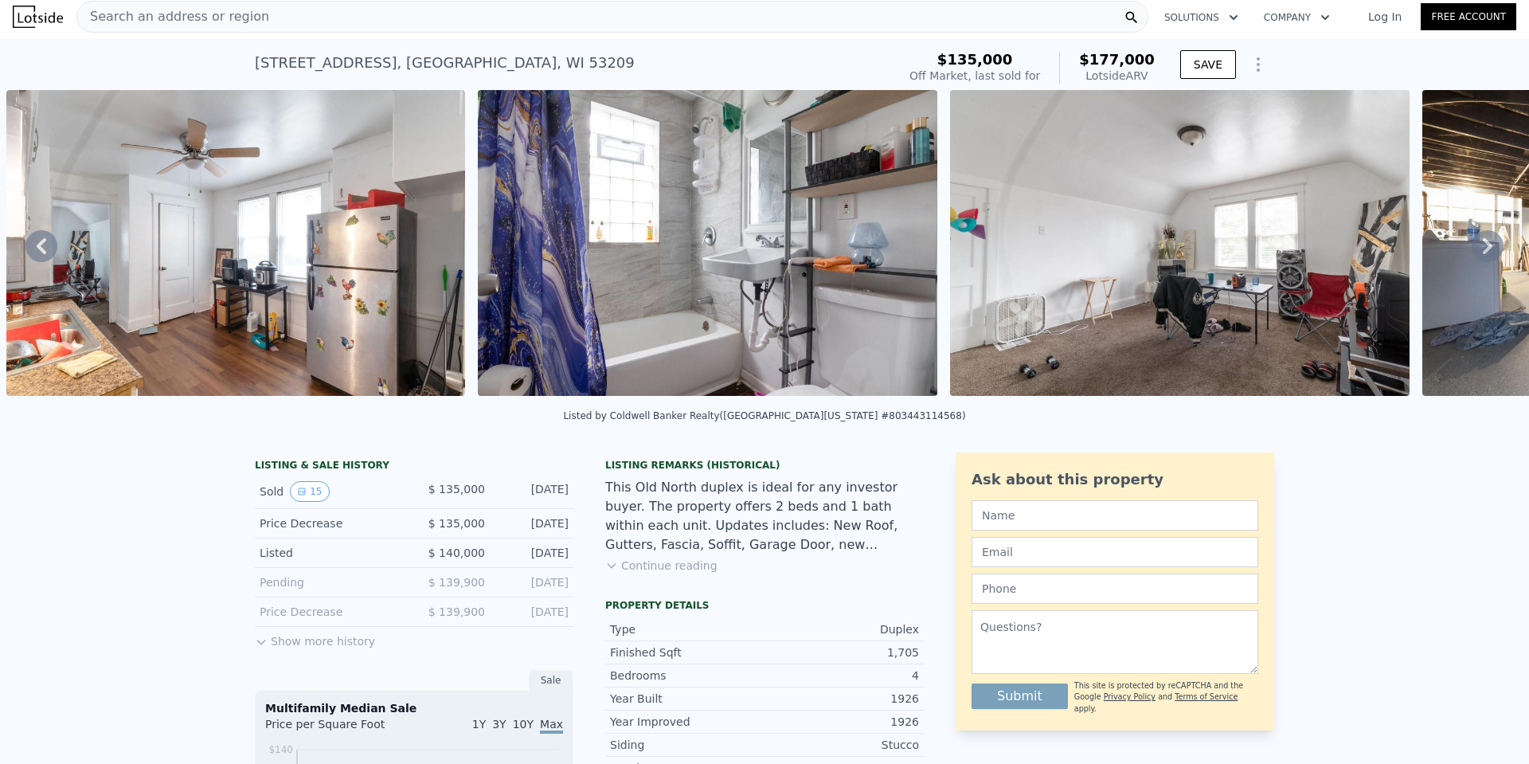
click at [225, 21] on span "Search an address or region" at bounding box center [173, 16] width 192 height 19
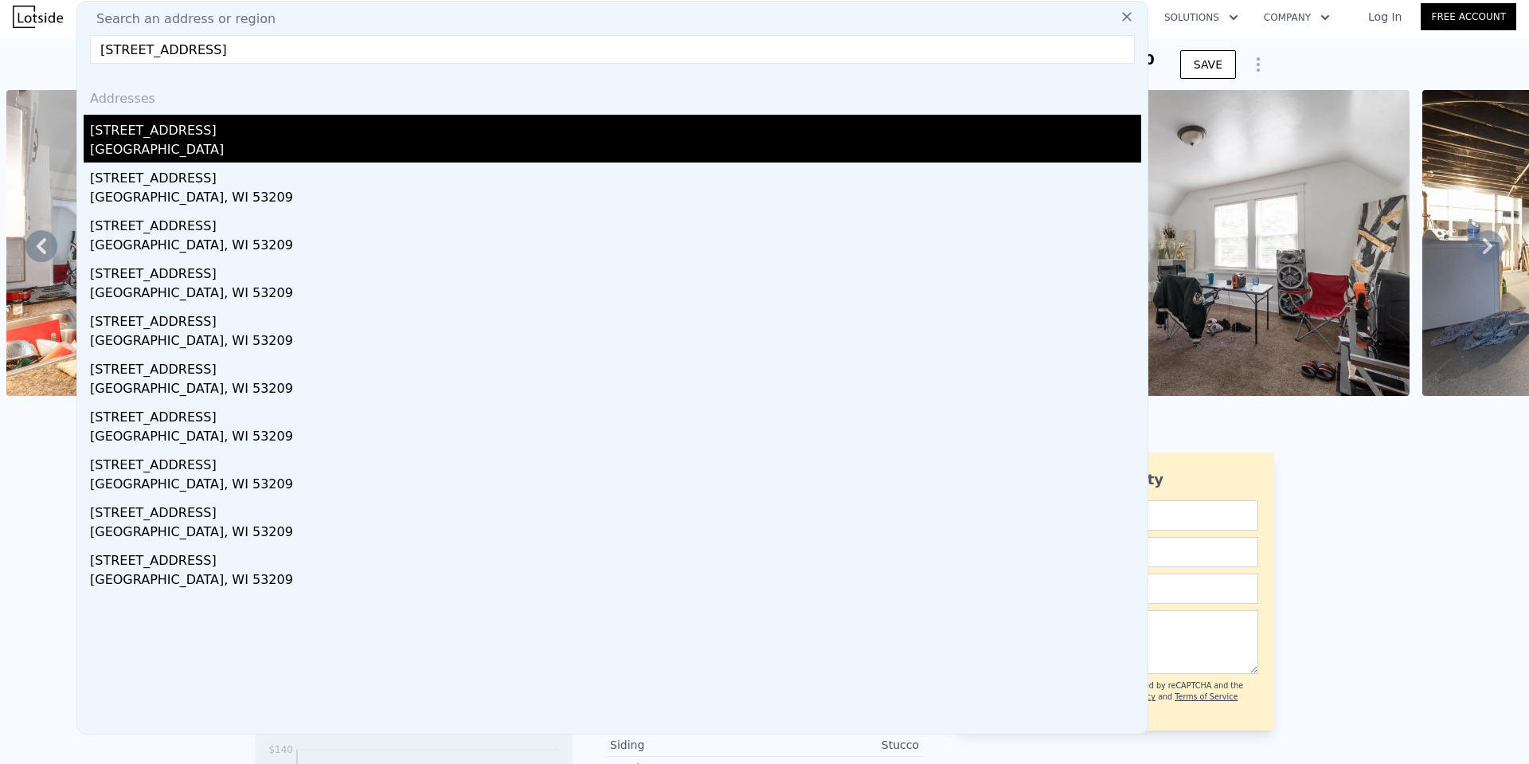
type input "4963 N 38th St, Milwaukee, WI 53209"
click at [162, 140] on div "[GEOGRAPHIC_DATA]" at bounding box center [615, 151] width 1051 height 22
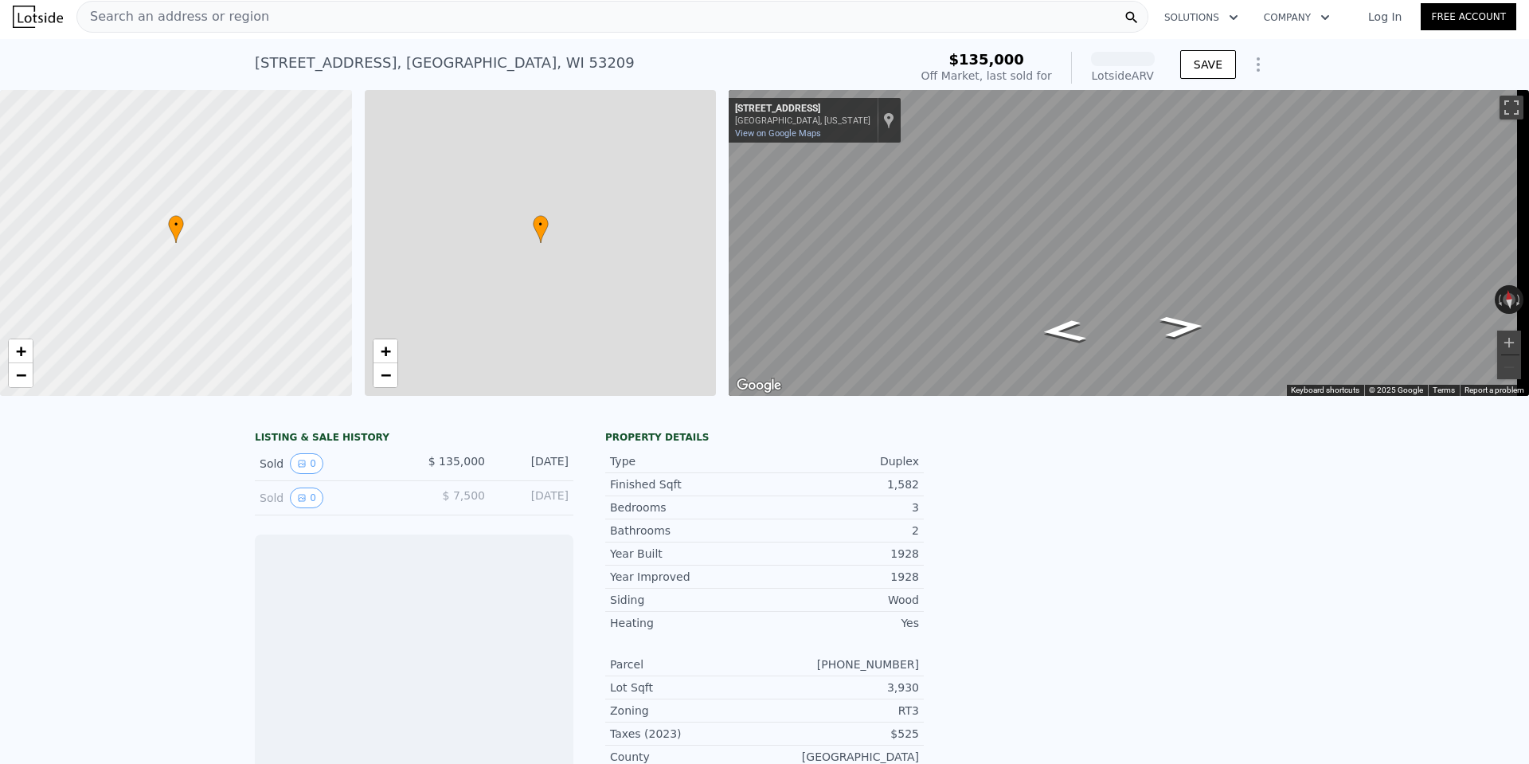
scroll to position [0, 6]
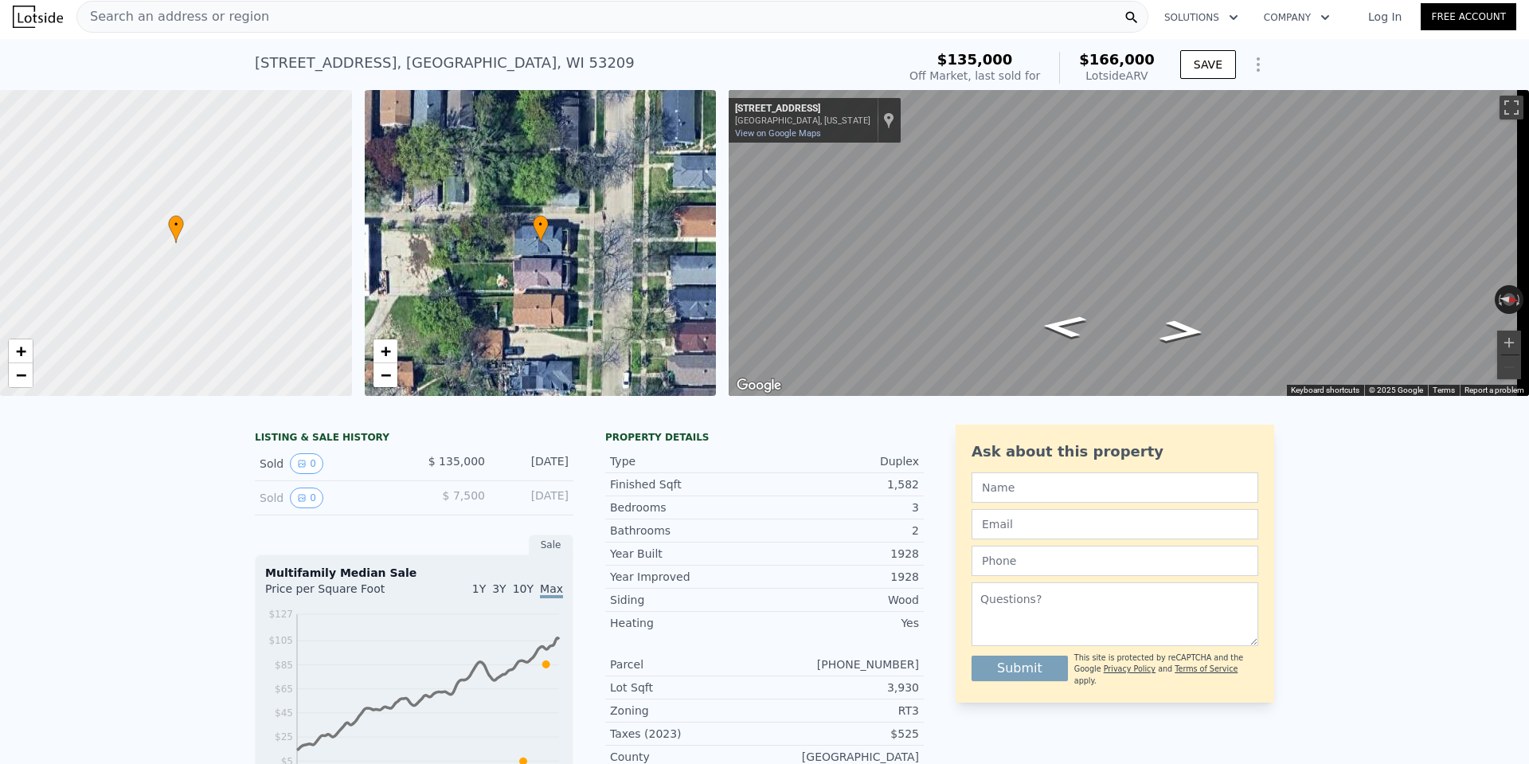
click at [383, 13] on div "Search an address or region" at bounding box center [612, 17] width 1072 height 32
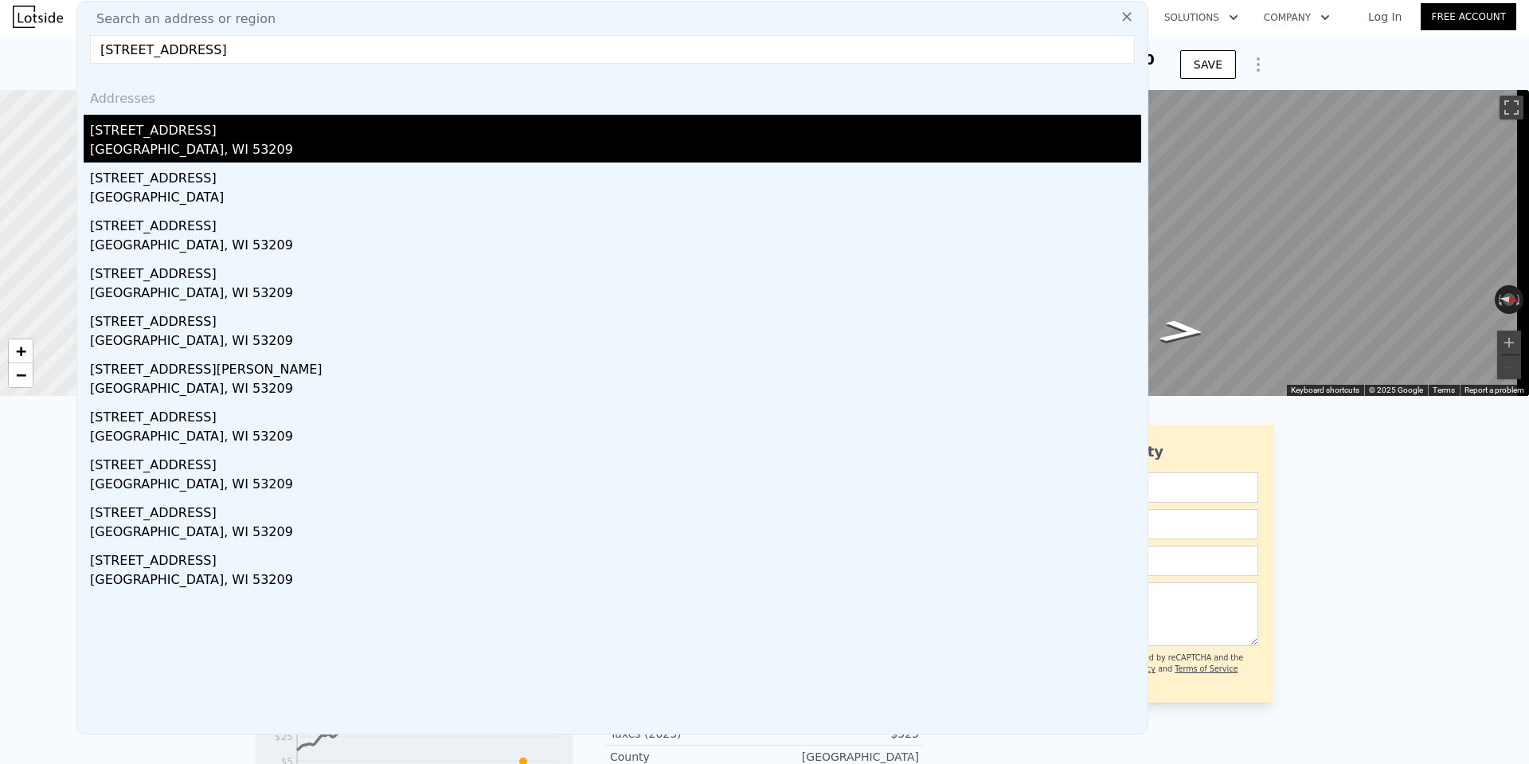
type input "4959 N 38th St, Milwaukee, WI 53209"
click at [201, 126] on div "4959 N 38th St #4959a" at bounding box center [615, 127] width 1051 height 25
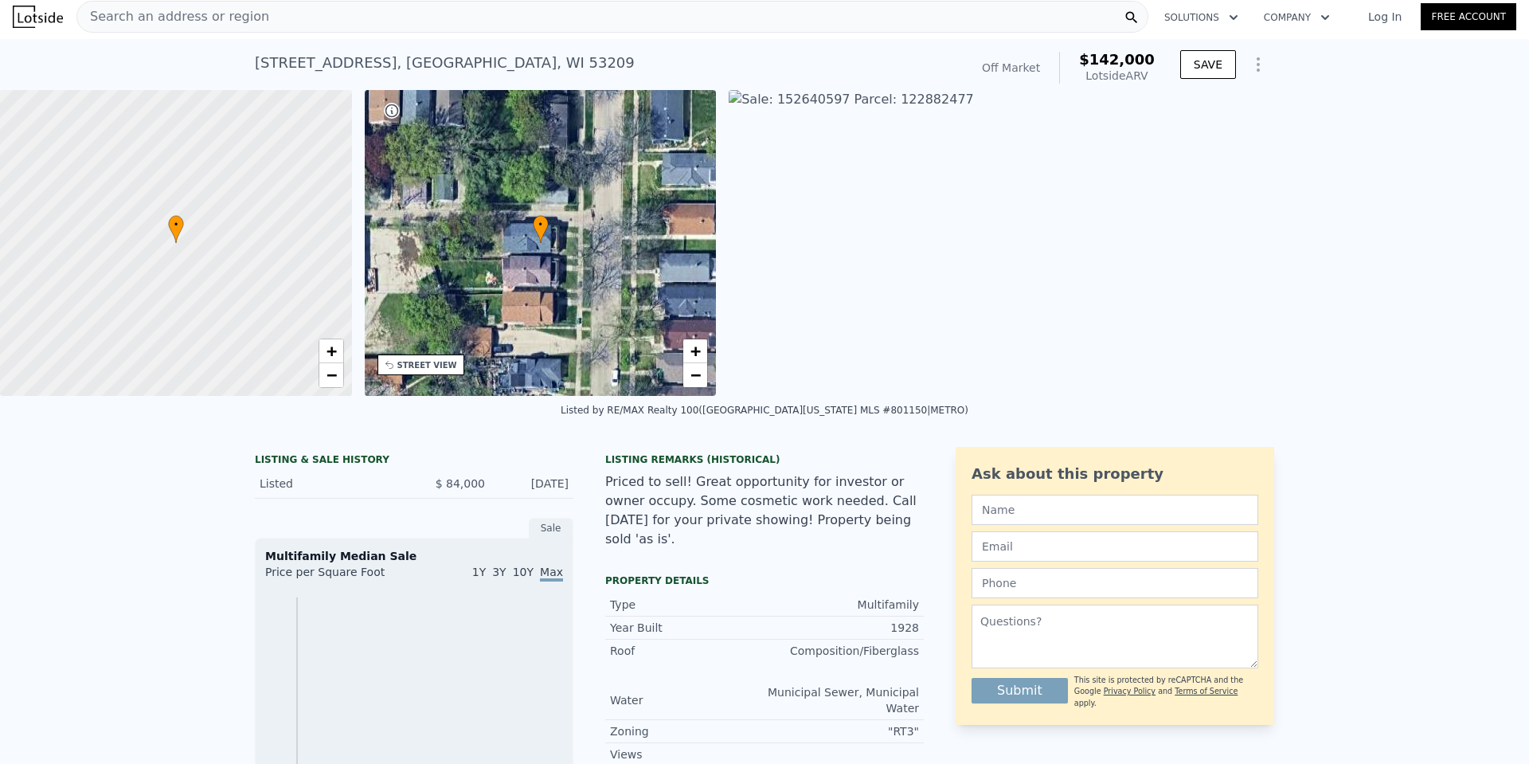
click at [844, 281] on img at bounding box center [1487, 243] width 1517 height 306
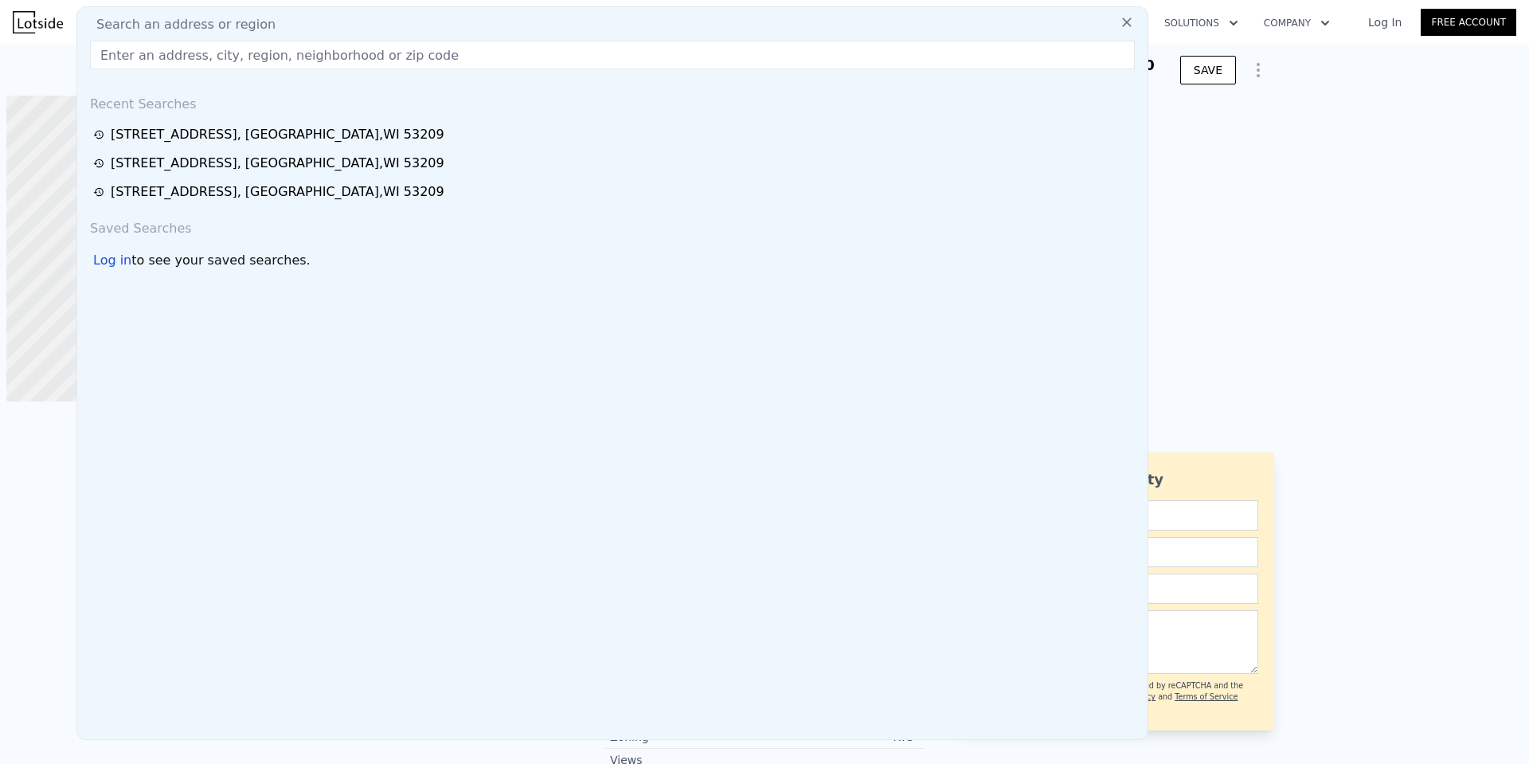
type input "[STREET_ADDRESS]"
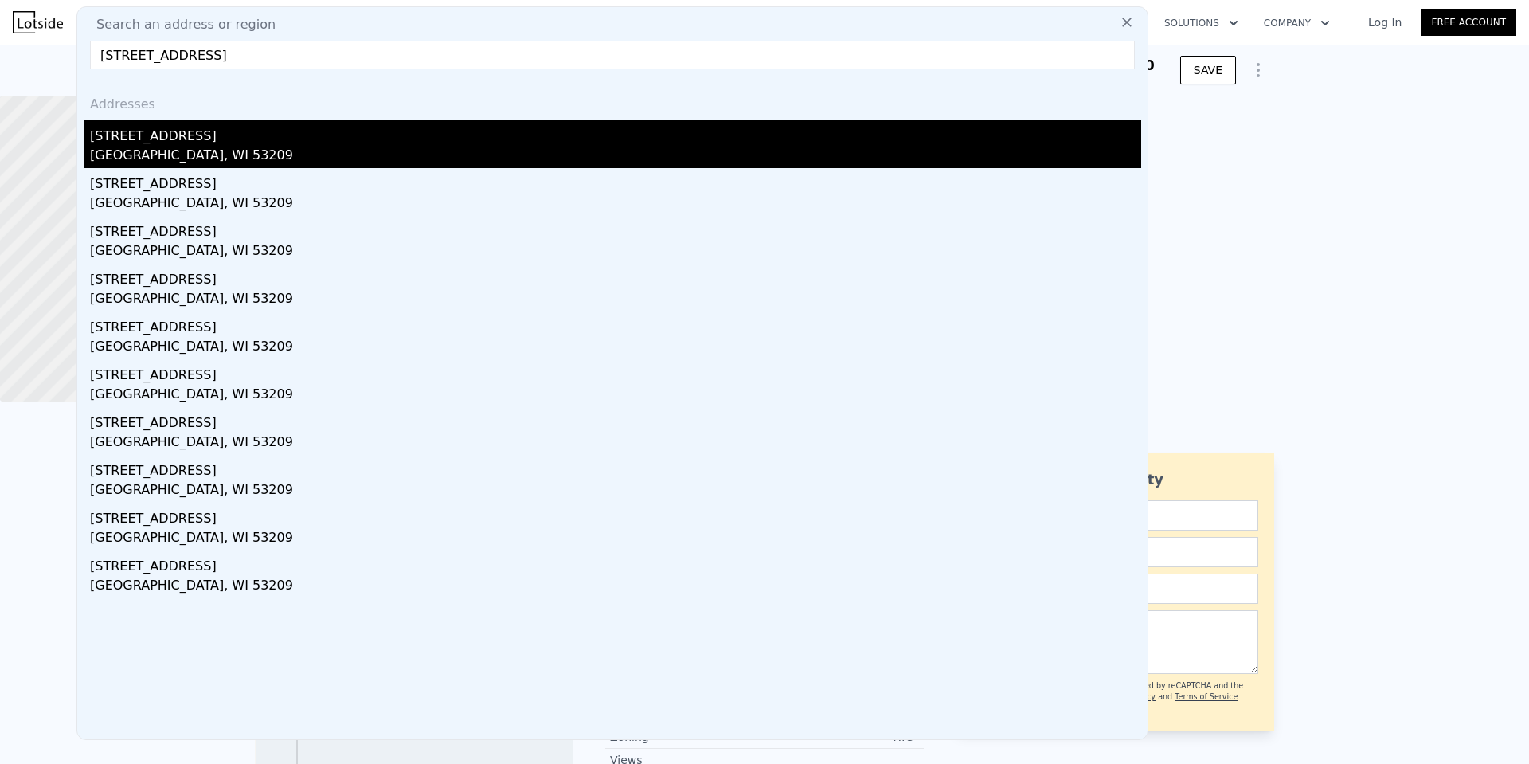
click at [173, 135] on div "[STREET_ADDRESS]" at bounding box center [615, 132] width 1051 height 25
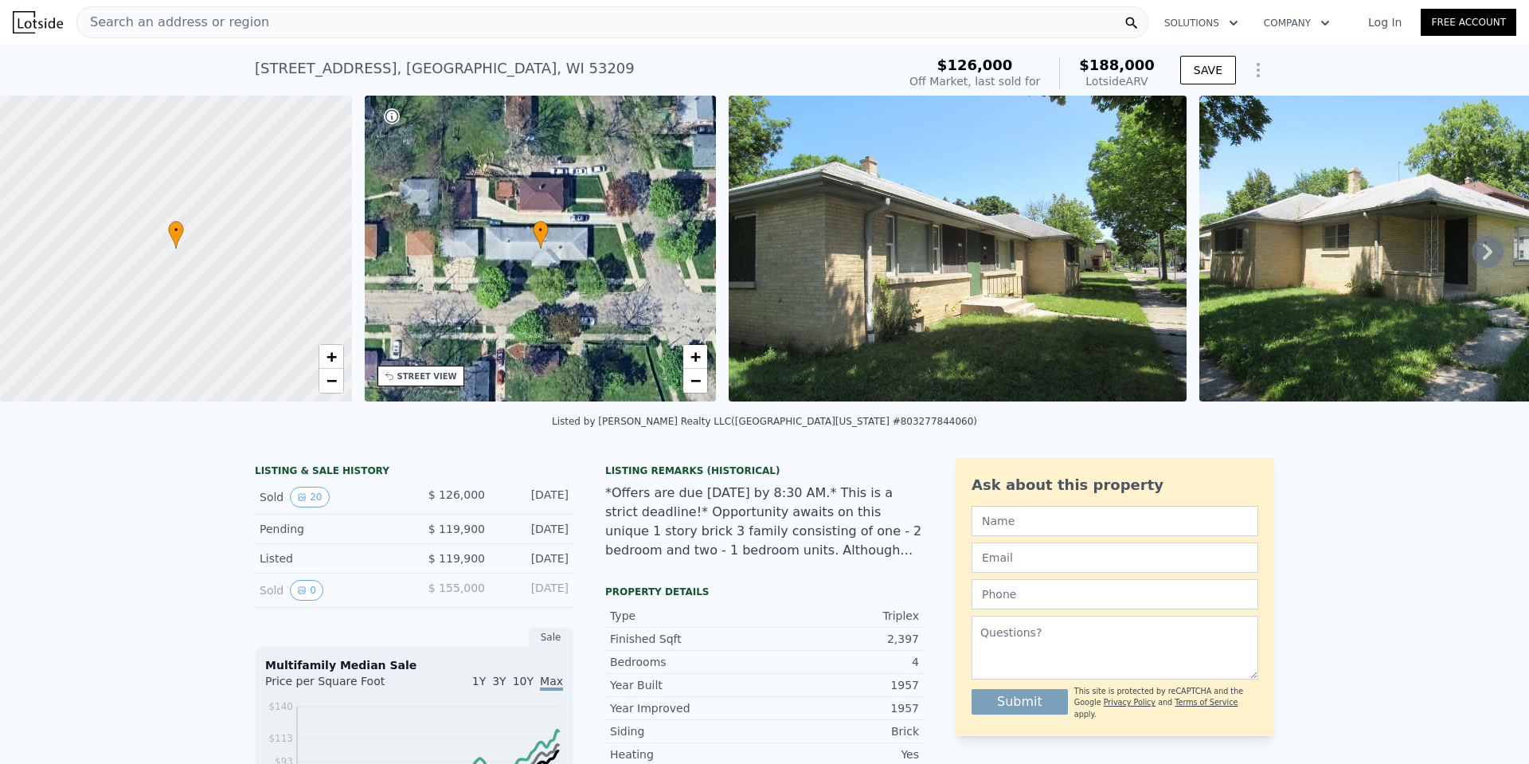
click at [895, 182] on img at bounding box center [958, 249] width 458 height 306
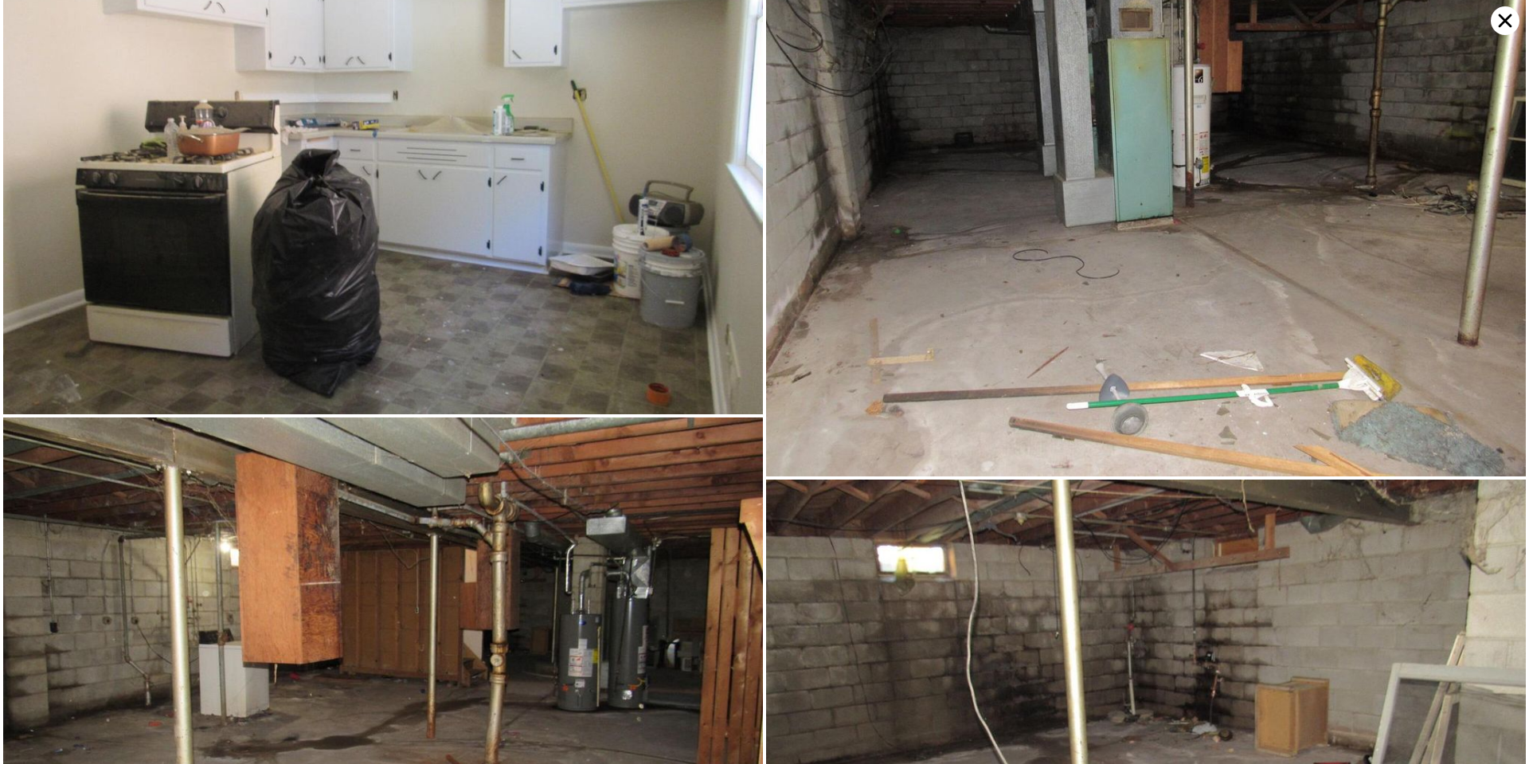
scroll to position [4363, 0]
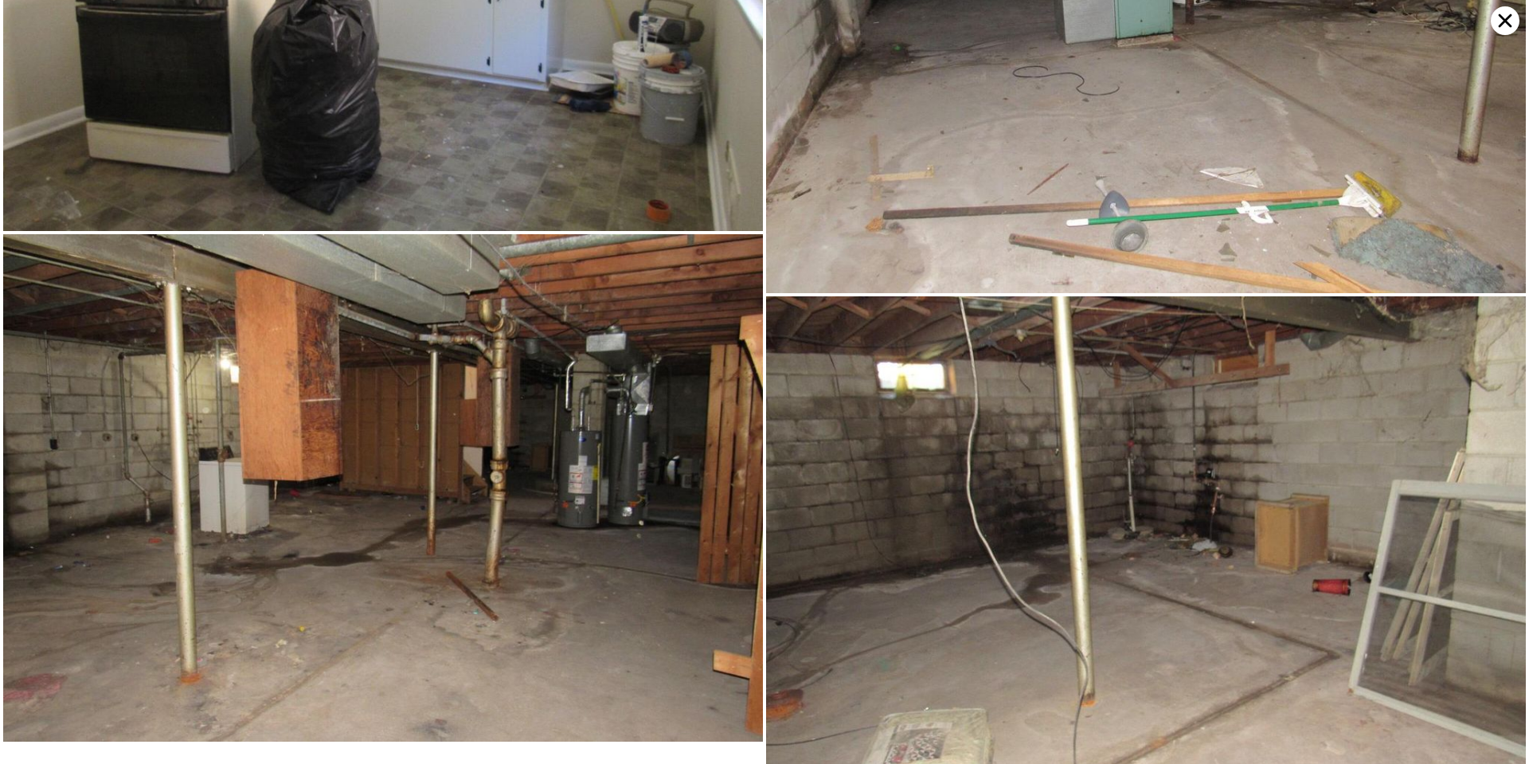
click at [1500, 26] on icon at bounding box center [1506, 21] width 14 height 14
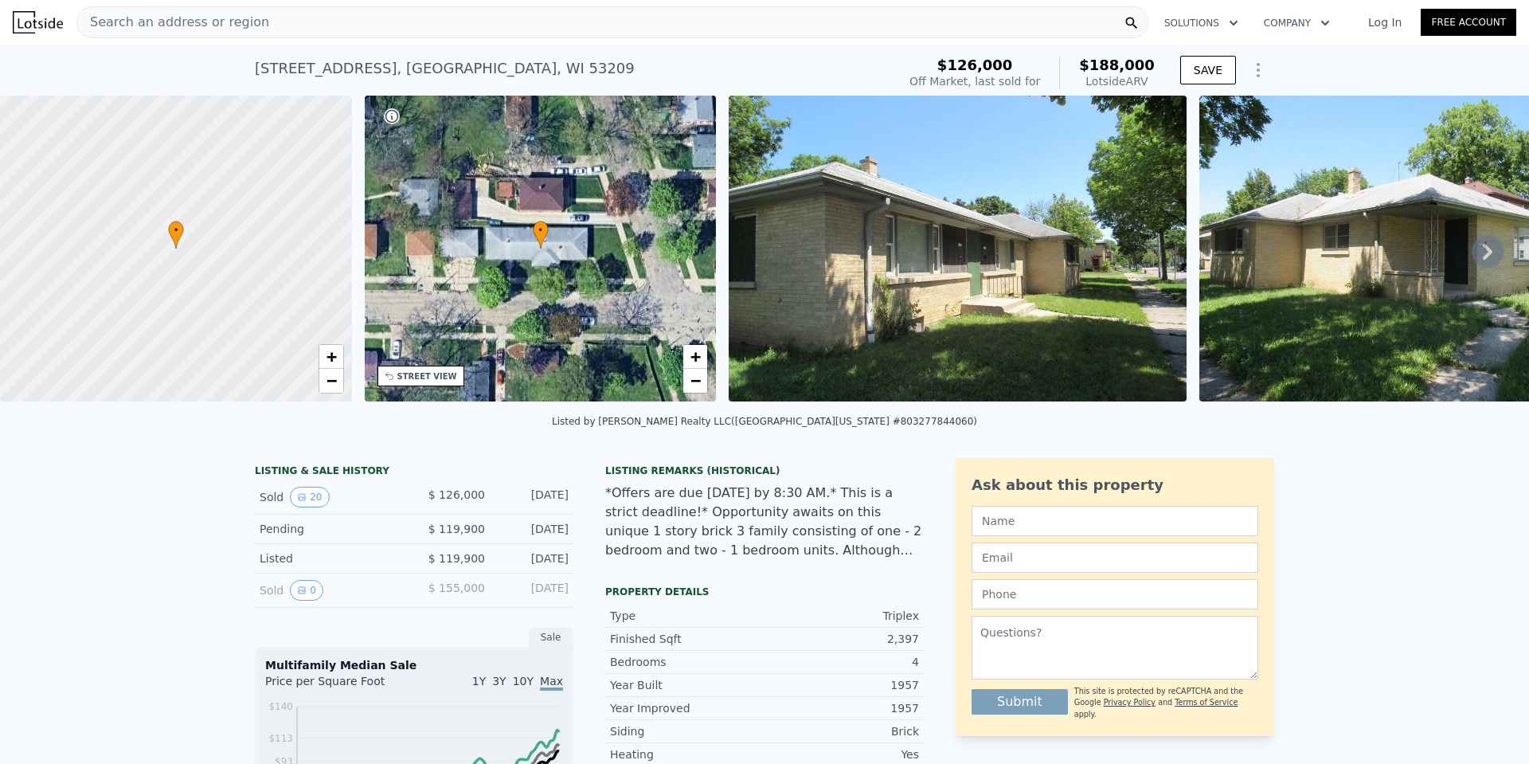
click at [315, 10] on div "Search an address or region" at bounding box center [612, 22] width 1072 height 32
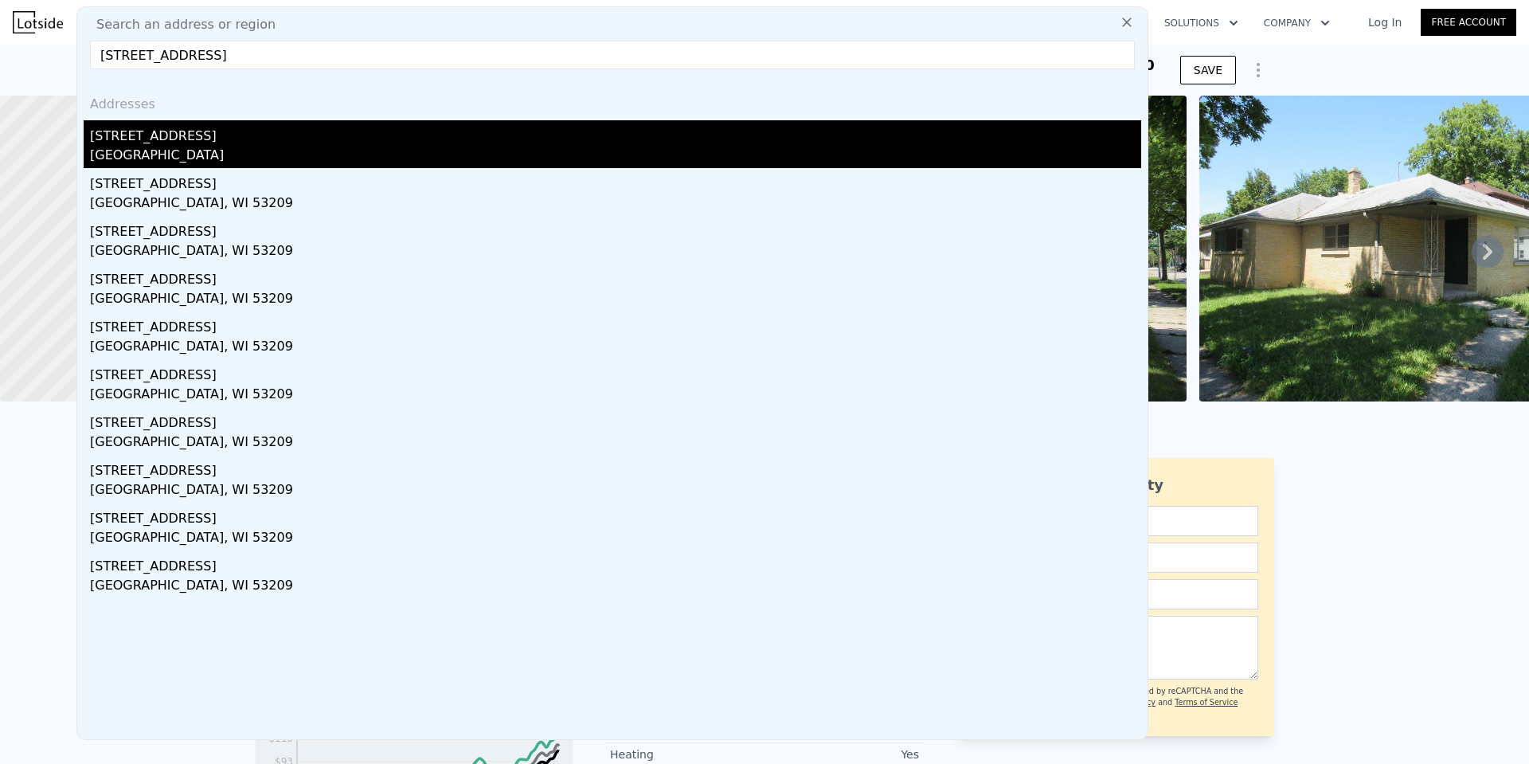
type input "[STREET_ADDRESS]"
click at [157, 139] on div "[STREET_ADDRESS]" at bounding box center [615, 132] width 1051 height 25
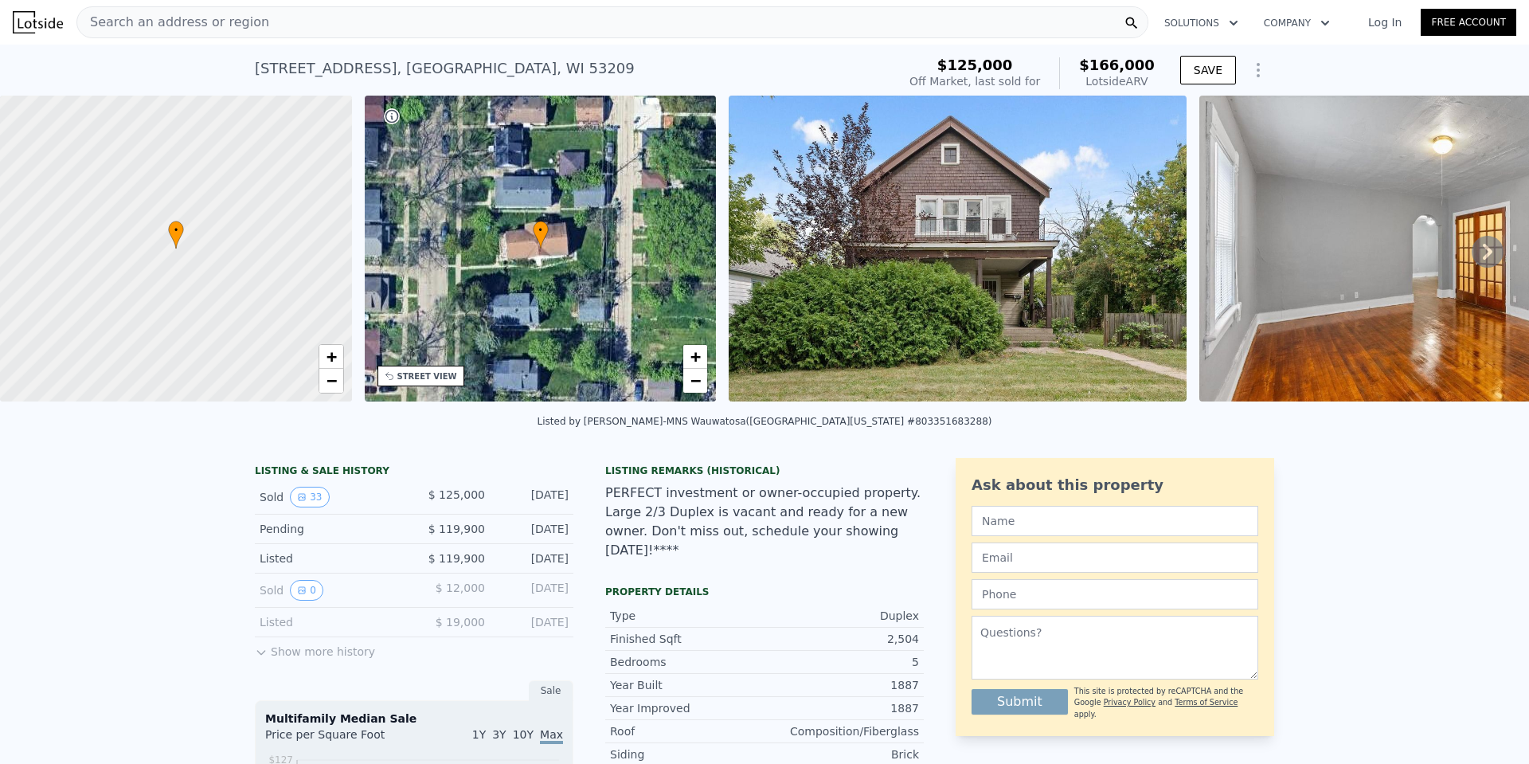
click at [667, 24] on div "Search an address or region" at bounding box center [612, 22] width 1072 height 32
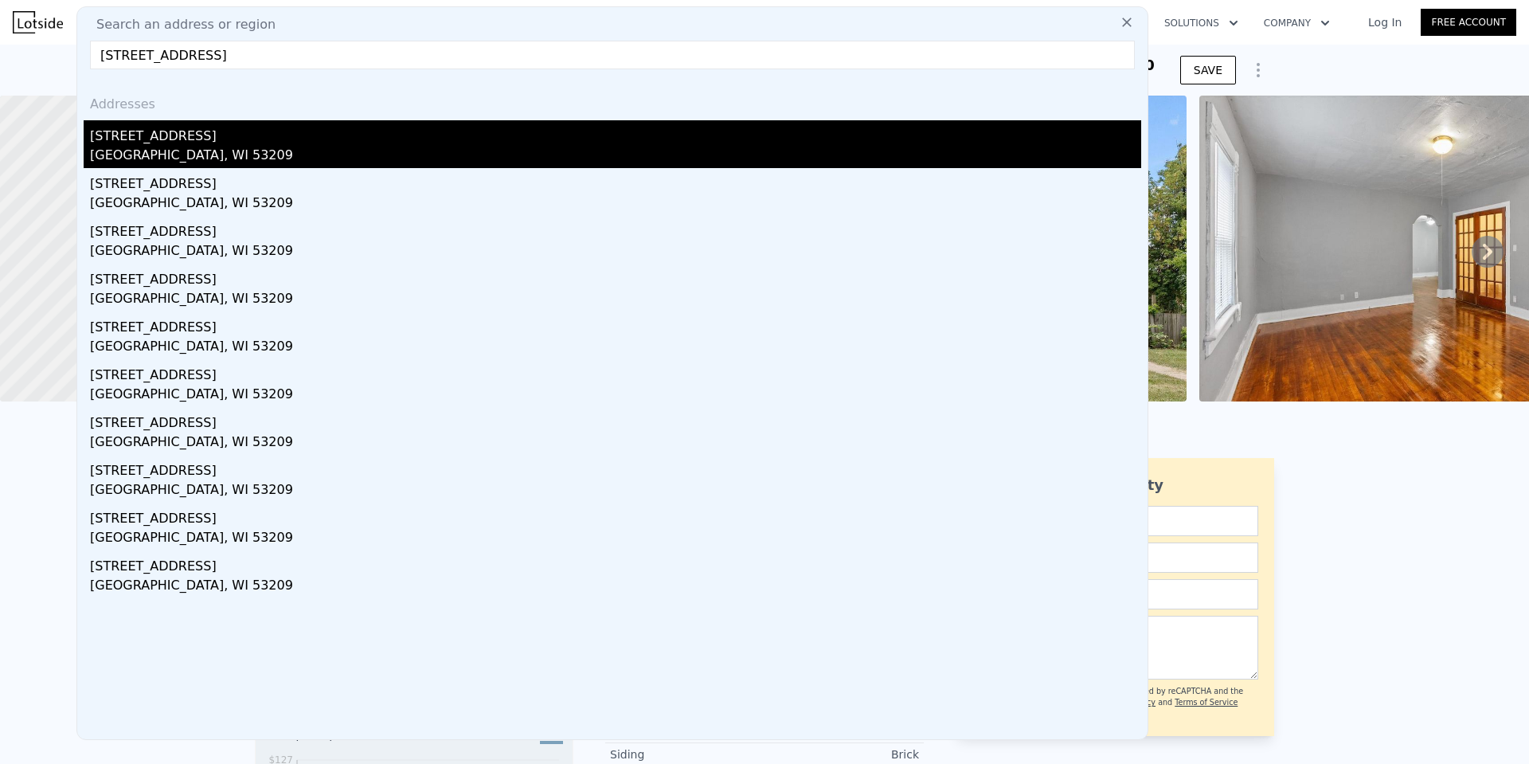
type input "[STREET_ADDRESS]"
click at [483, 141] on div "[STREET_ADDRESS]" at bounding box center [615, 132] width 1051 height 25
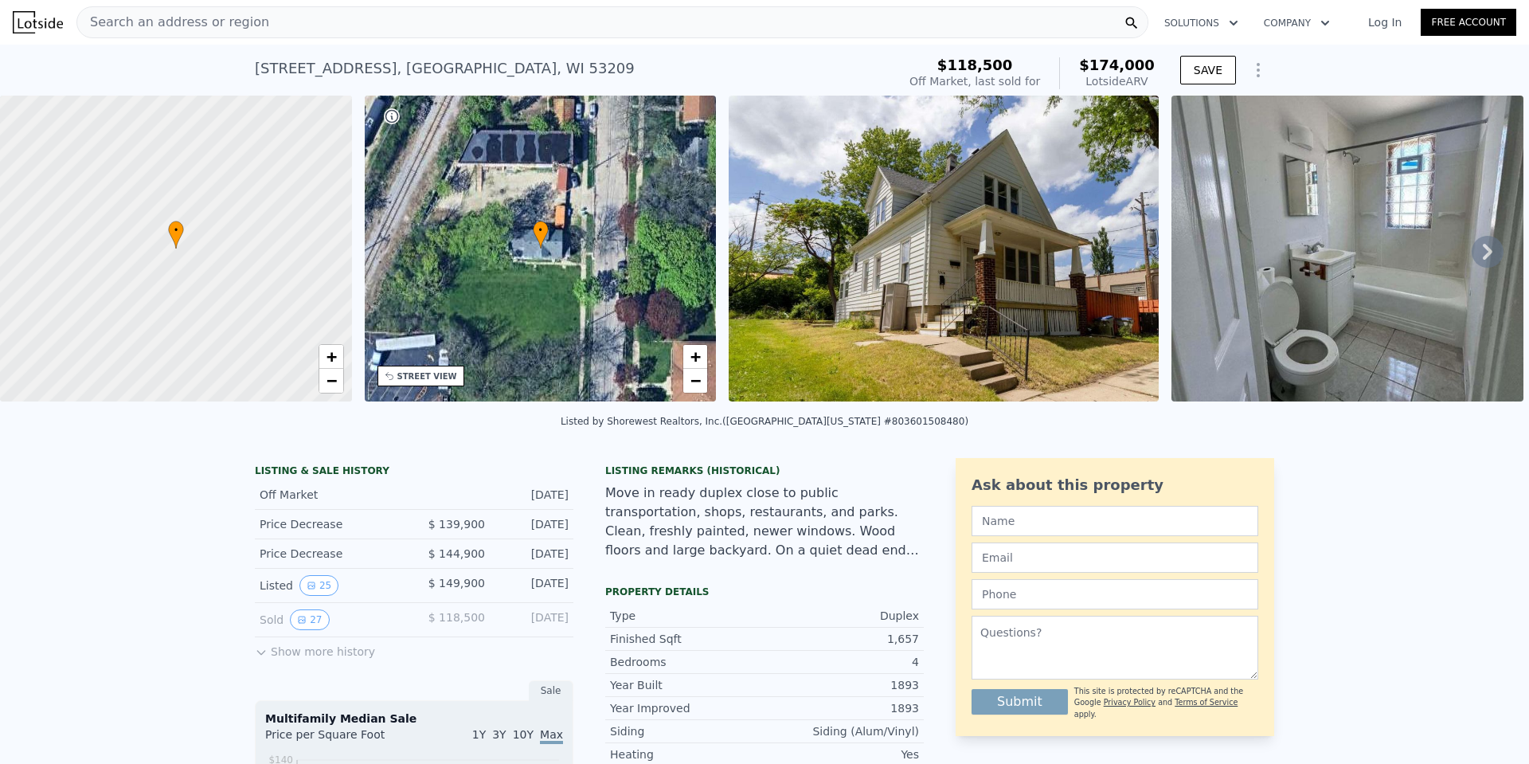
click at [895, 267] on img at bounding box center [944, 249] width 430 height 306
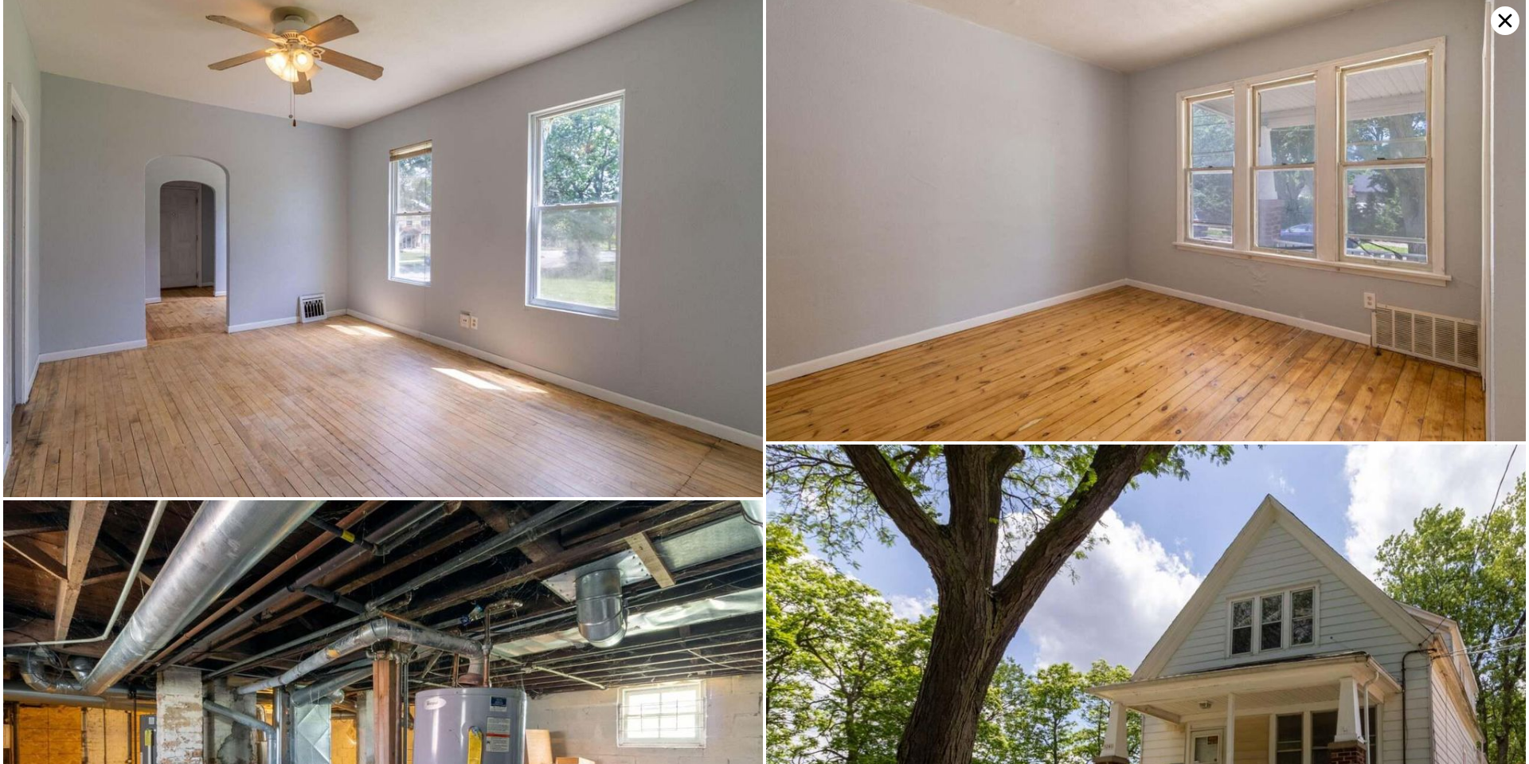
scroll to position [4461, 0]
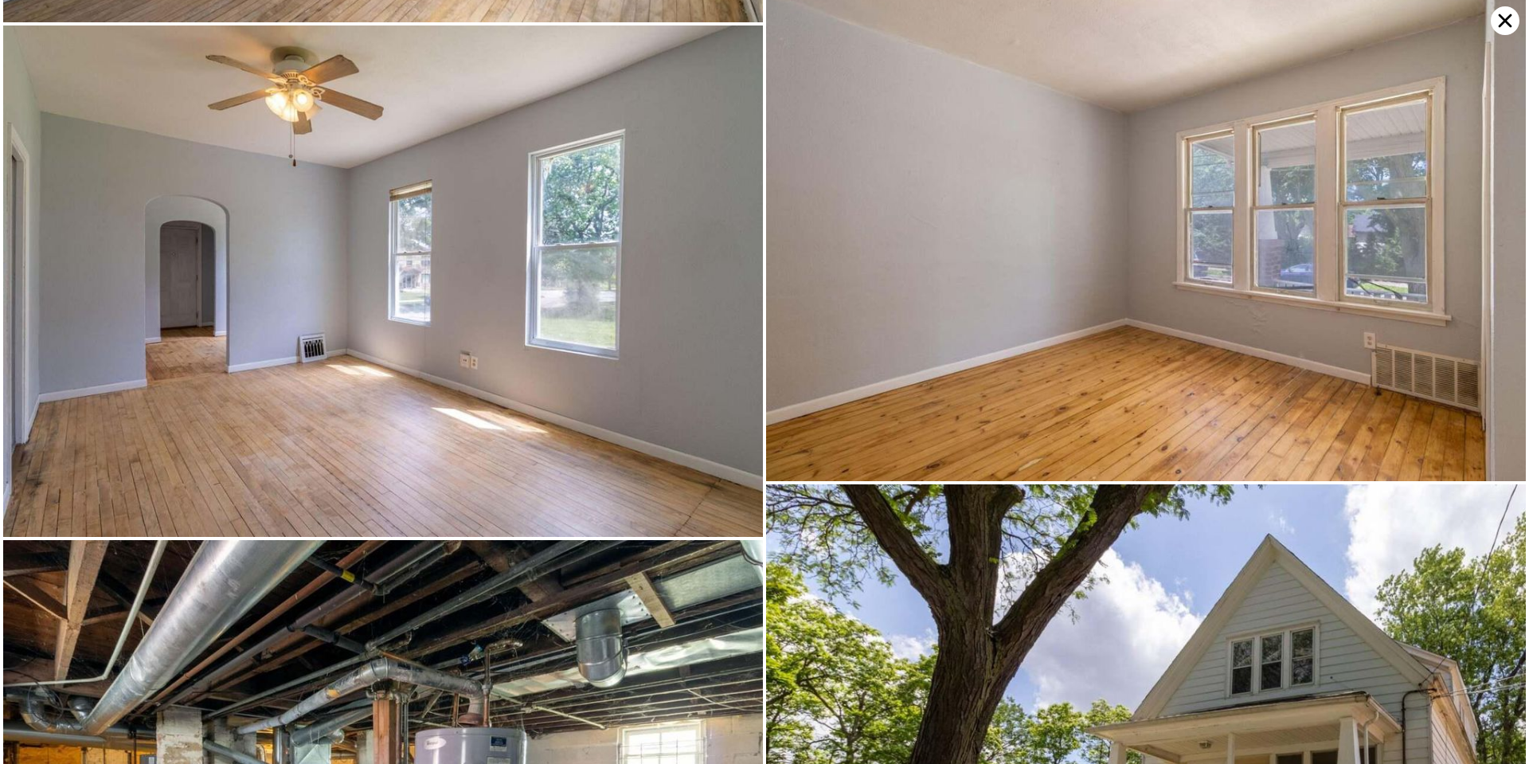
click at [1504, 29] on icon at bounding box center [1505, 20] width 29 height 29
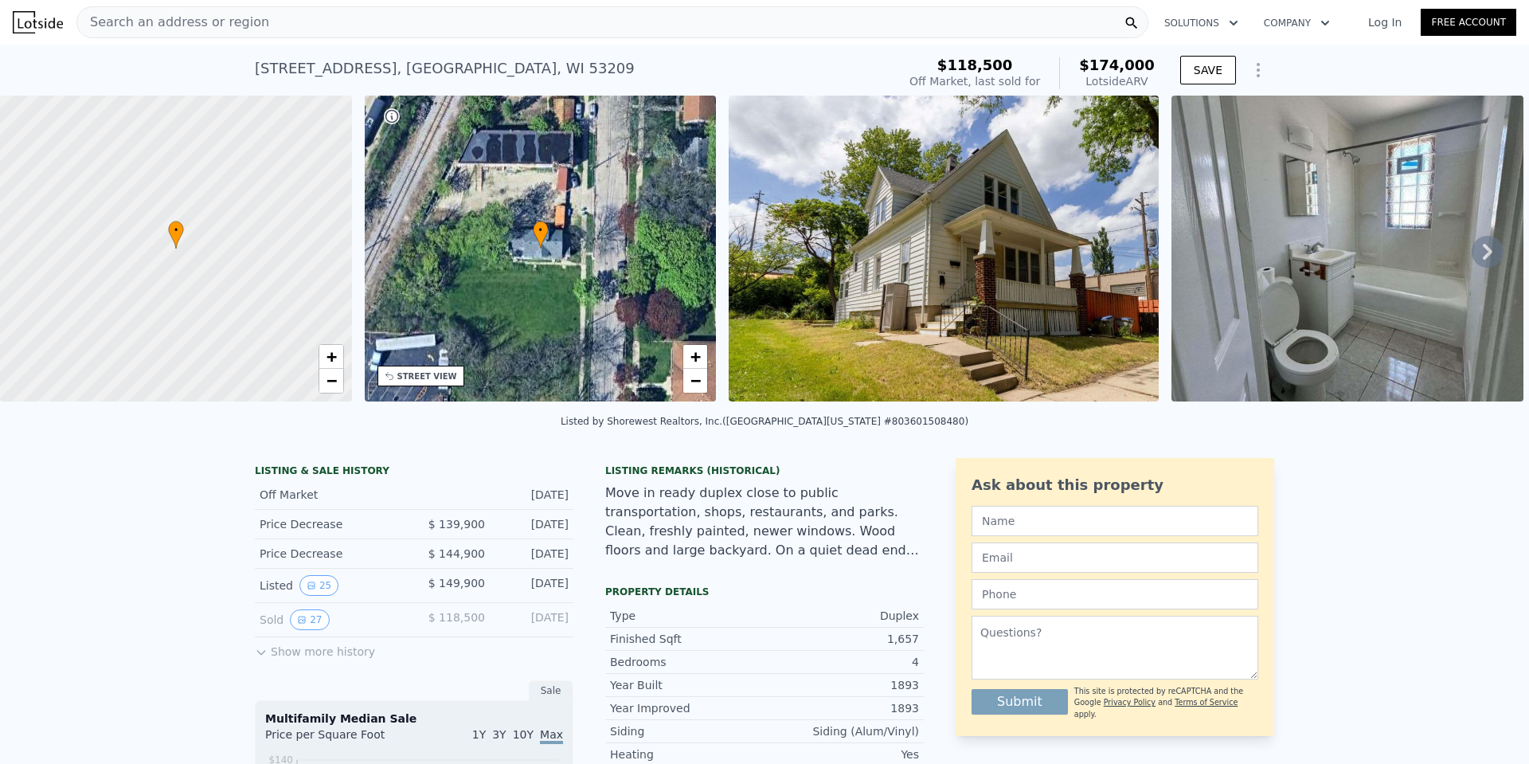
click at [483, 15] on div "Search an address or region" at bounding box center [612, 22] width 1072 height 32
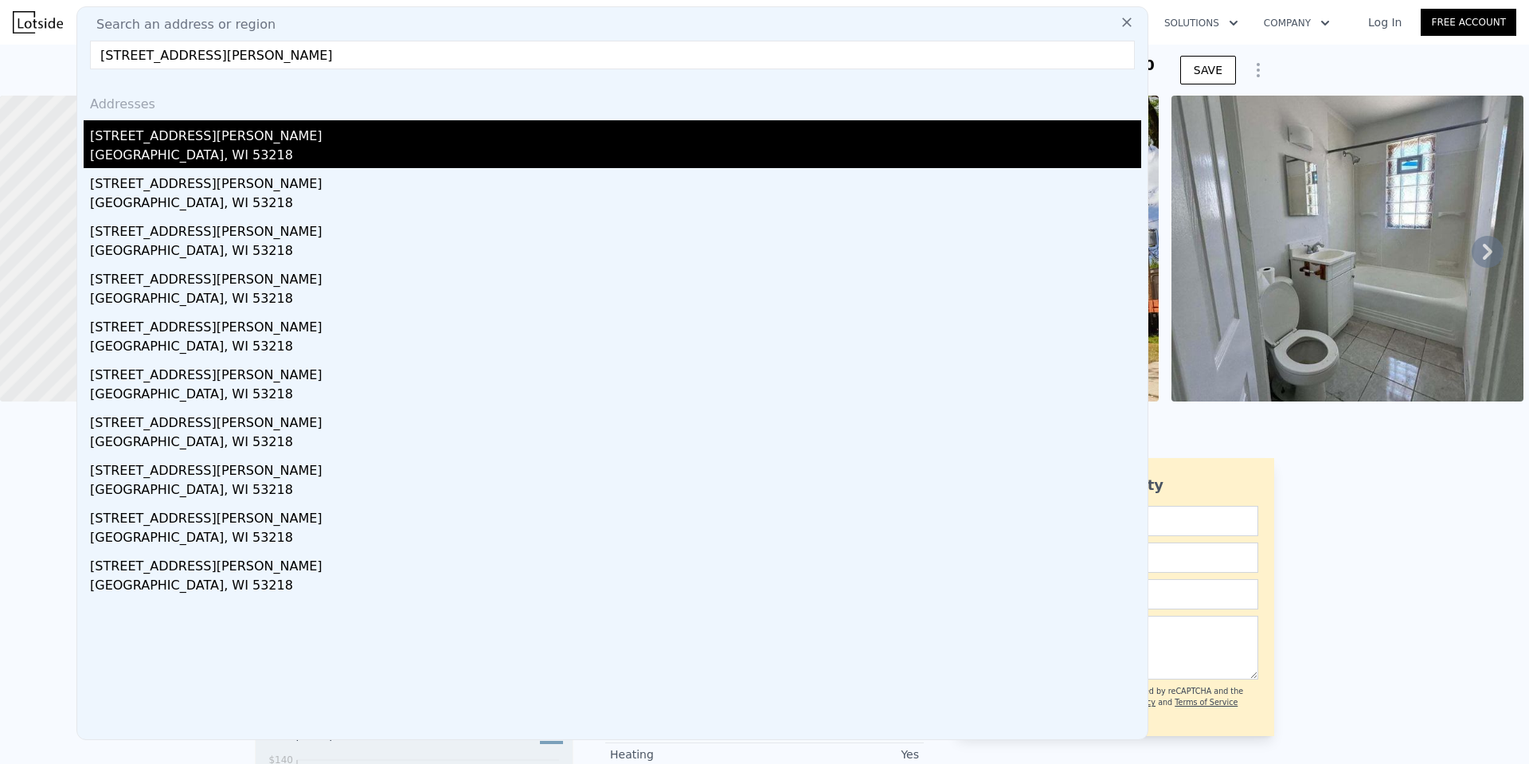
type input "[STREET_ADDRESS][PERSON_NAME]"
click at [225, 130] on div "[STREET_ADDRESS][PERSON_NAME]" at bounding box center [615, 132] width 1051 height 25
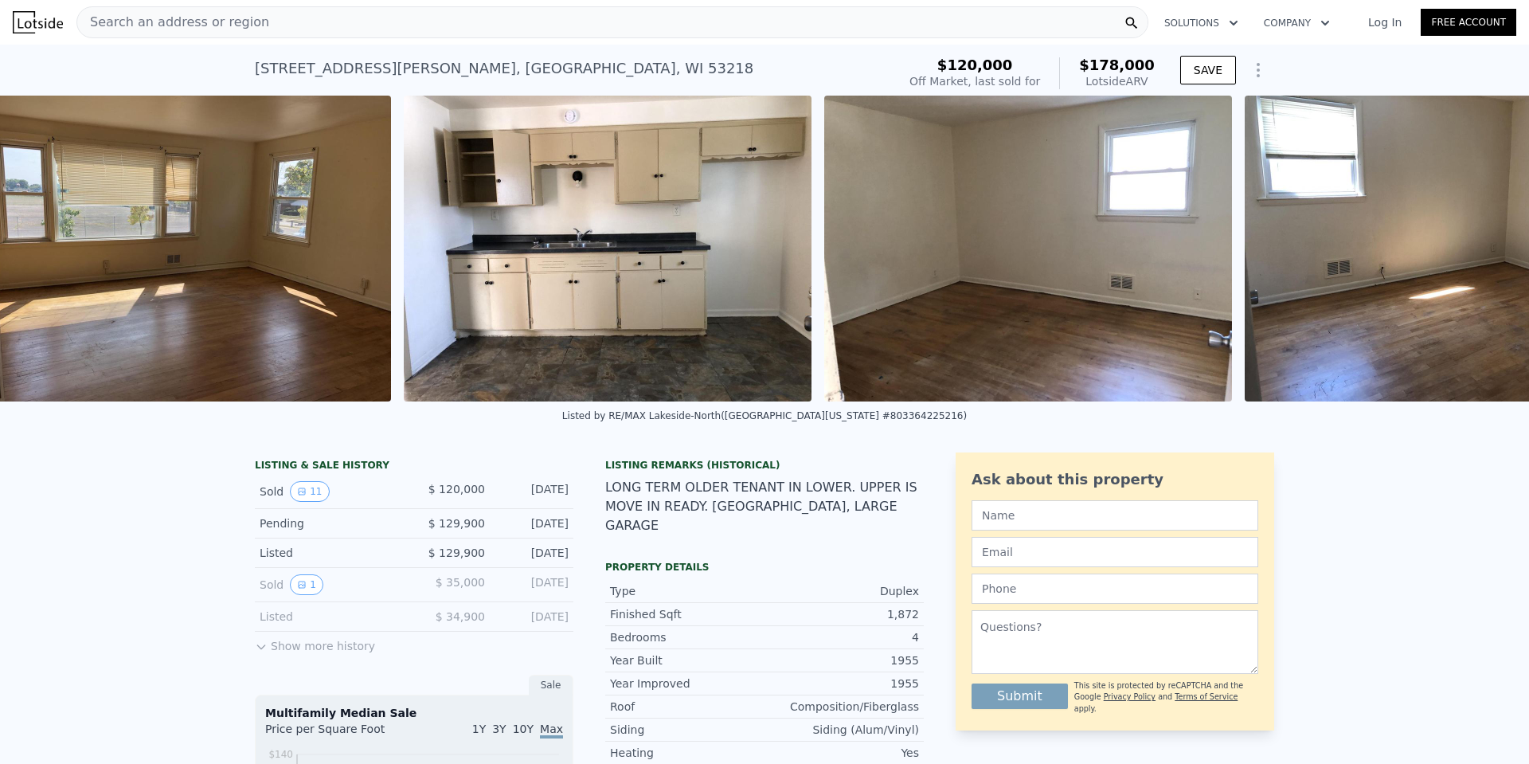
scroll to position [0, 3252]
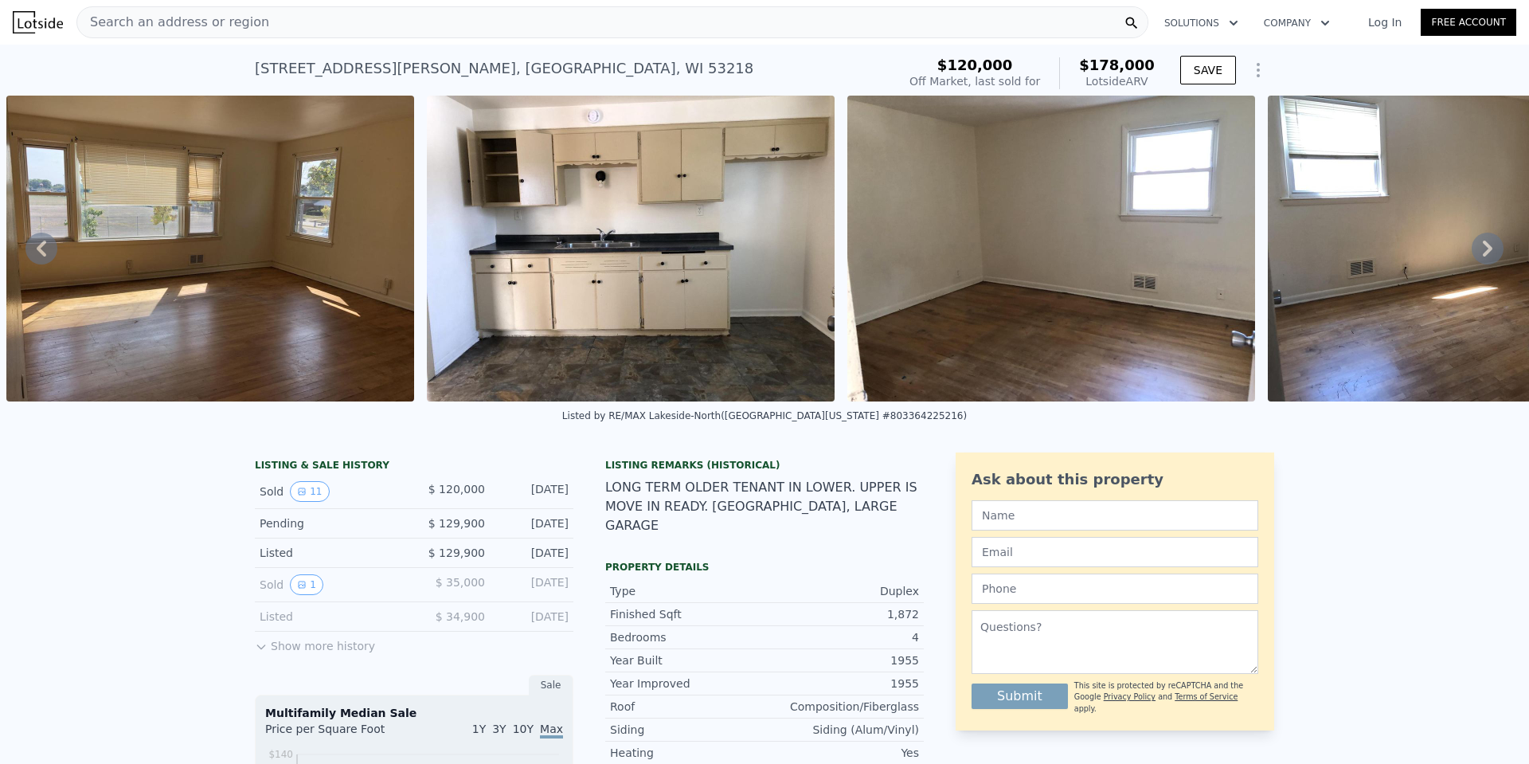
click at [237, 23] on span "Search an address or region" at bounding box center [173, 22] width 192 height 19
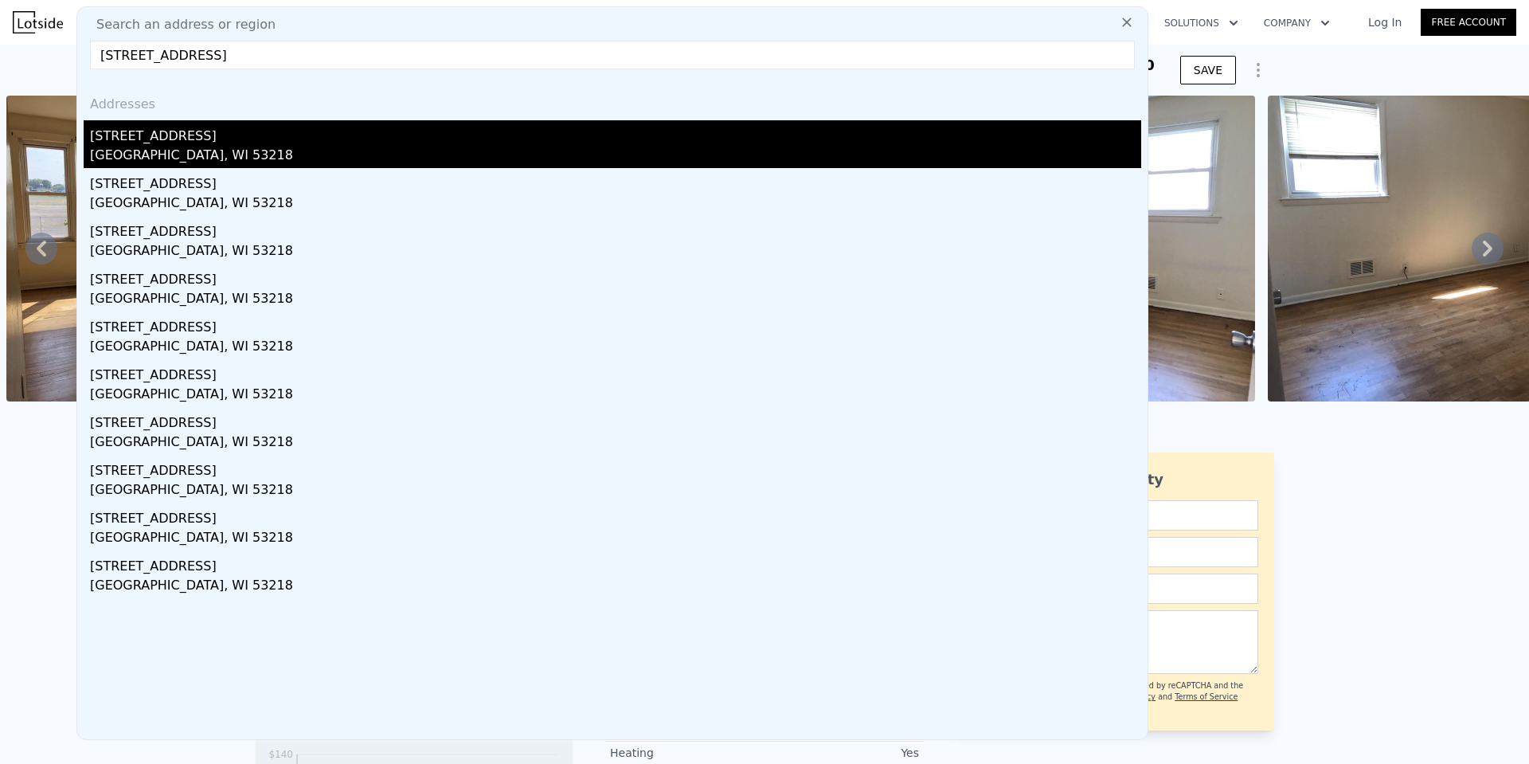
type input "[STREET_ADDRESS]"
click at [152, 146] on div "[GEOGRAPHIC_DATA], WI 53218" at bounding box center [615, 157] width 1051 height 22
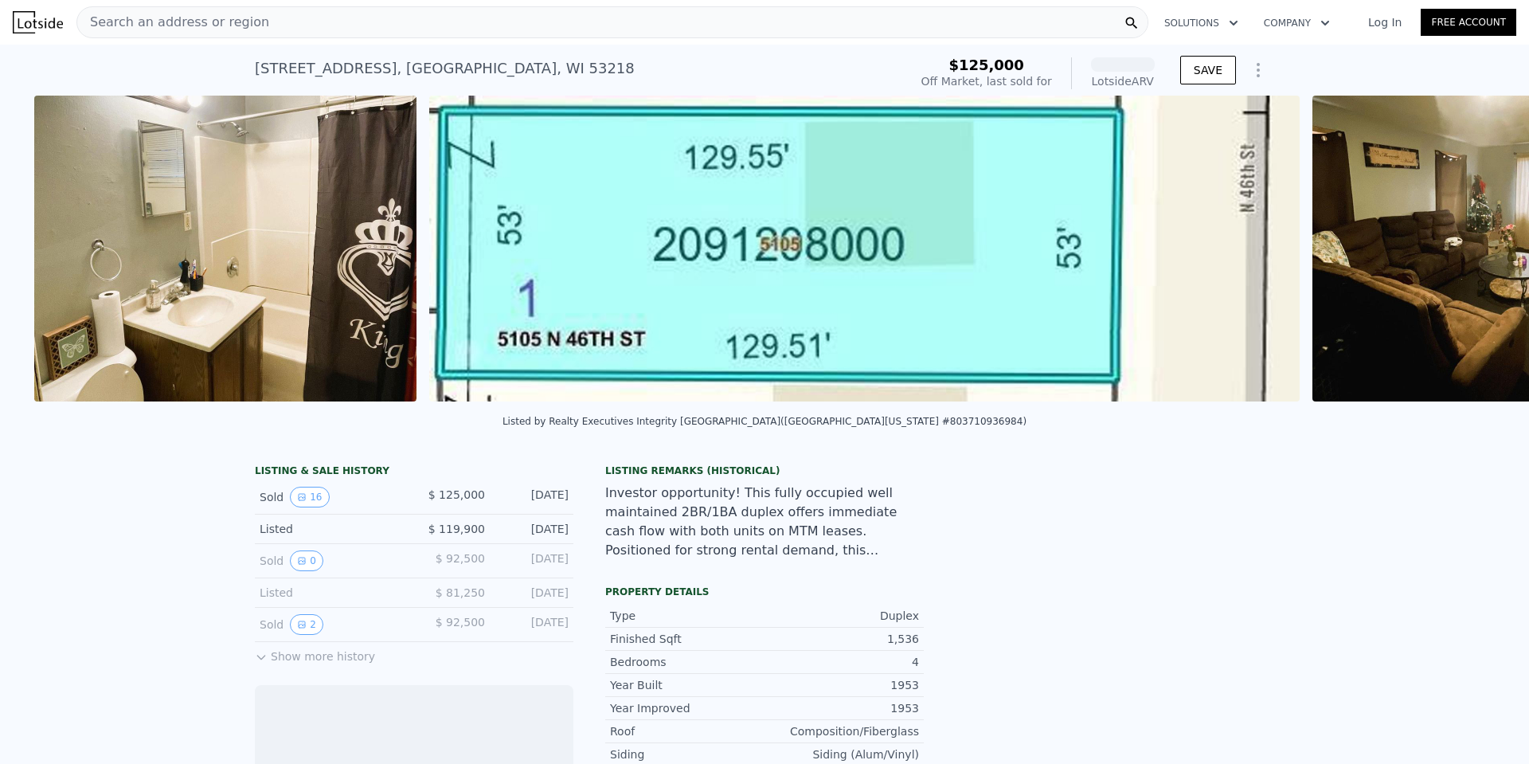
scroll to position [0, 3280]
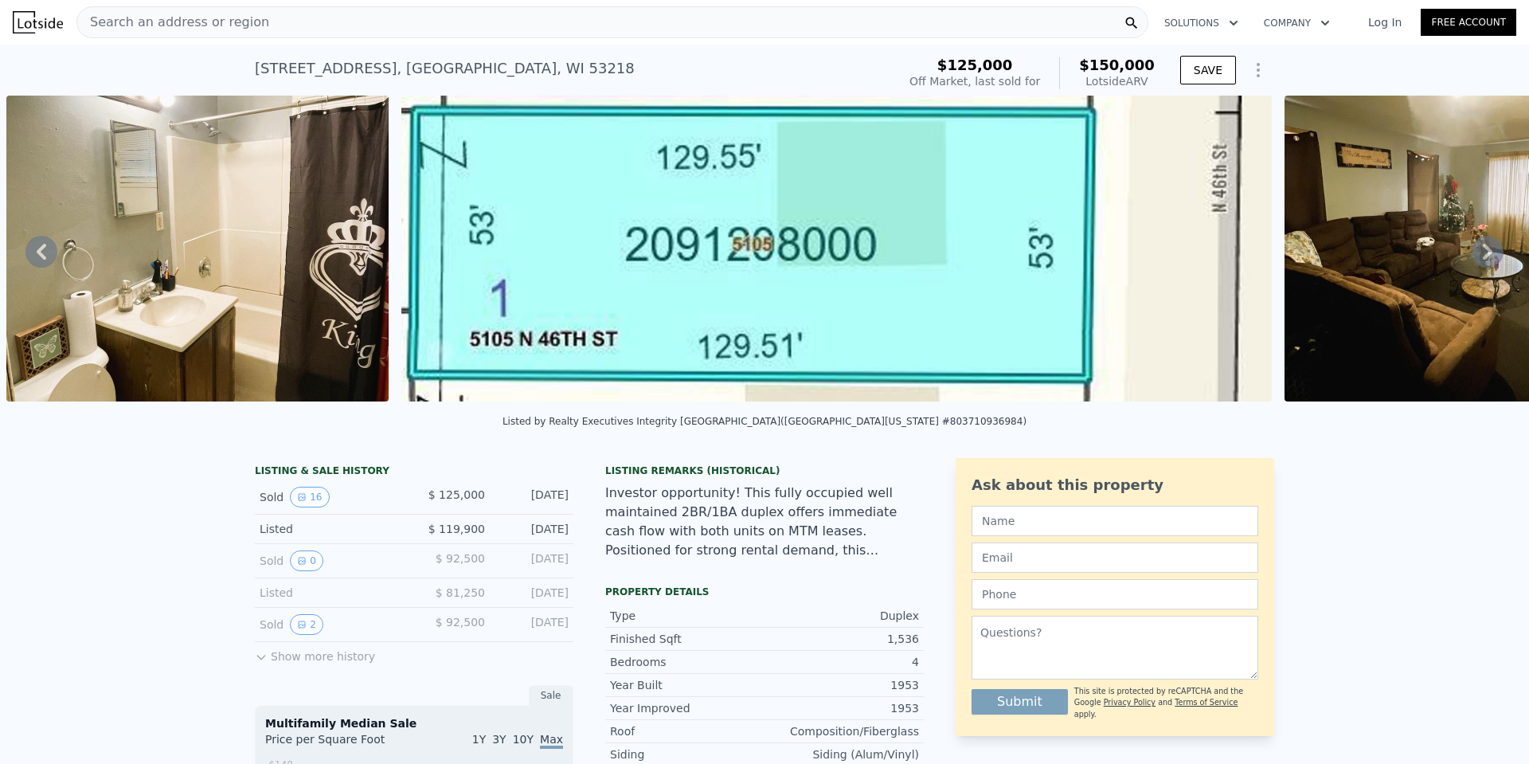
click at [610, 259] on img at bounding box center [836, 249] width 870 height 306
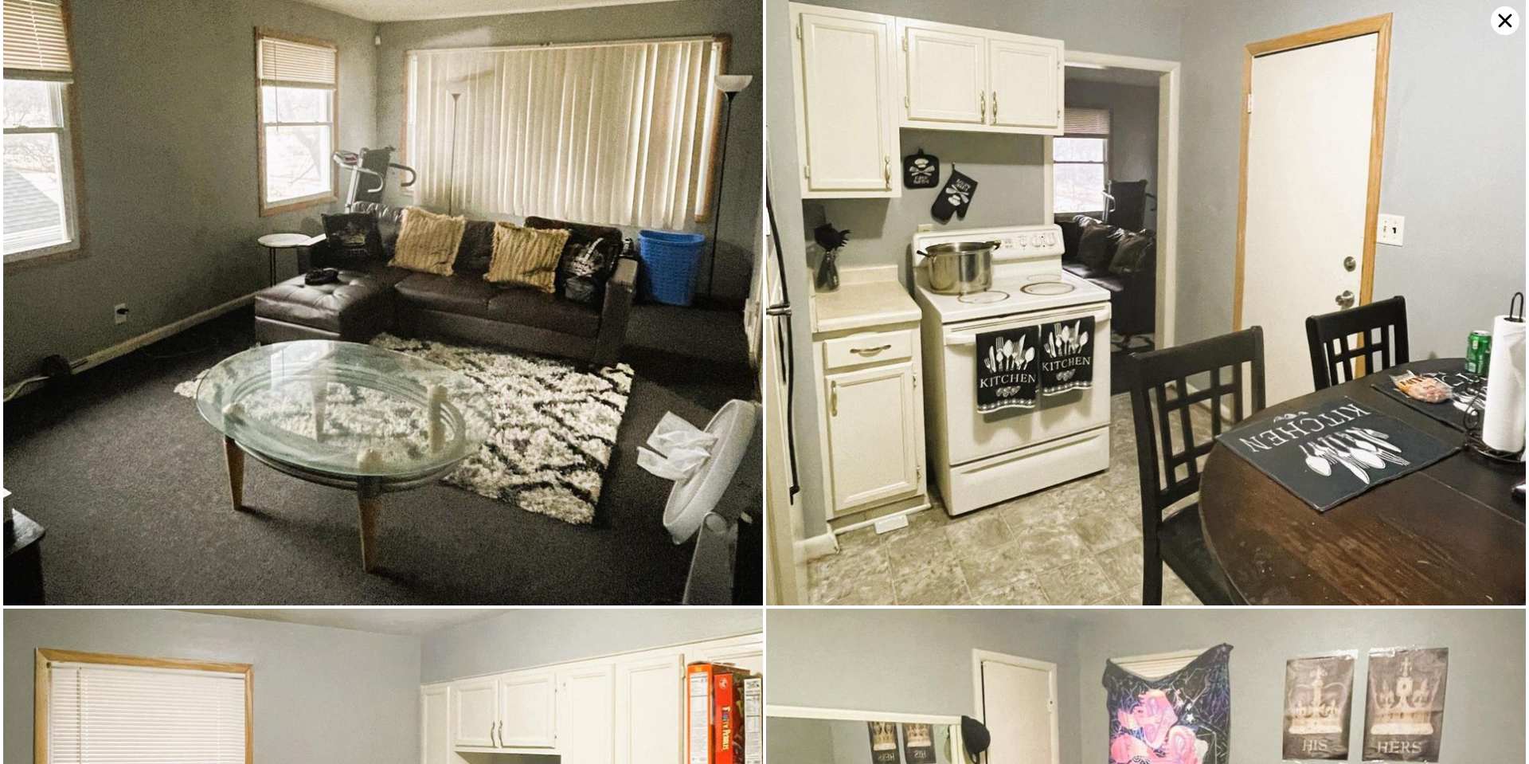
scroll to position [616, 0]
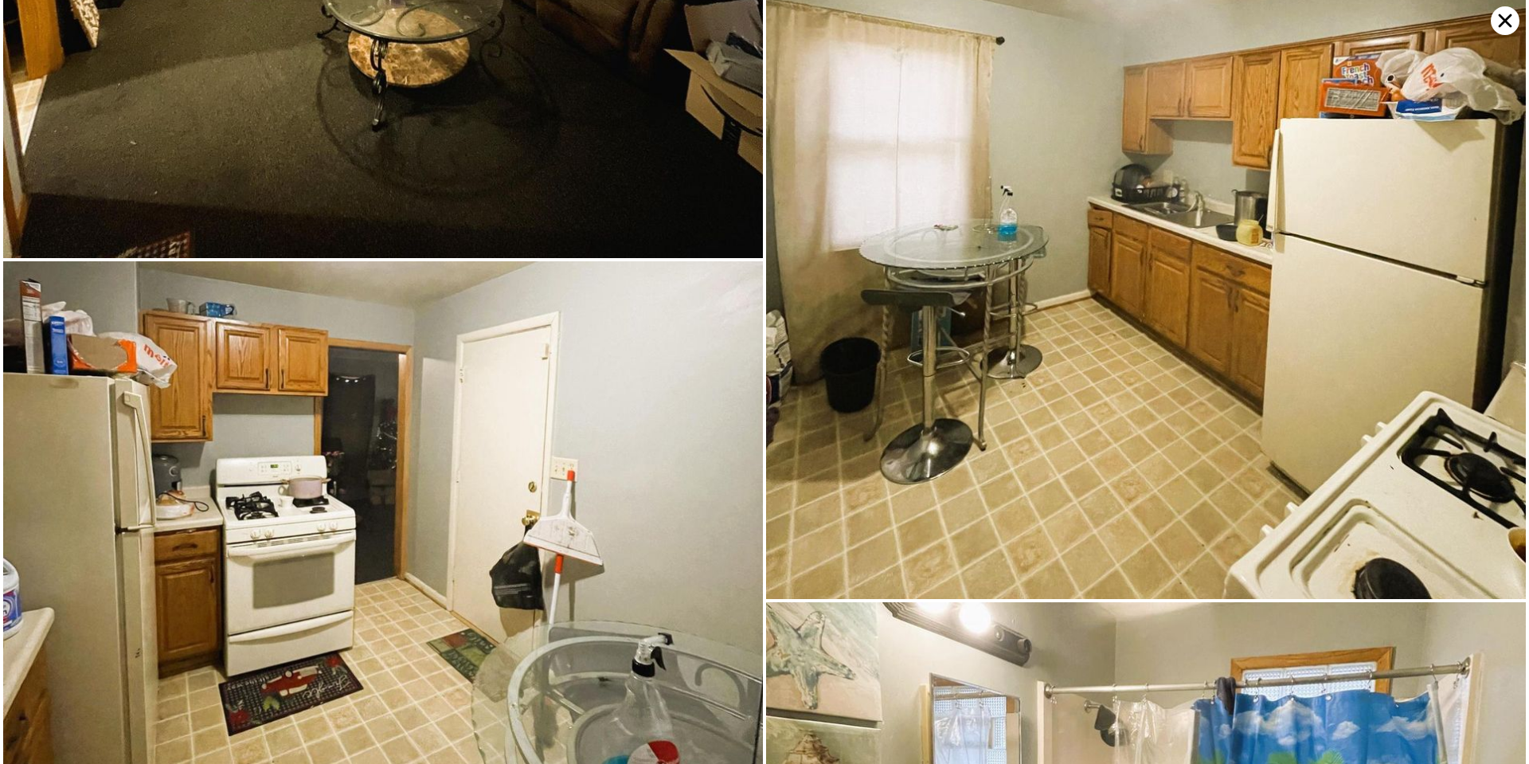
scroll to position [3032, 0]
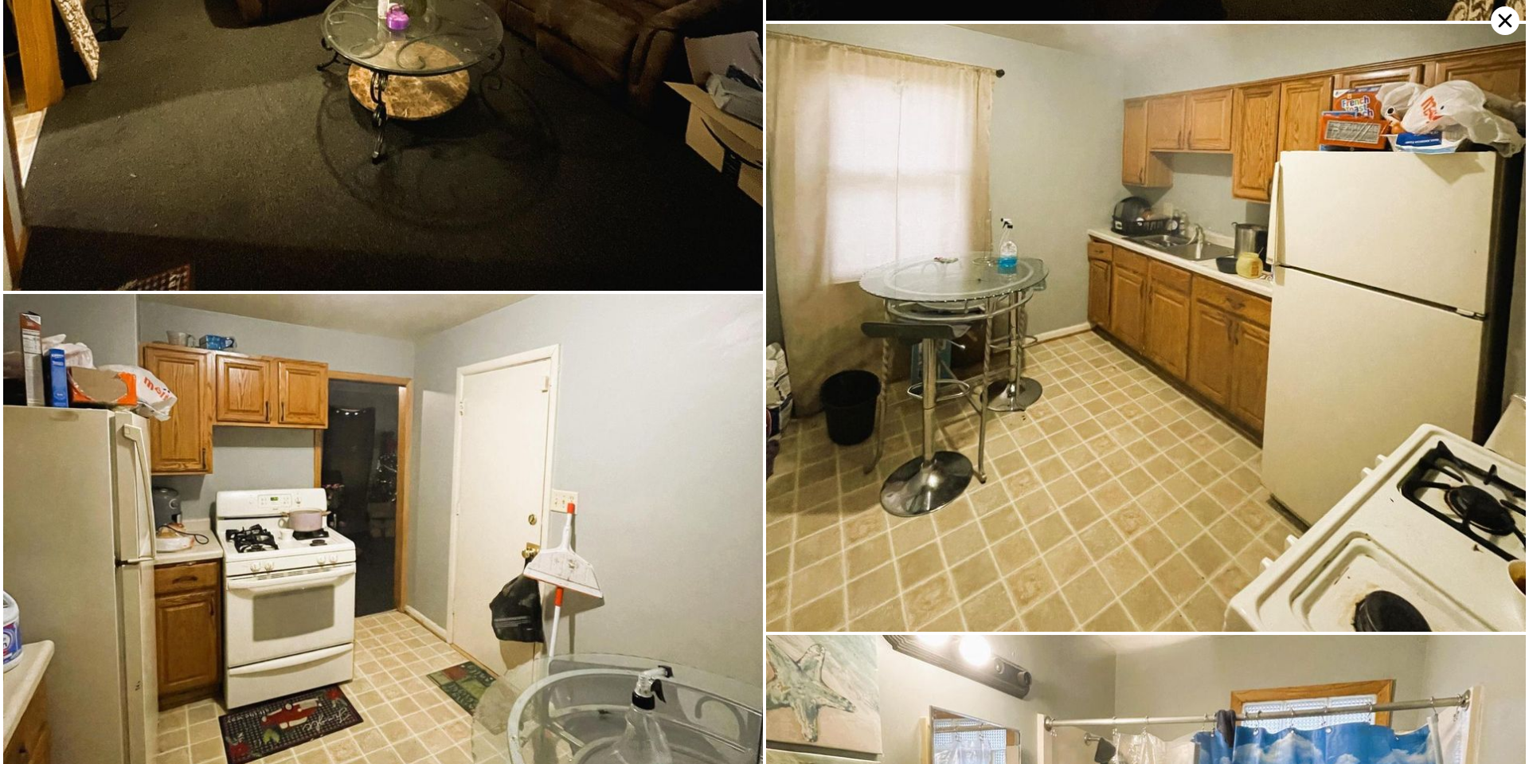
click at [1504, 22] on icon at bounding box center [1506, 21] width 14 height 14
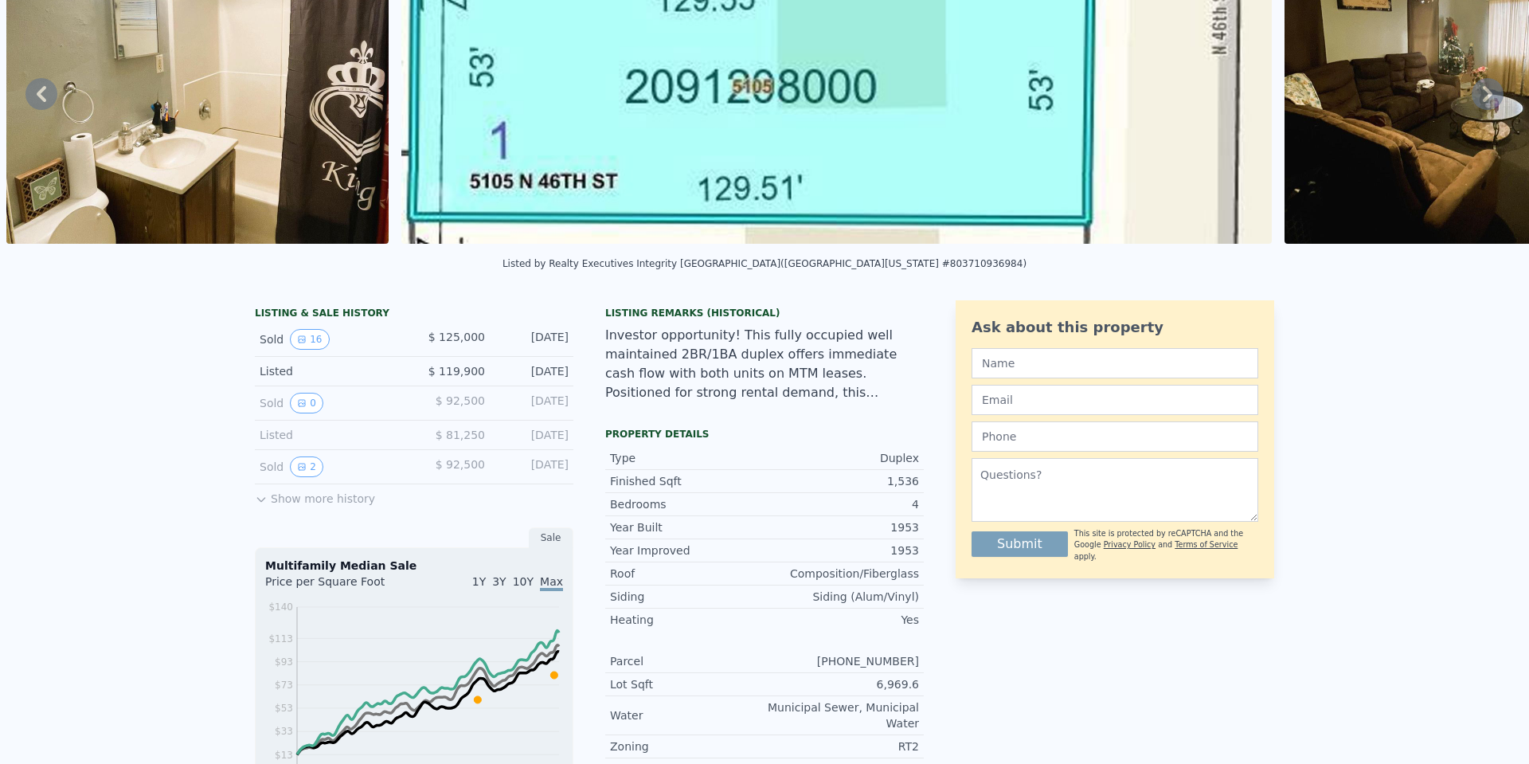
scroll to position [6, 0]
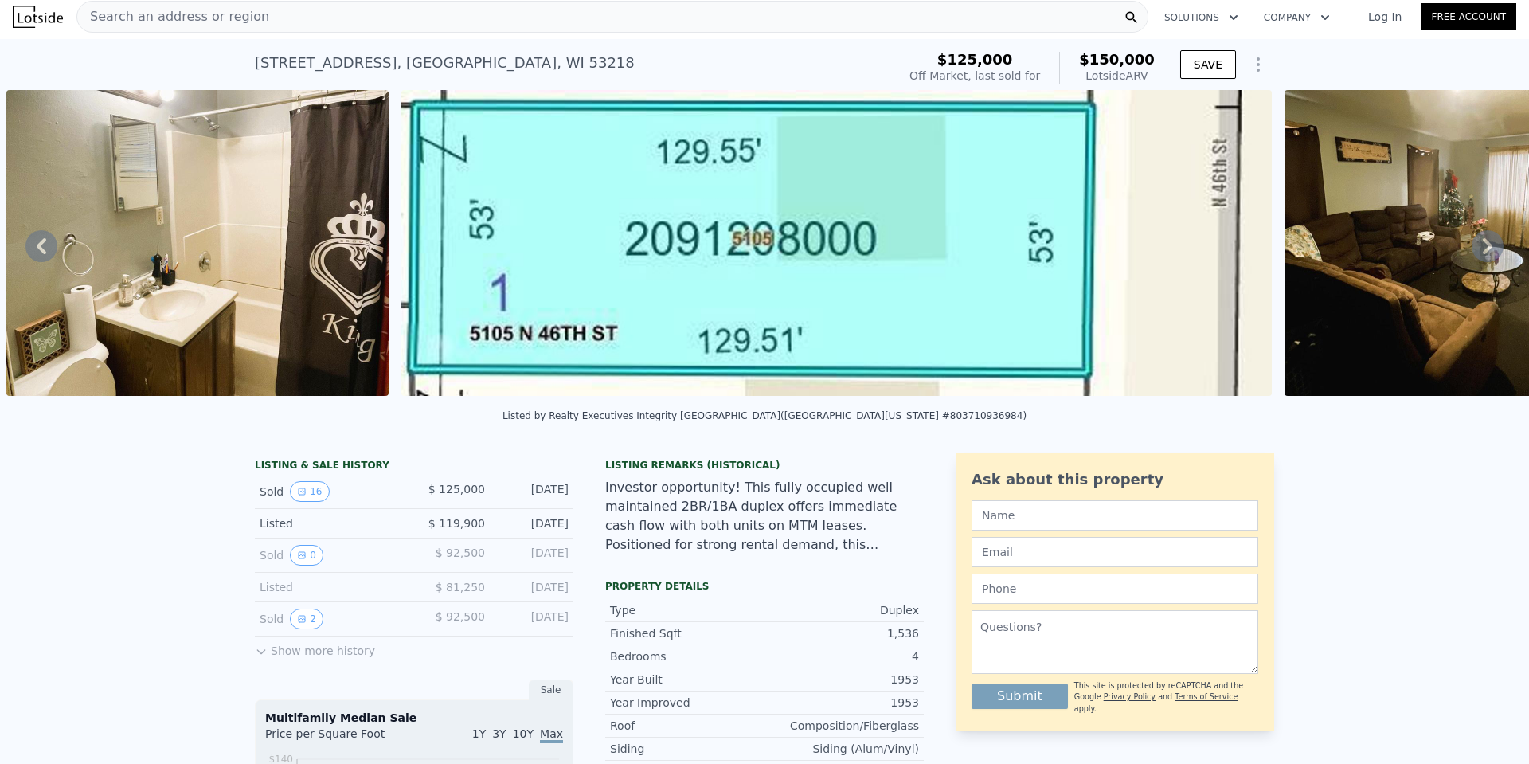
click at [165, 10] on span "Search an address or region" at bounding box center [173, 16] width 192 height 19
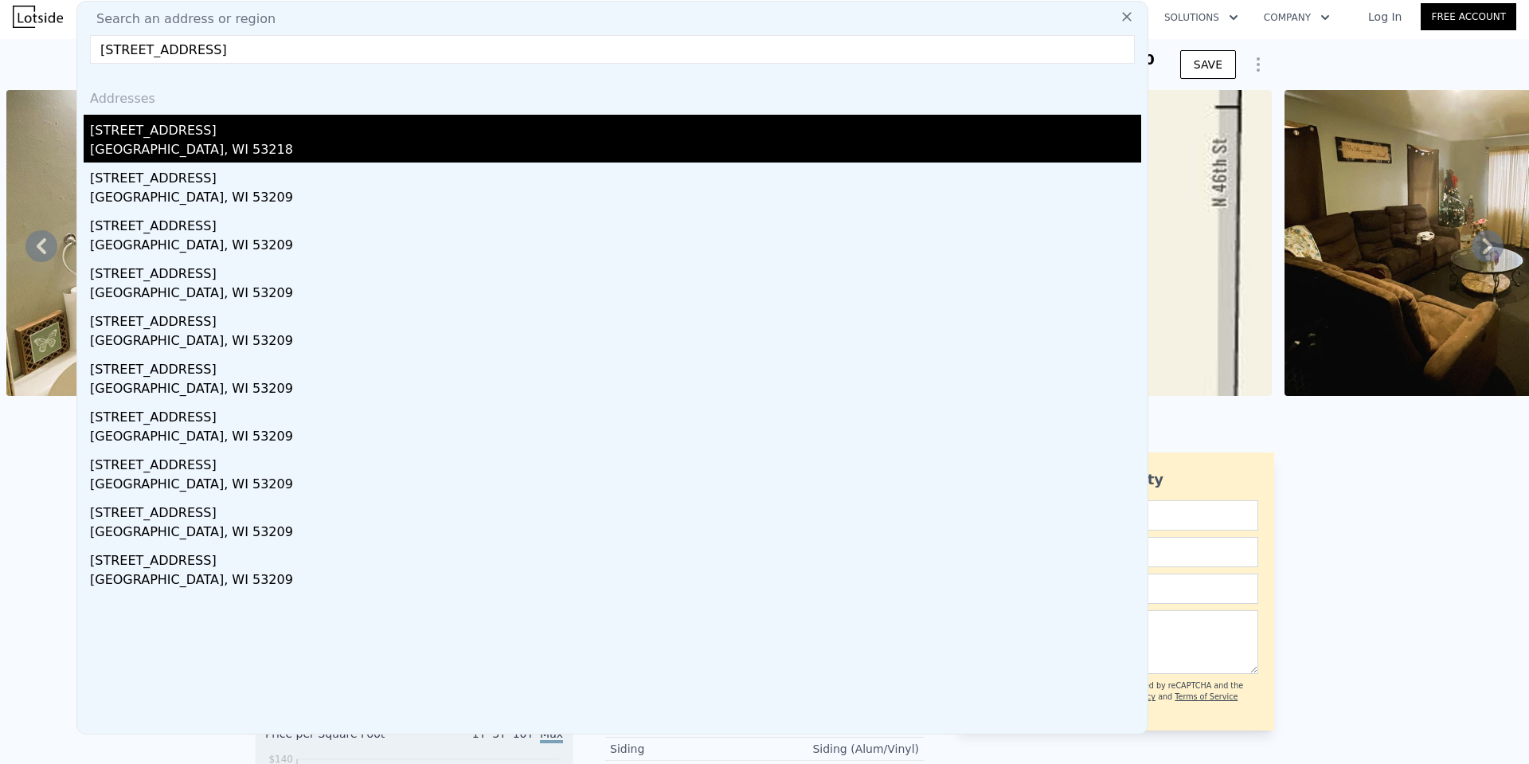
type input "[STREET_ADDRESS]"
click at [151, 160] on div "[GEOGRAPHIC_DATA], WI 53218" at bounding box center [615, 151] width 1051 height 22
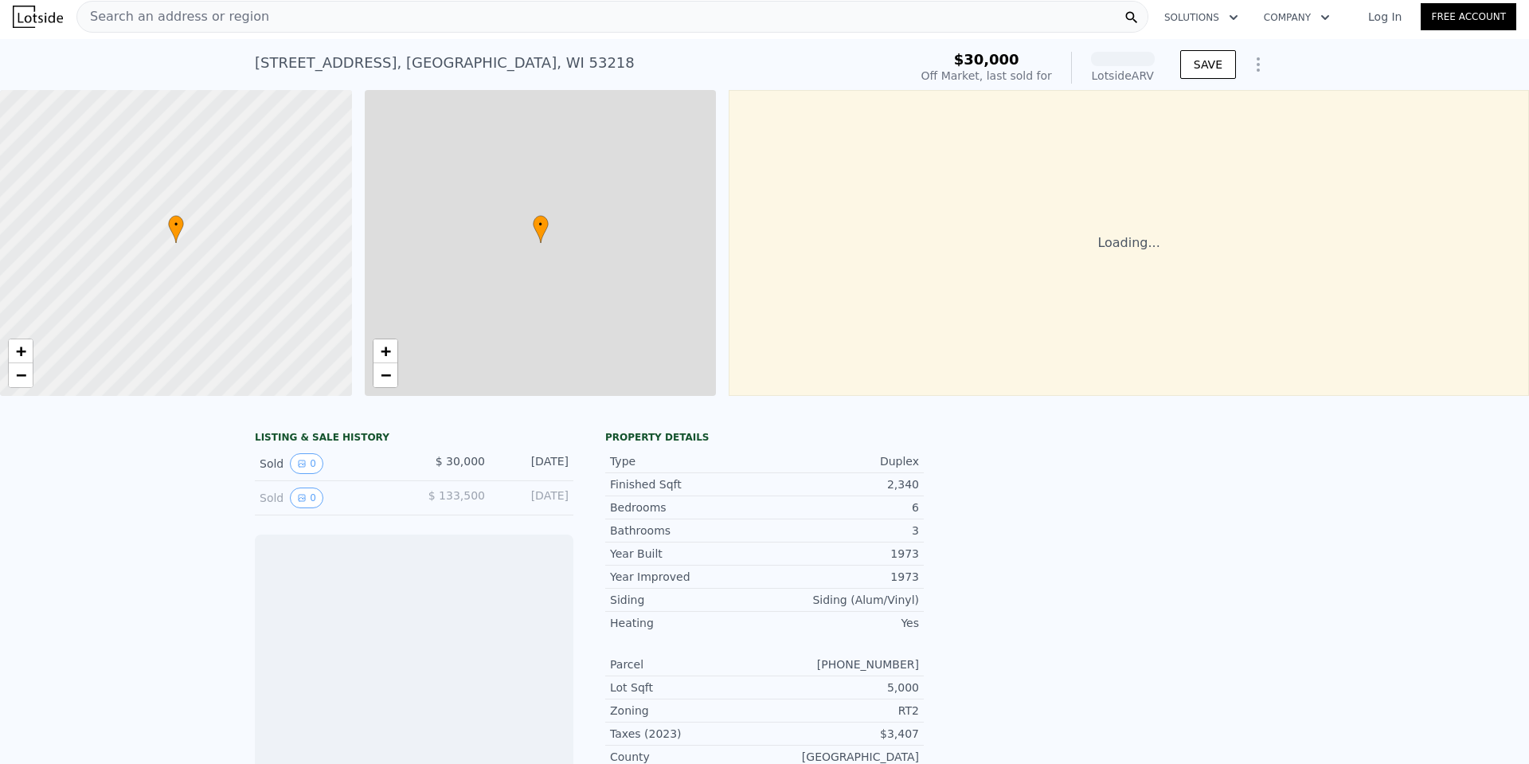
scroll to position [0, 6]
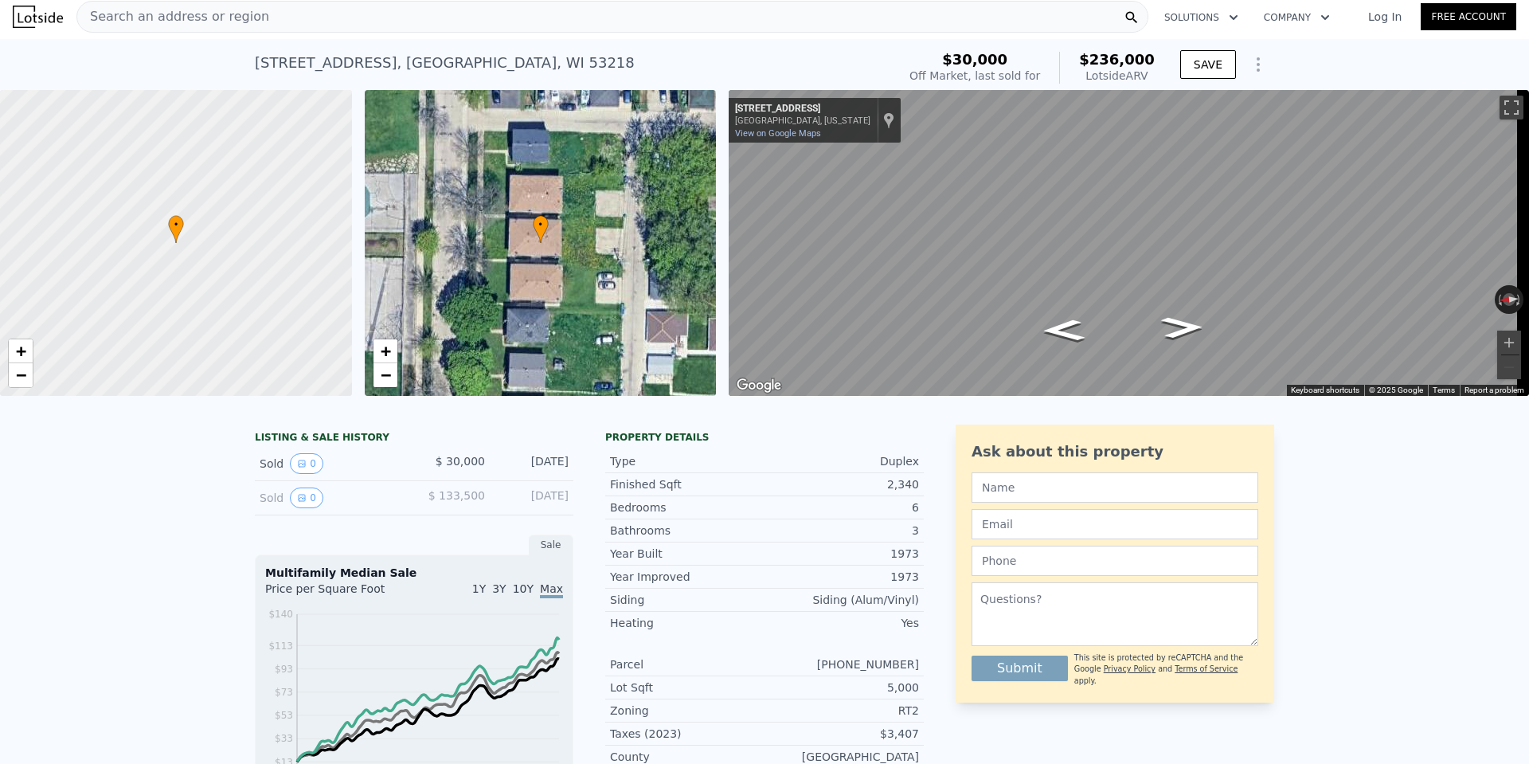
click at [331, 14] on div "Search an address or region" at bounding box center [612, 17] width 1072 height 32
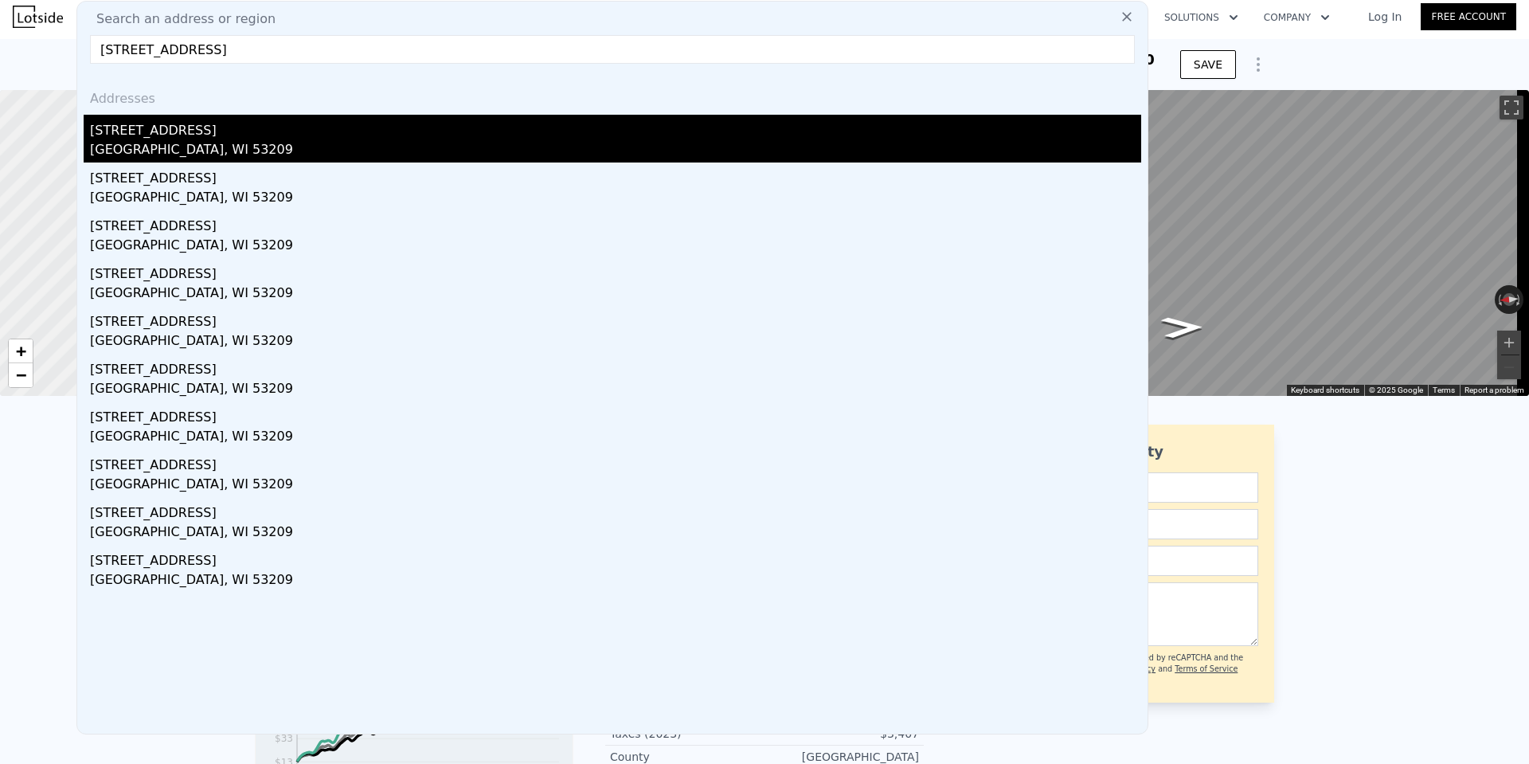
type input "[STREET_ADDRESS]"
click at [201, 130] on div "[STREET_ADDRESS]" at bounding box center [615, 127] width 1051 height 25
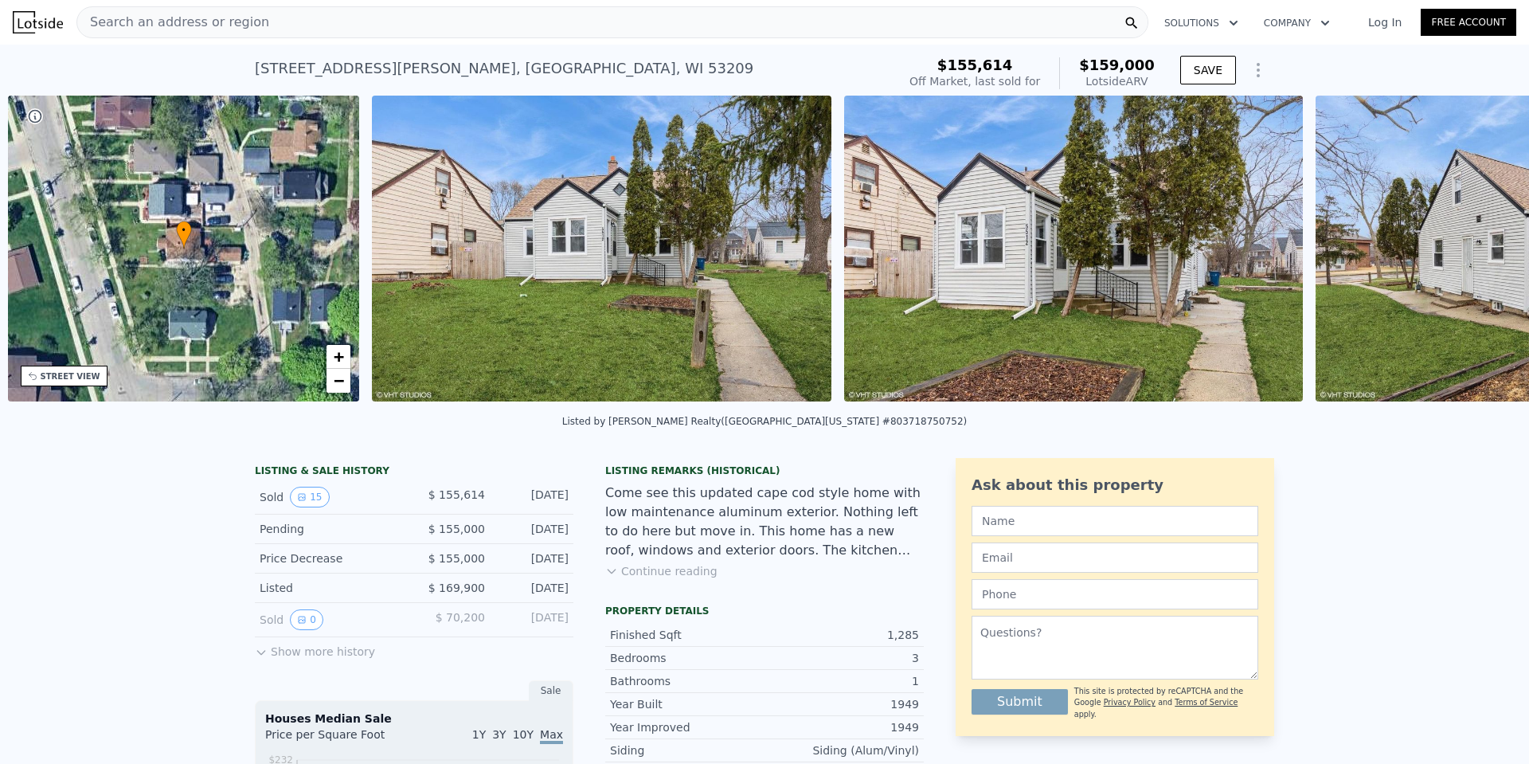
scroll to position [0, 371]
